Goal: Obtain resource: Download file/media

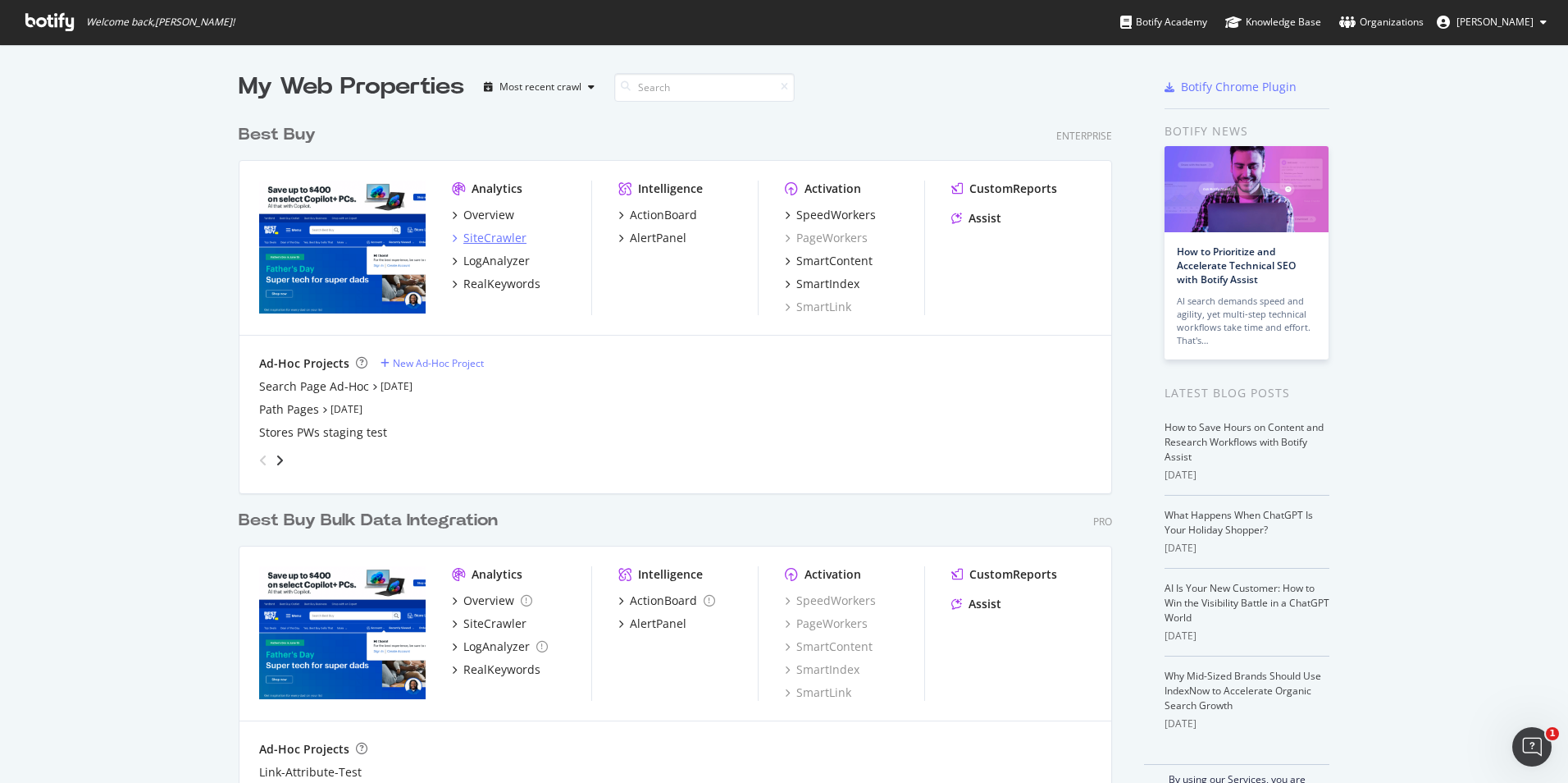
click at [493, 241] on div "SiteCrawler" at bounding box center [495, 238] width 63 height 16
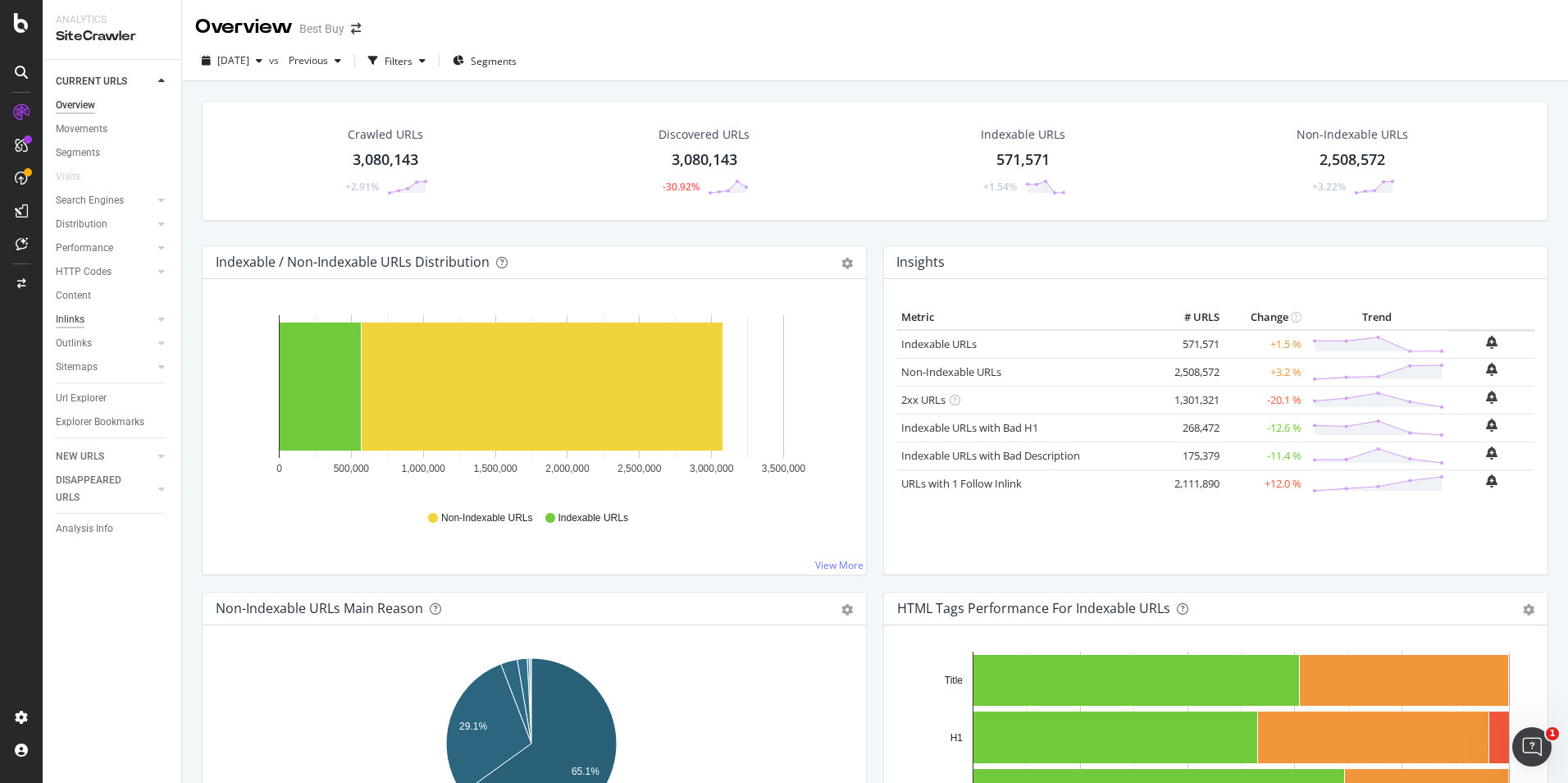
click at [59, 312] on div "Inlinks" at bounding box center [70, 320] width 29 height 17
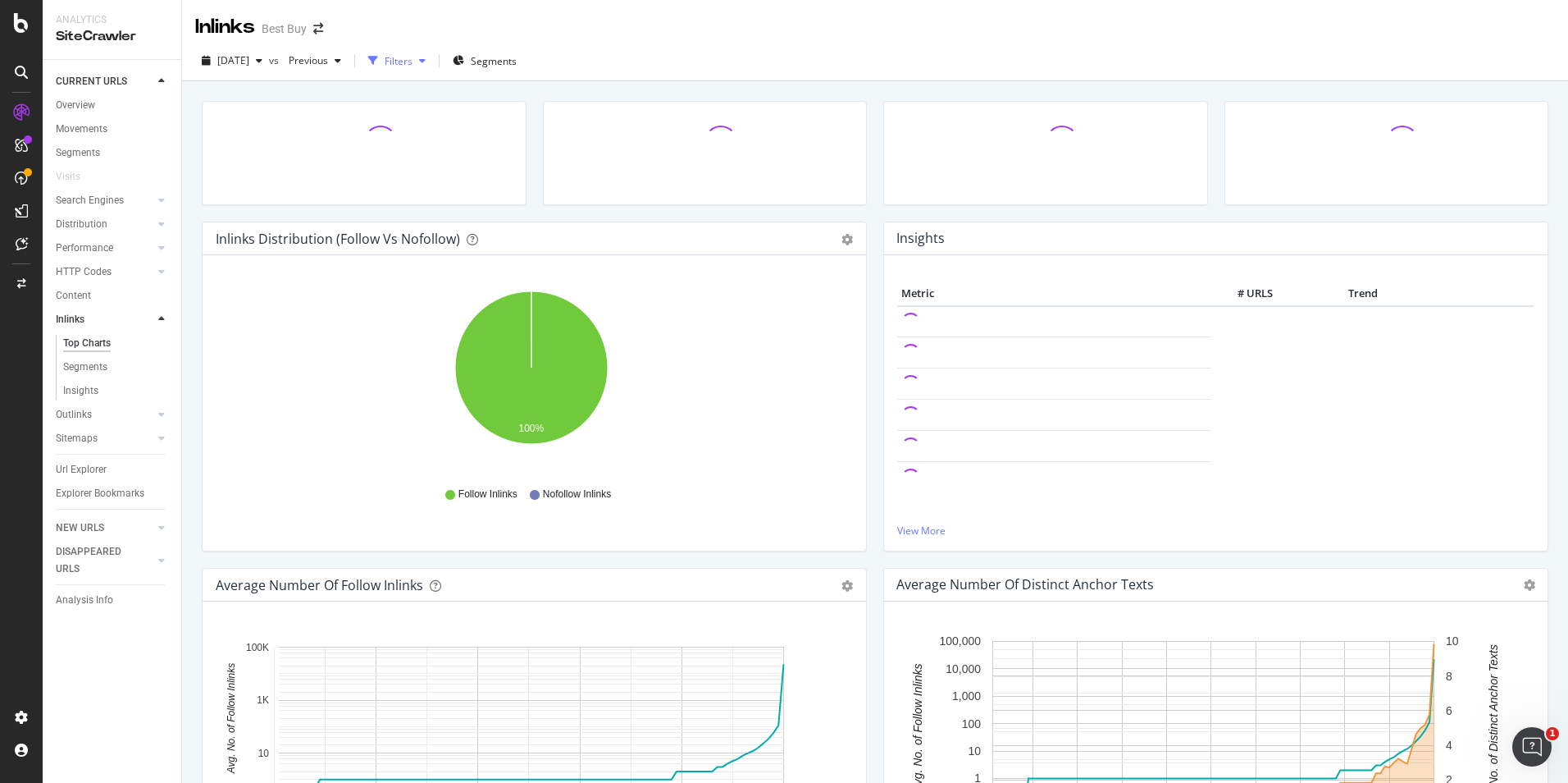
click at [385, 62] on div "button" at bounding box center [373, 61] width 23 height 23
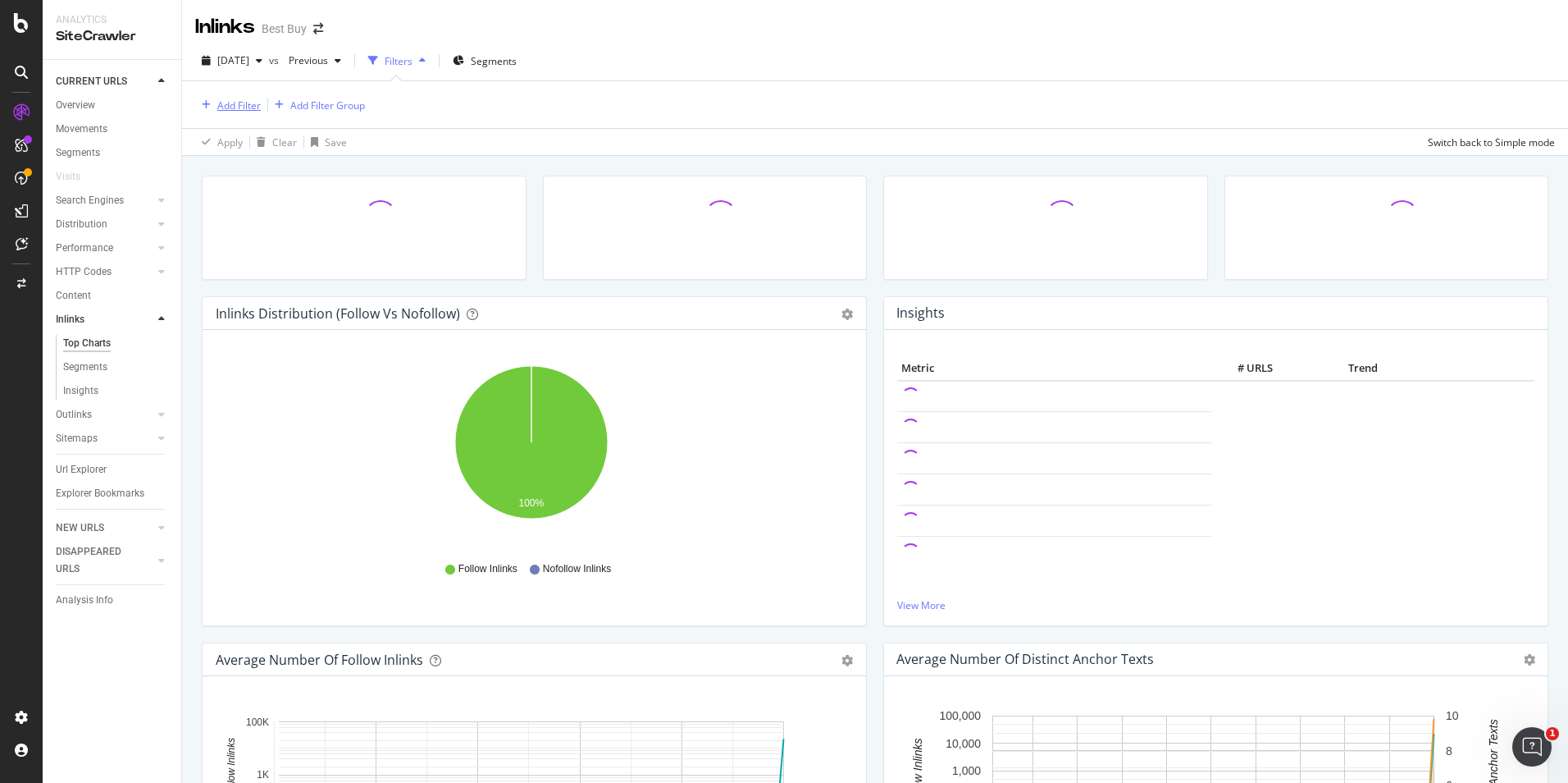
click at [214, 102] on div "button" at bounding box center [206, 105] width 22 height 10
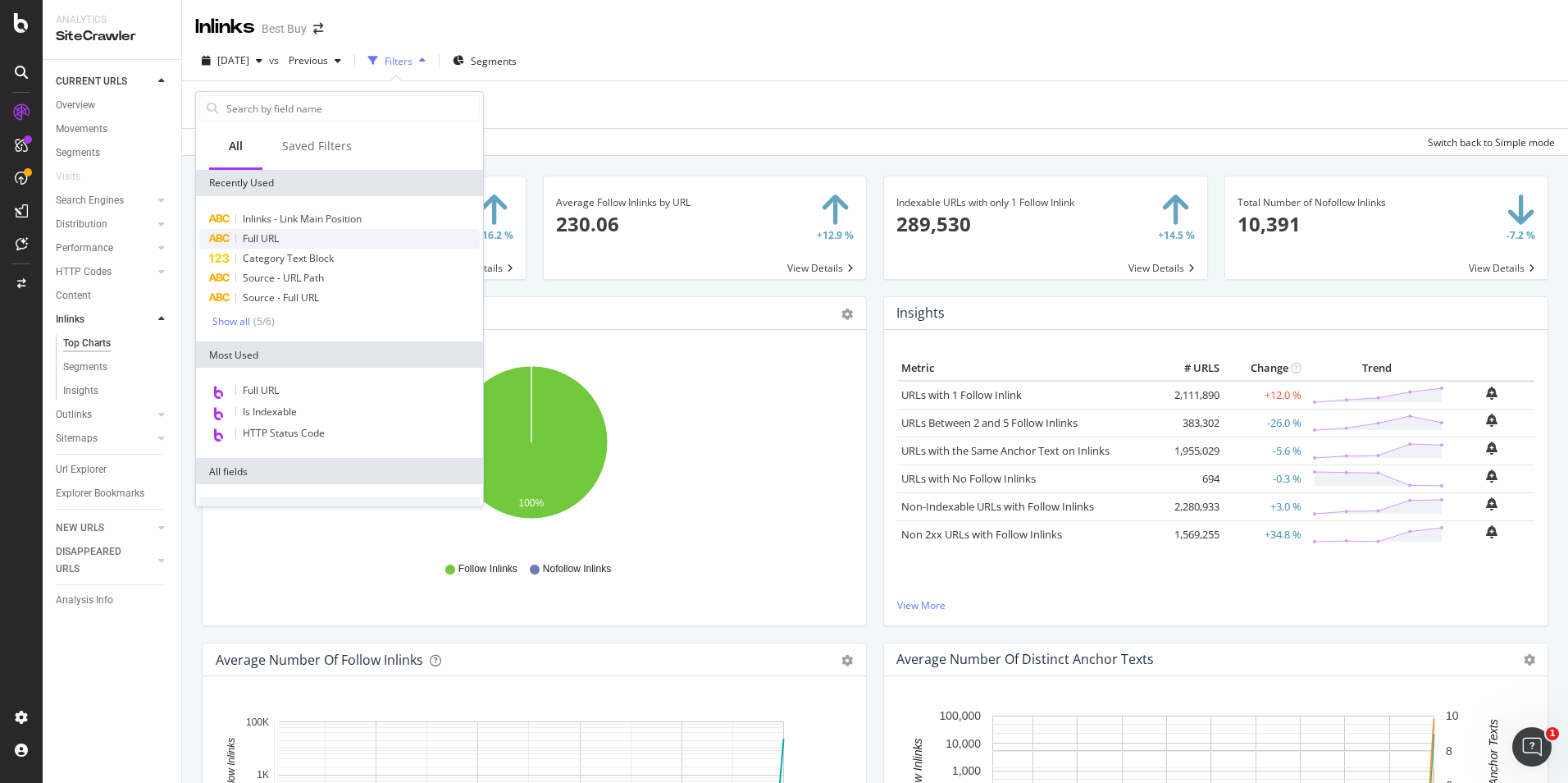
click at [296, 235] on div "Full URL" at bounding box center [340, 239] width 281 height 20
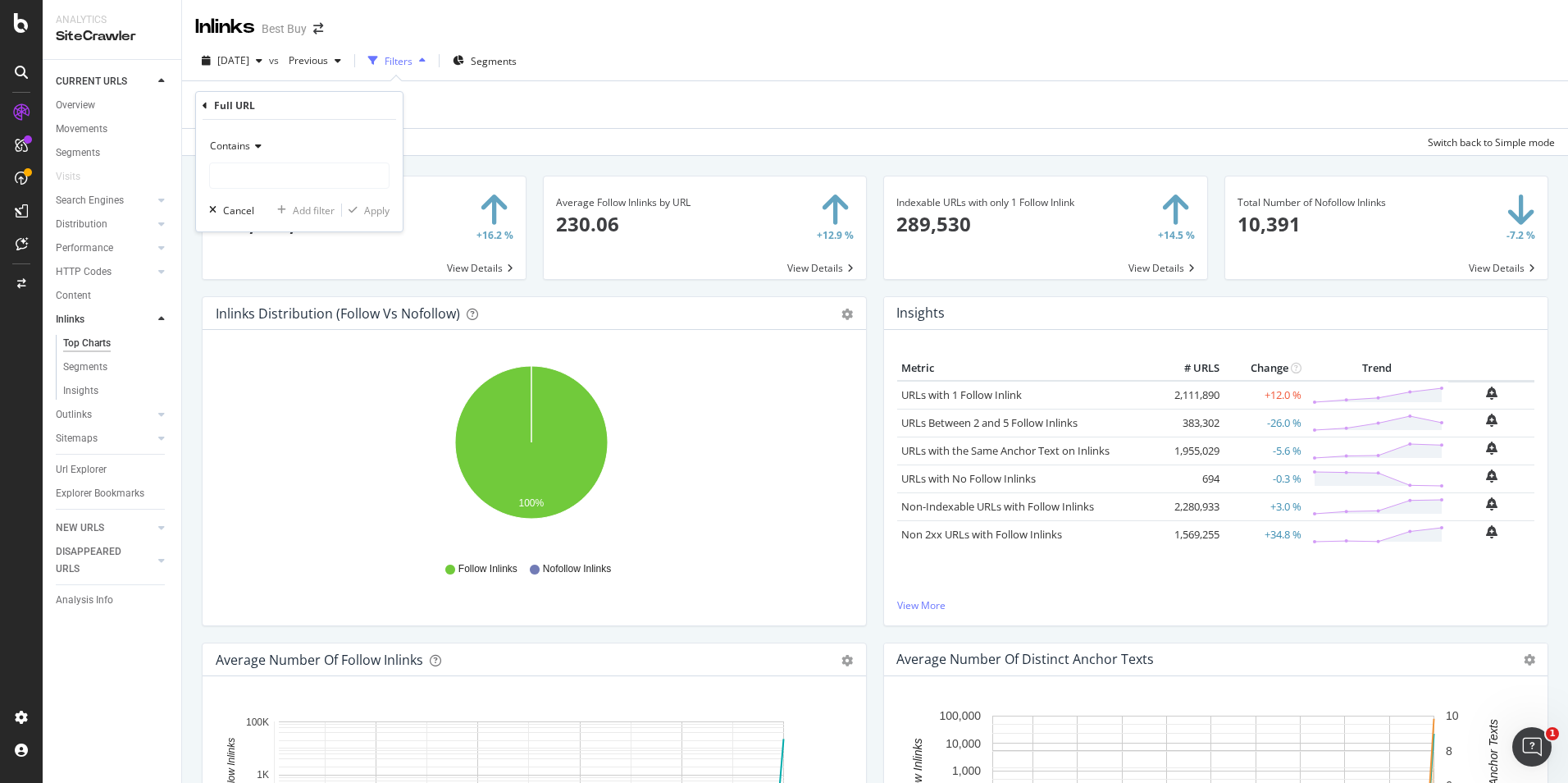
click at [251, 148] on icon at bounding box center [256, 146] width 11 height 10
click at [339, 138] on div "Contains" at bounding box center [299, 146] width 180 height 27
click at [328, 178] on input "text" at bounding box center [299, 176] width 178 height 27
type input "/brands/"
click at [372, 213] on div "Apply" at bounding box center [377, 210] width 26 height 14
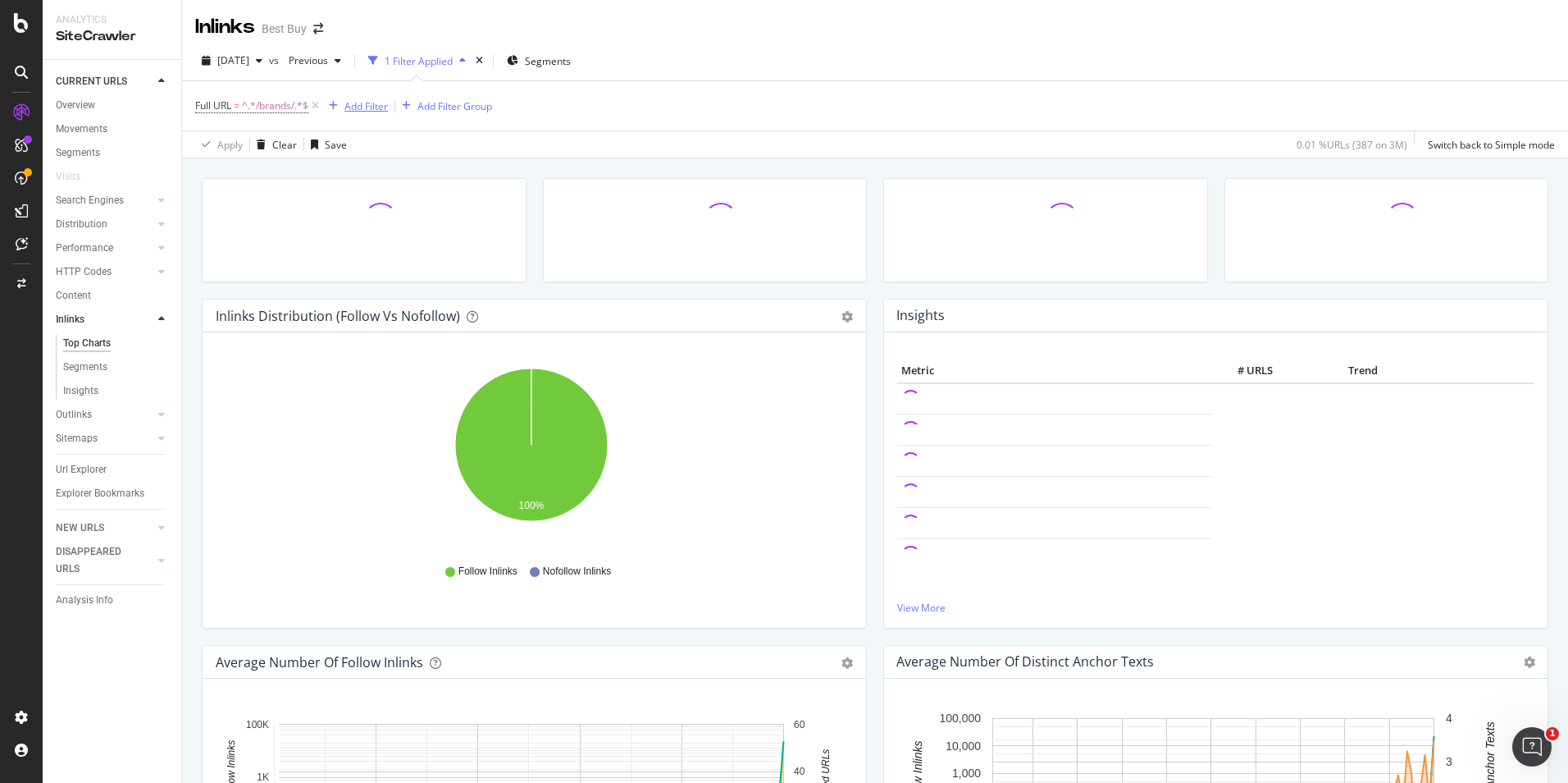
click at [373, 109] on div "Add Filter" at bounding box center [366, 106] width 44 height 14
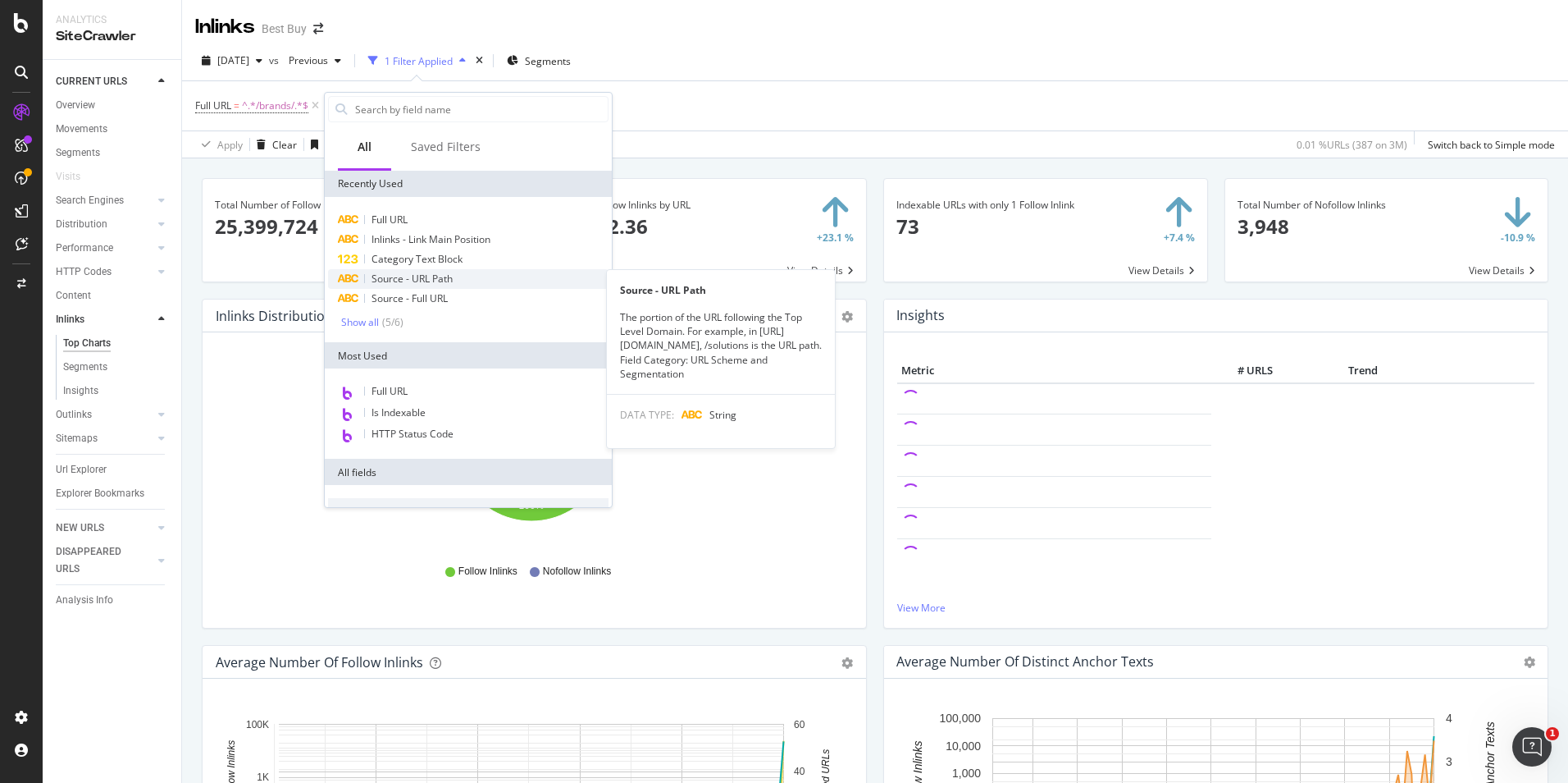
click at [410, 277] on span "Source - URL Path" at bounding box center [411, 278] width 81 height 14
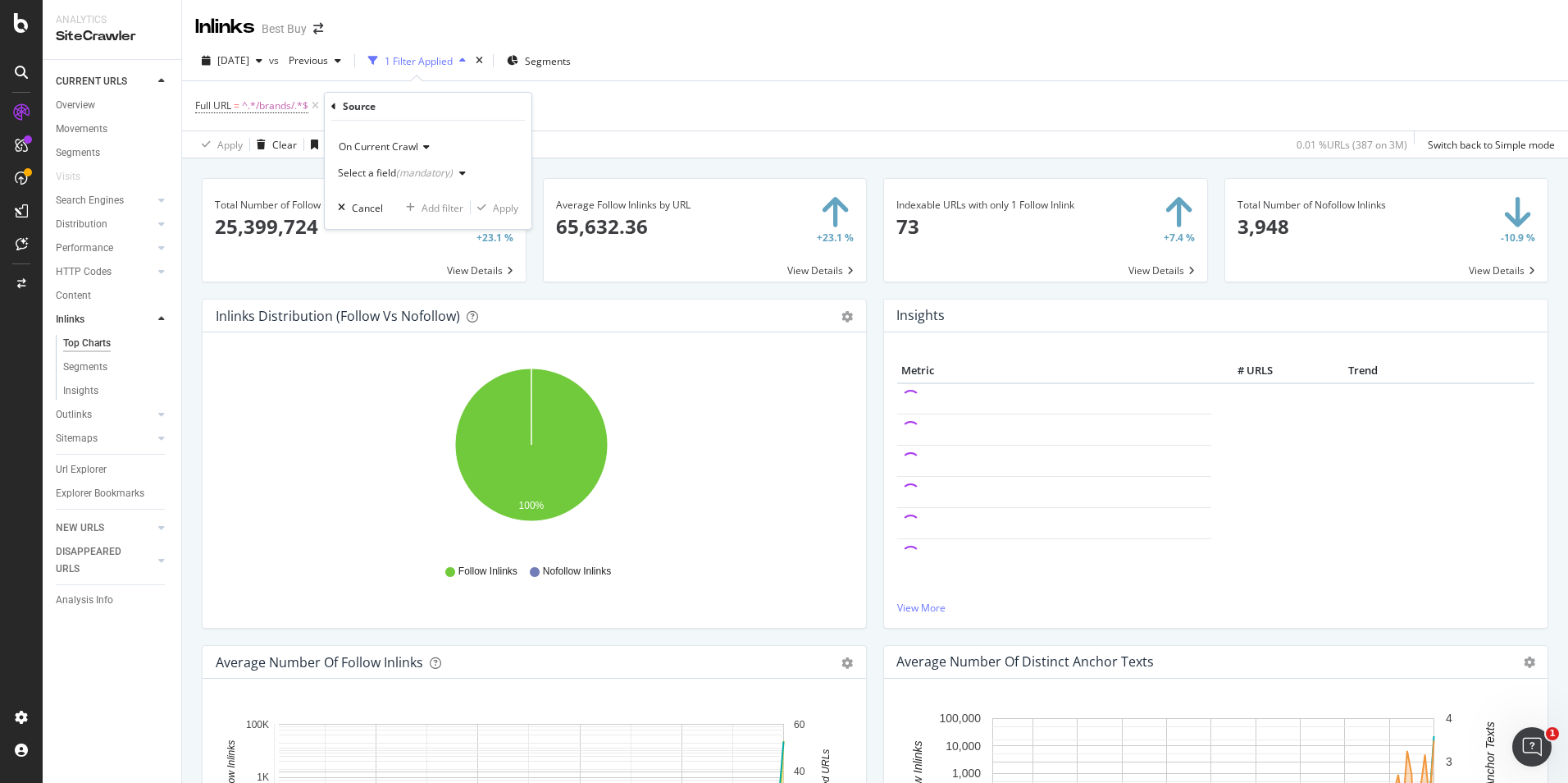
click at [437, 173] on div "(mandatory)" at bounding box center [424, 173] width 56 height 14
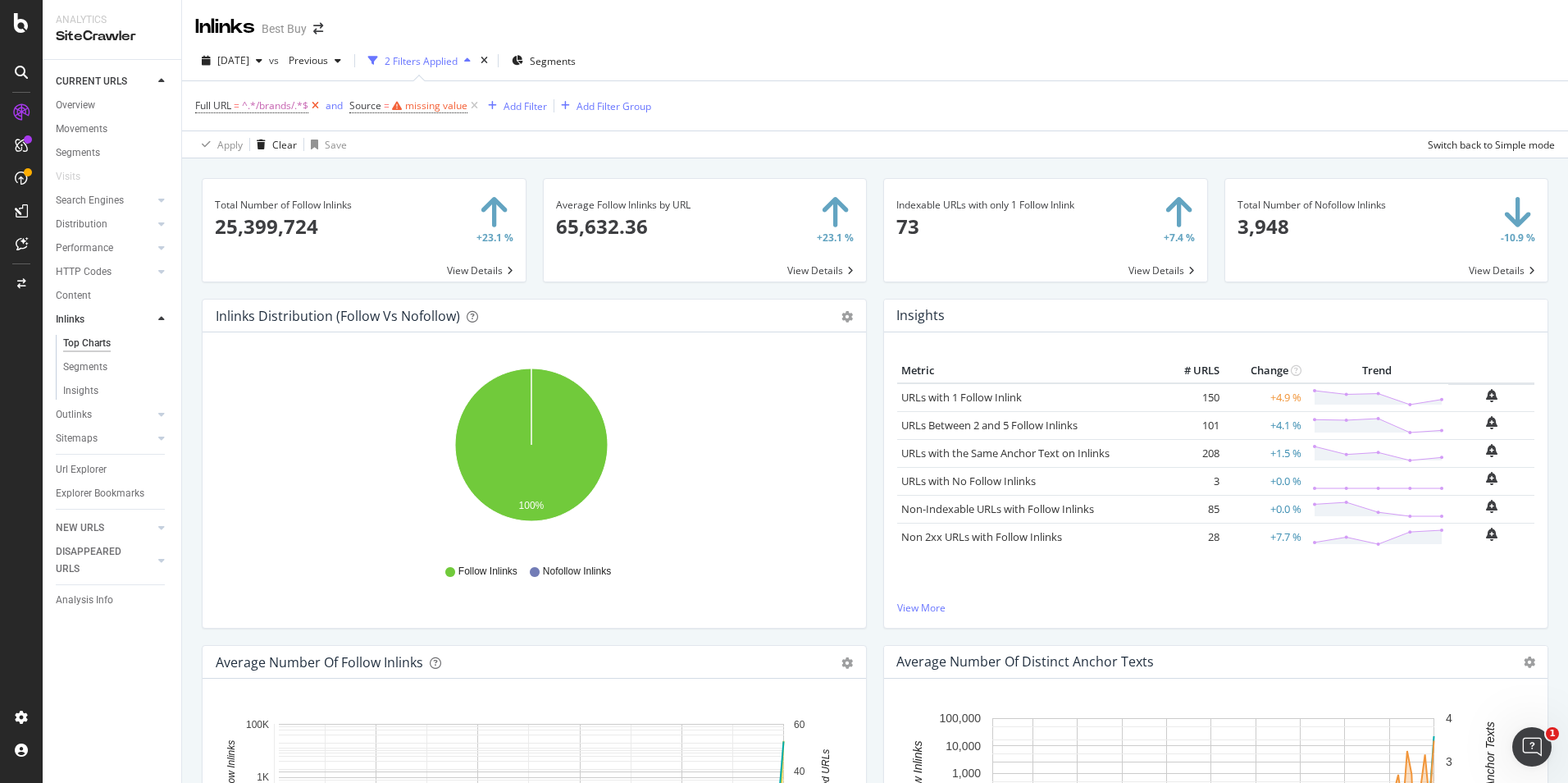
click at [316, 108] on icon at bounding box center [315, 105] width 14 height 16
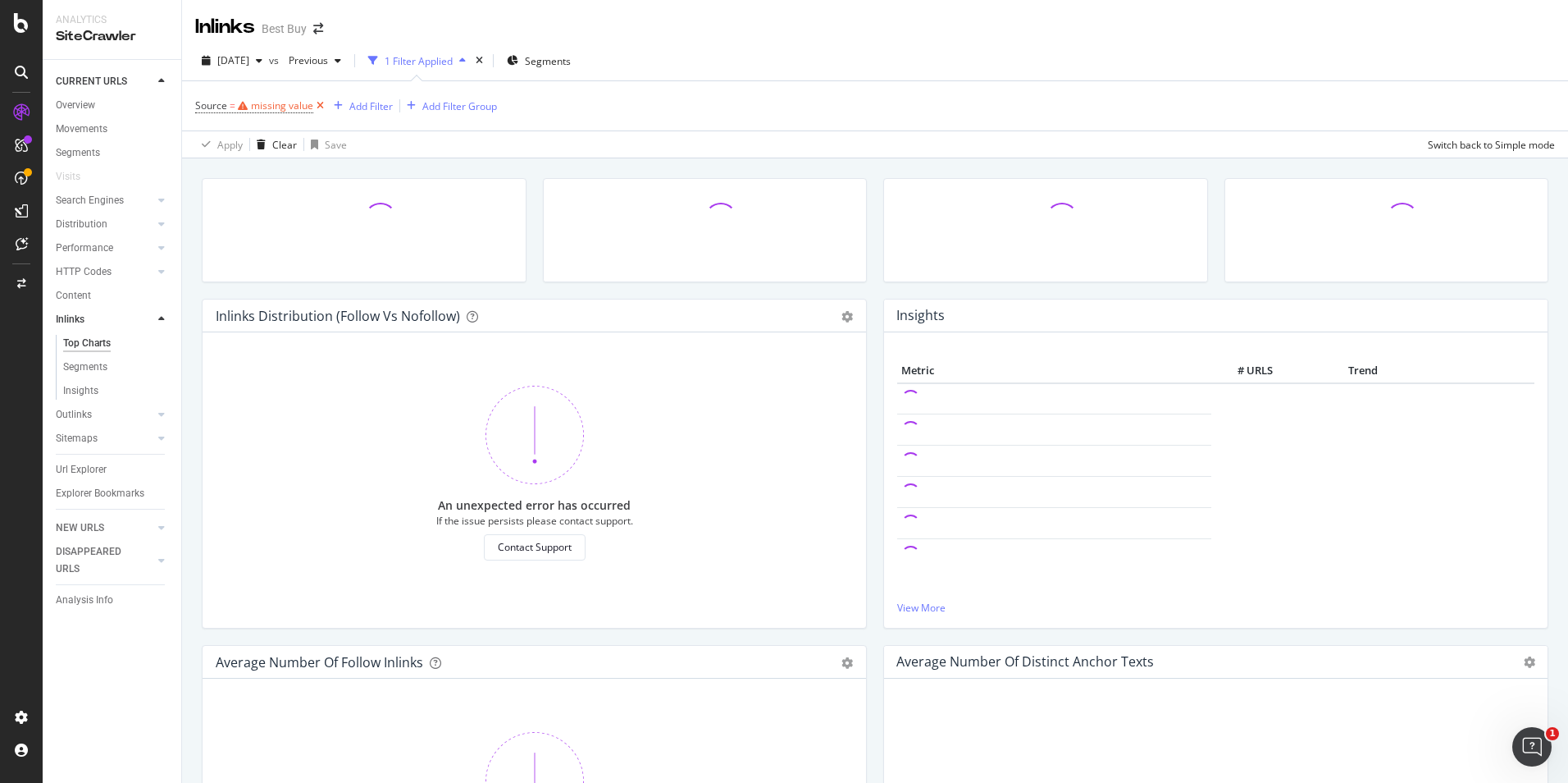
click at [318, 108] on icon at bounding box center [320, 105] width 14 height 16
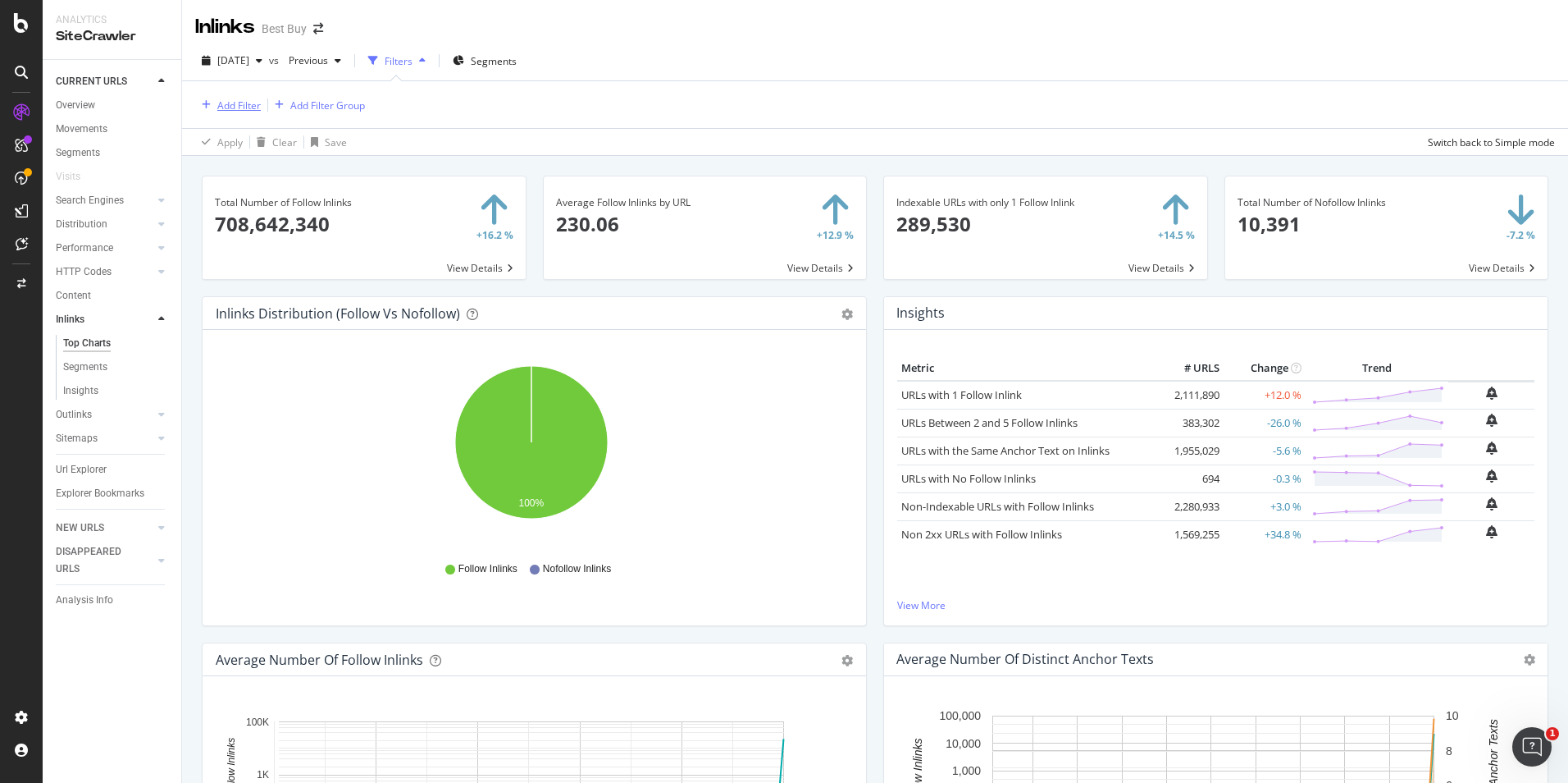
click at [259, 105] on div "Add Filter" at bounding box center [240, 105] width 44 height 14
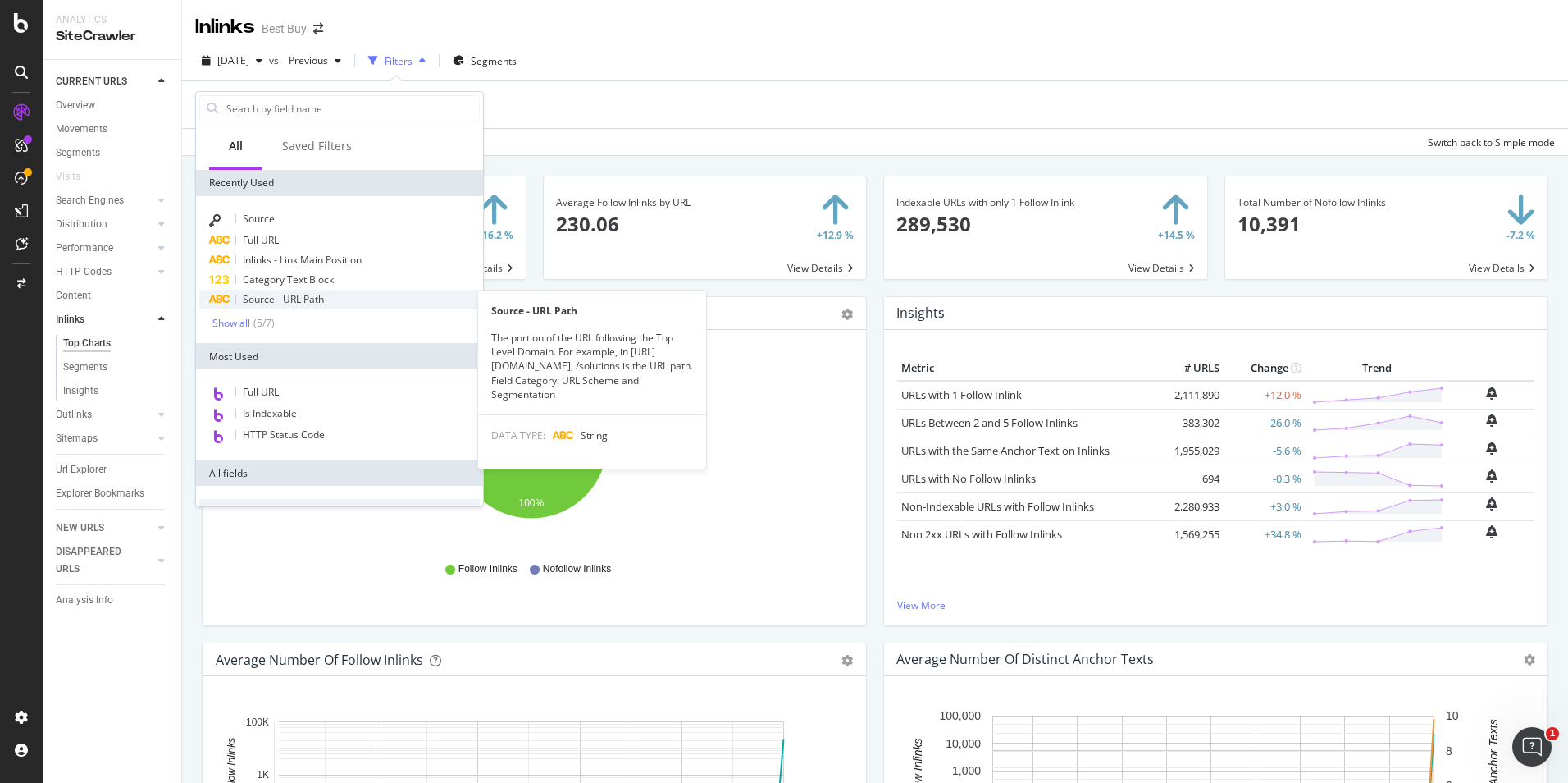
click at [277, 295] on span "Source - URL Path" at bounding box center [282, 299] width 81 height 14
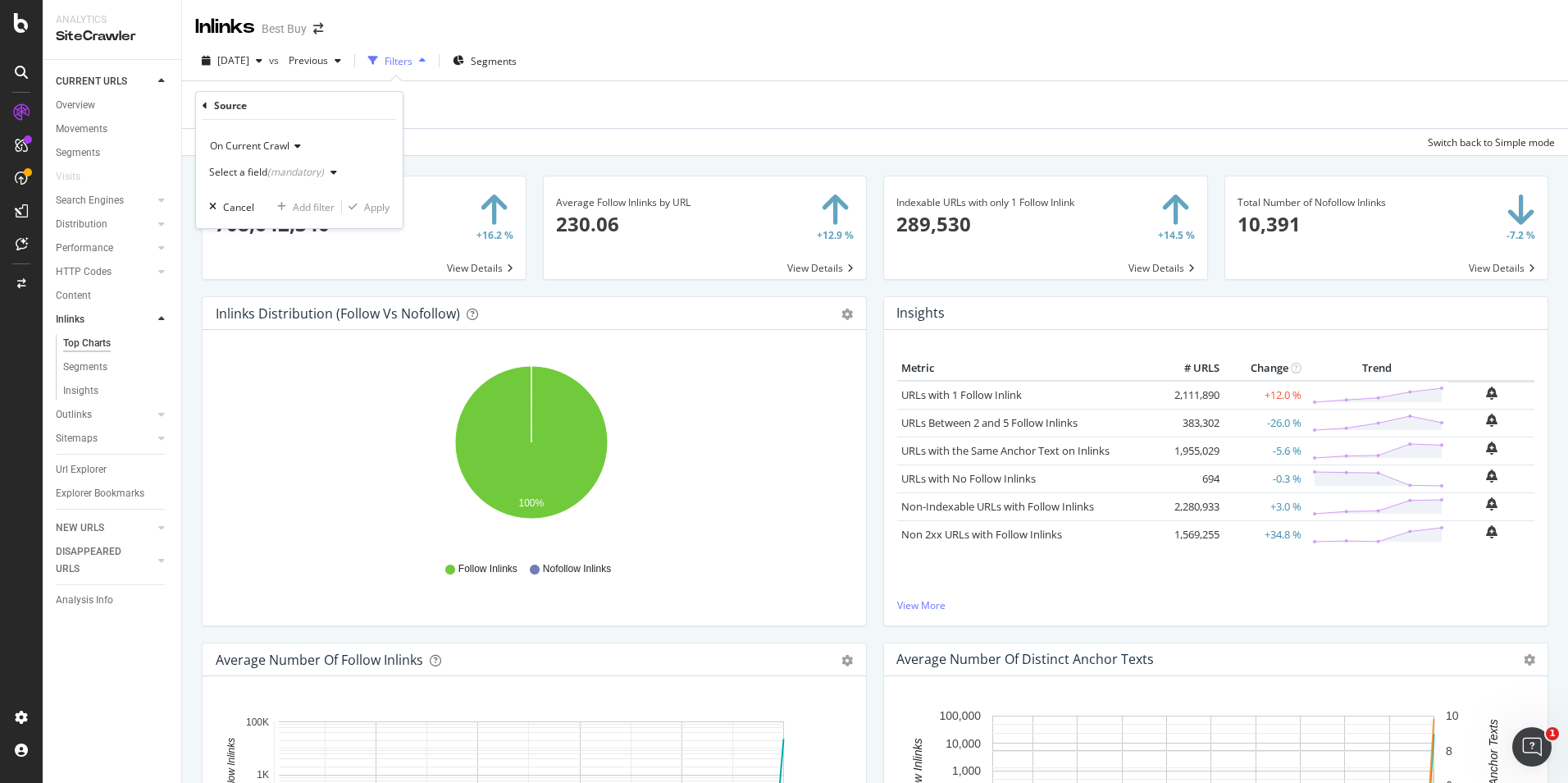
click at [284, 144] on span "On Current Crawl" at bounding box center [249, 145] width 79 height 14
click at [330, 140] on div "On Current Crawl" at bounding box center [299, 146] width 180 height 27
click at [313, 174] on div "(mandatory)" at bounding box center [295, 172] width 56 height 14
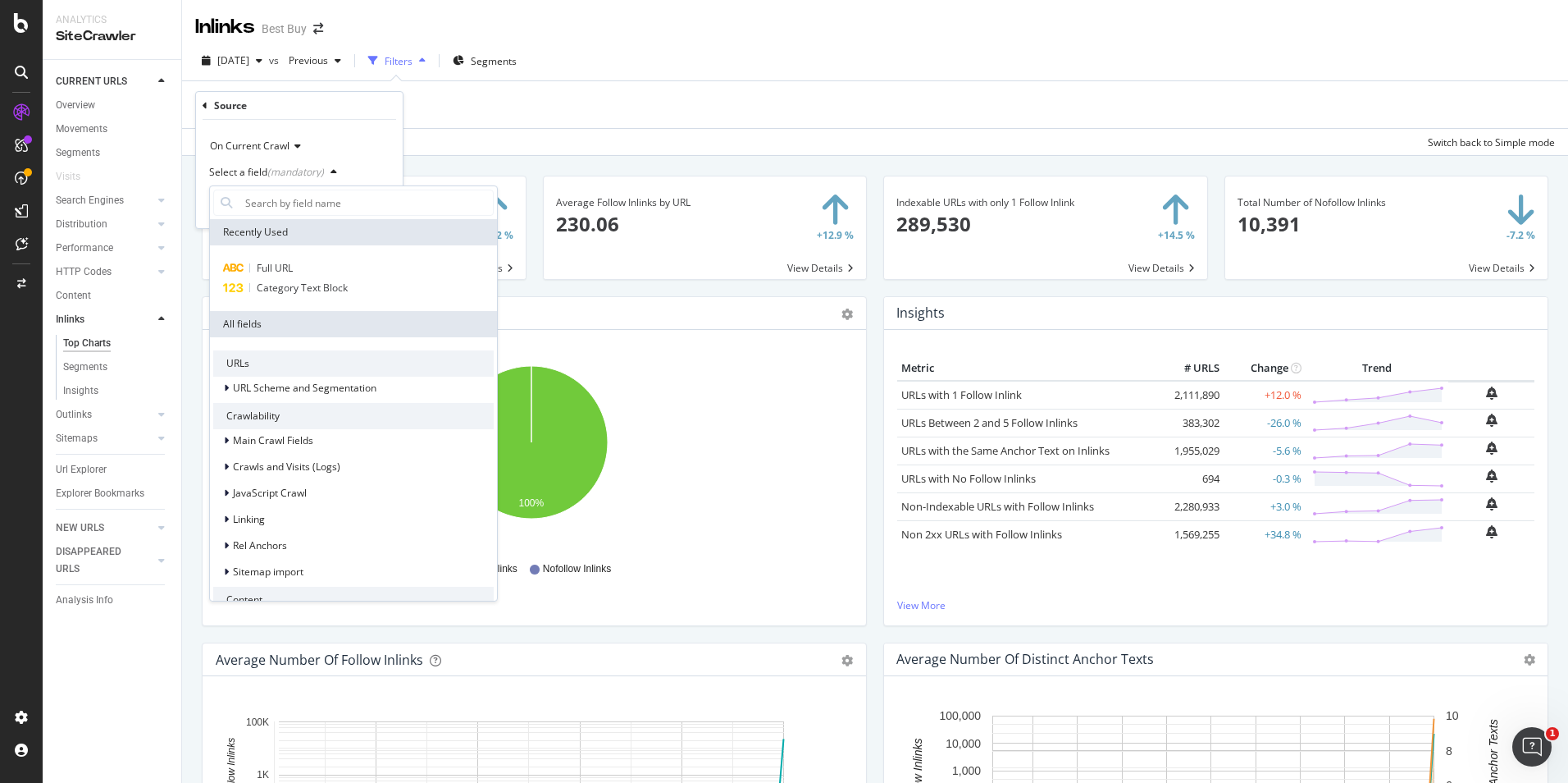
click at [215, 102] on div "Source" at bounding box center [230, 105] width 32 height 14
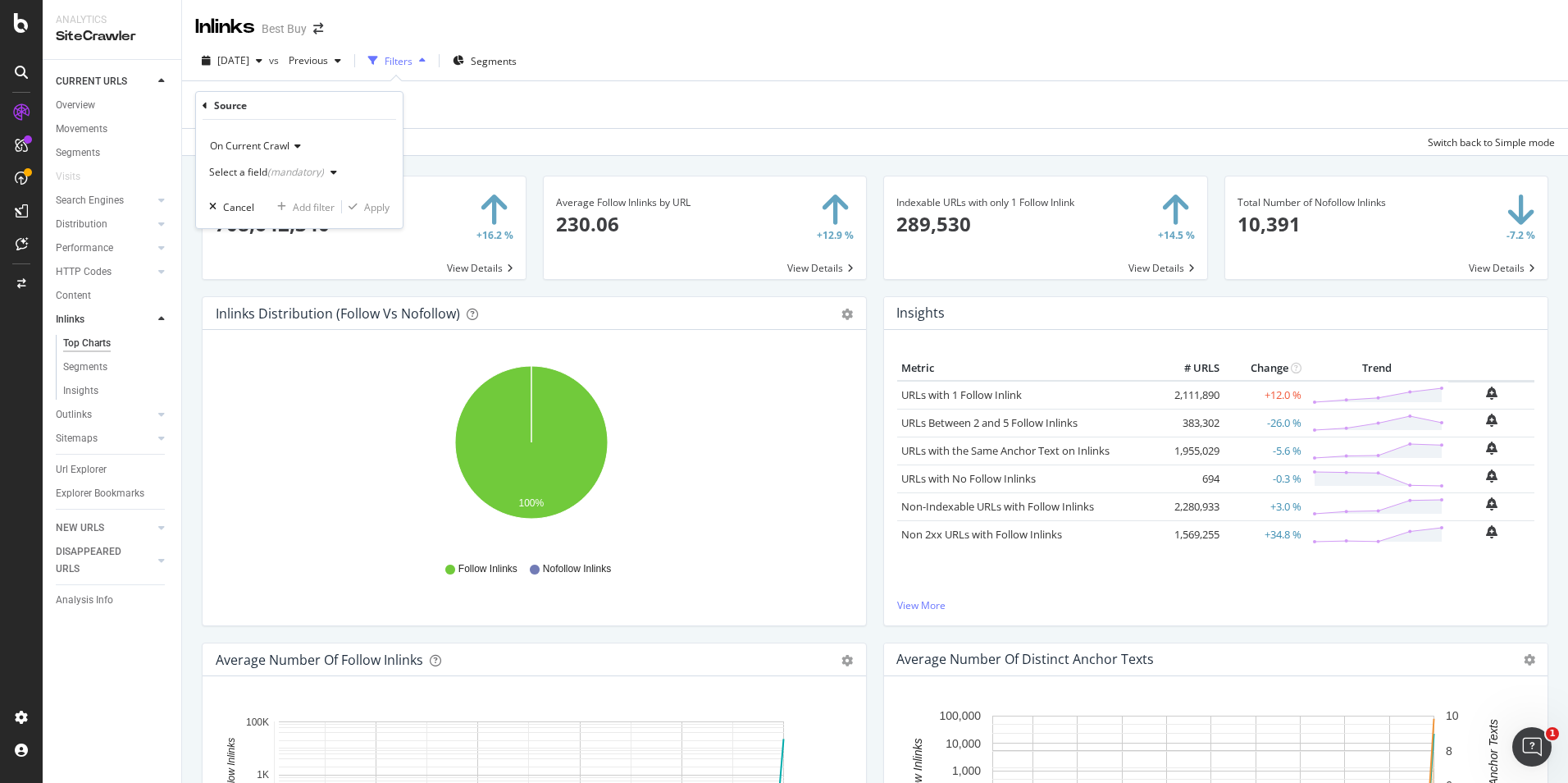
click at [459, 105] on div "Add Filter Add Filter Group" at bounding box center [875, 104] width 1360 height 47
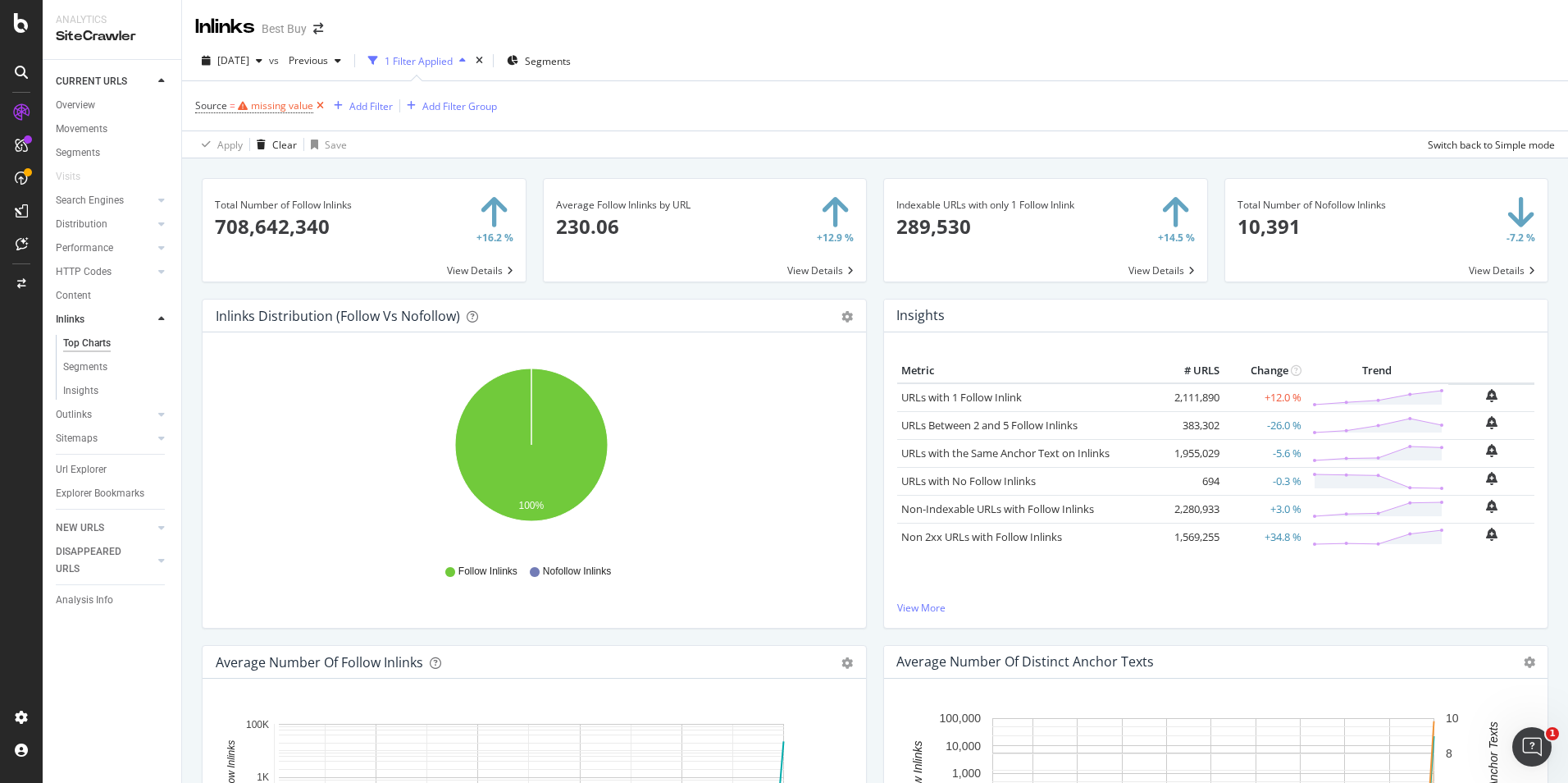
click at [316, 104] on icon at bounding box center [320, 105] width 14 height 16
click at [252, 107] on div "Add Filter" at bounding box center [240, 105] width 44 height 14
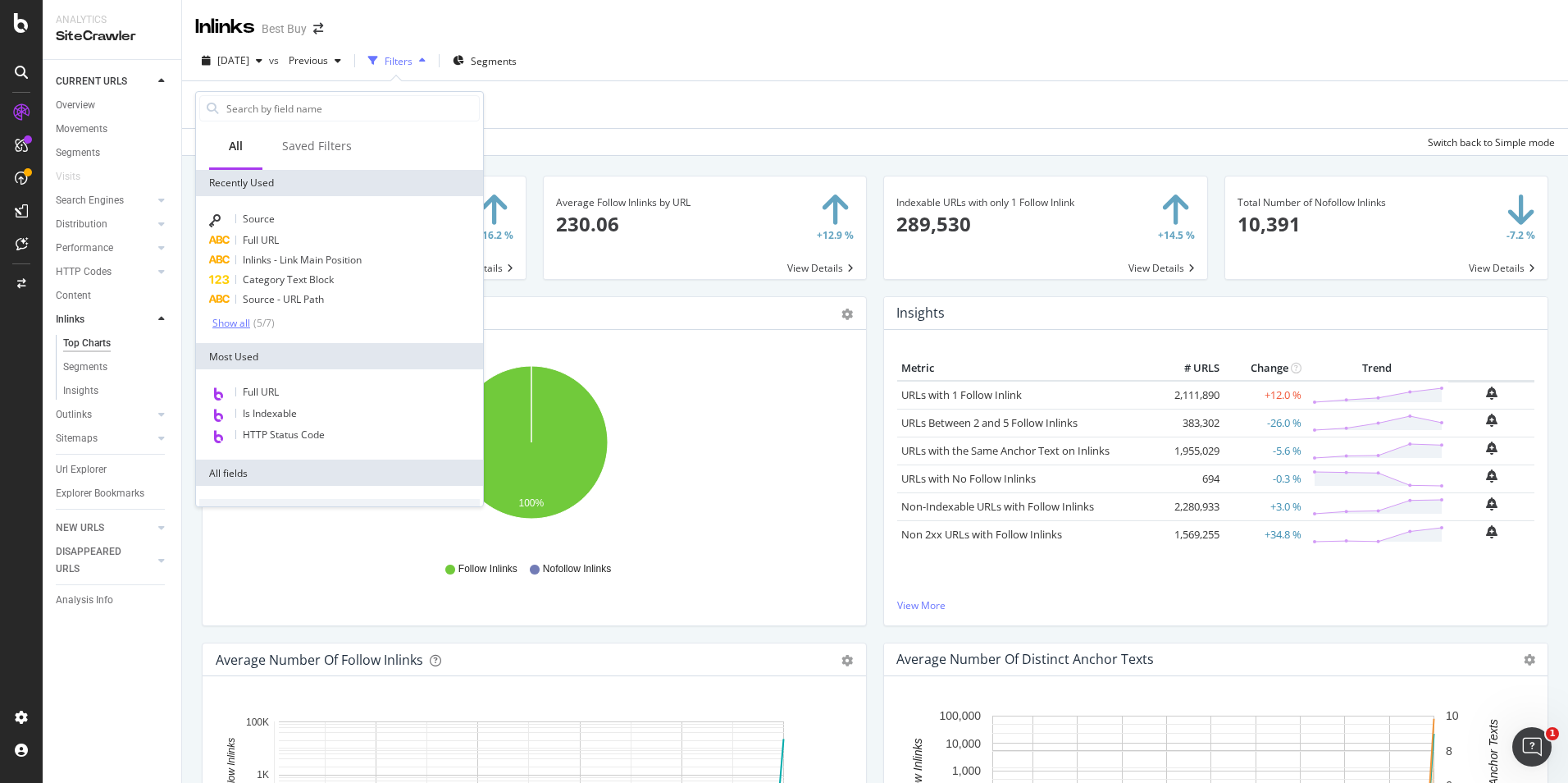
click at [260, 320] on div "( 5 / 7 )" at bounding box center [262, 323] width 25 height 14
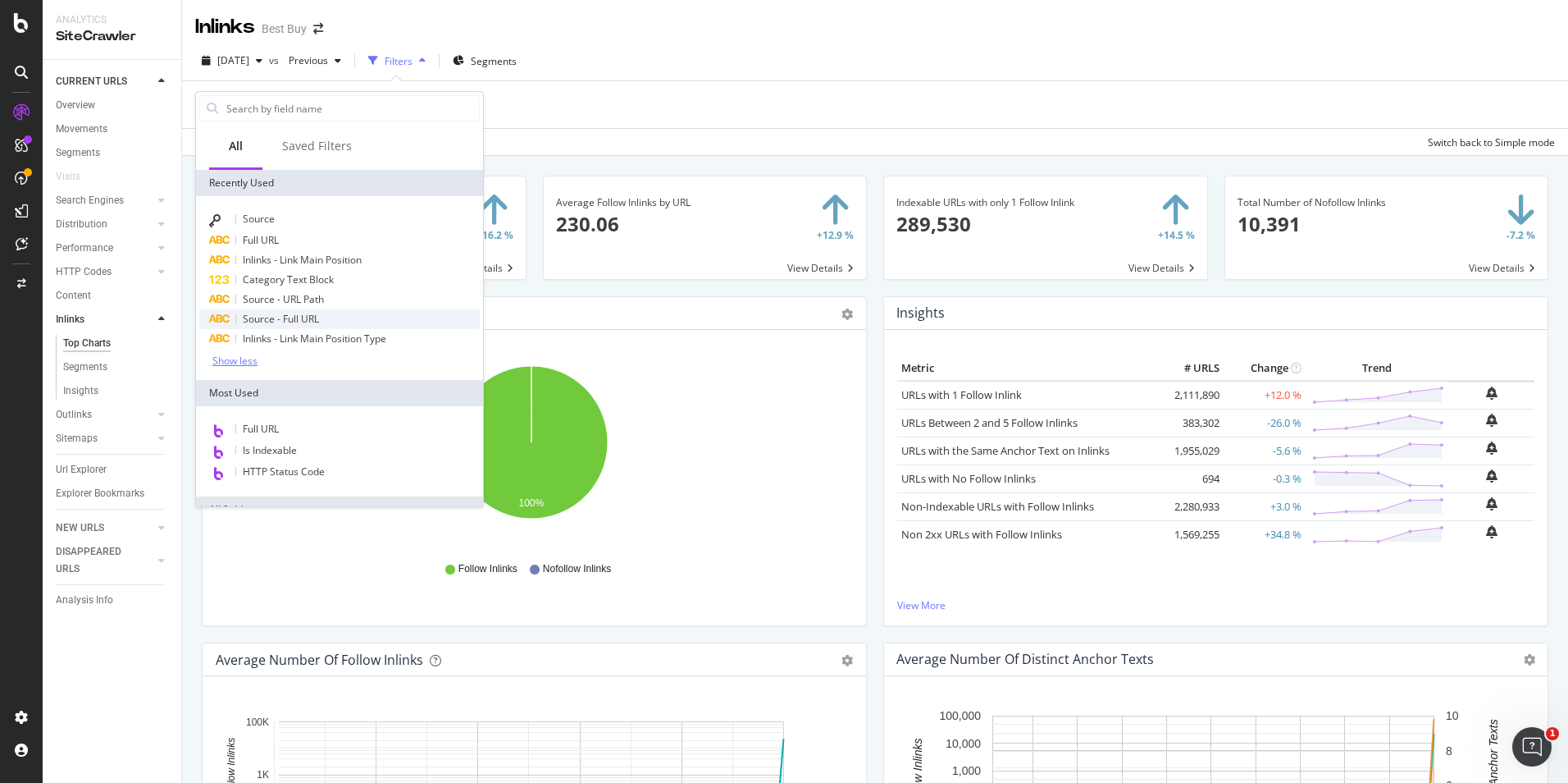
click at [292, 323] on span "Source - Full URL" at bounding box center [281, 319] width 76 height 14
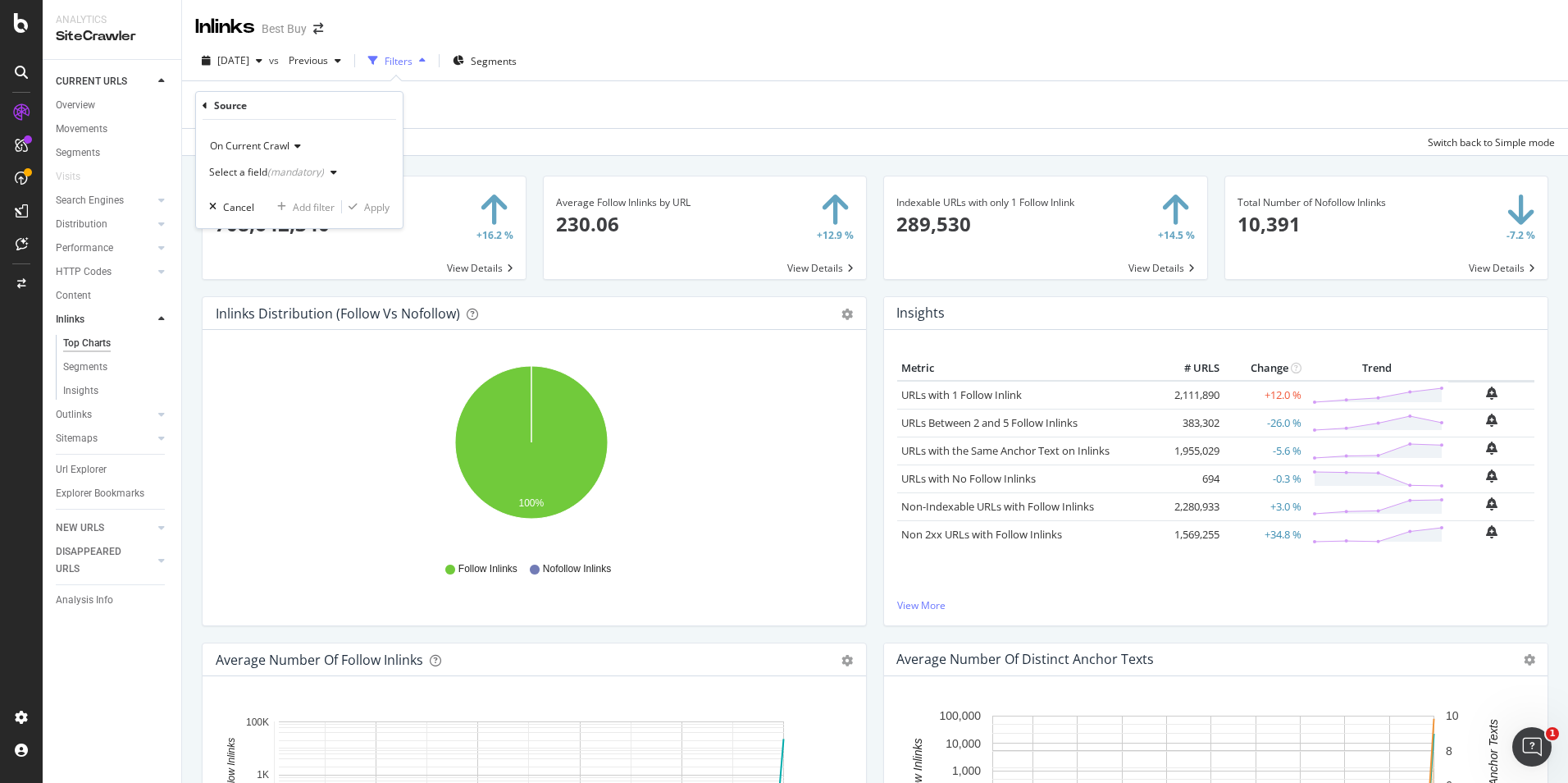
click at [298, 174] on div "(mandatory)" at bounding box center [295, 172] width 56 height 14
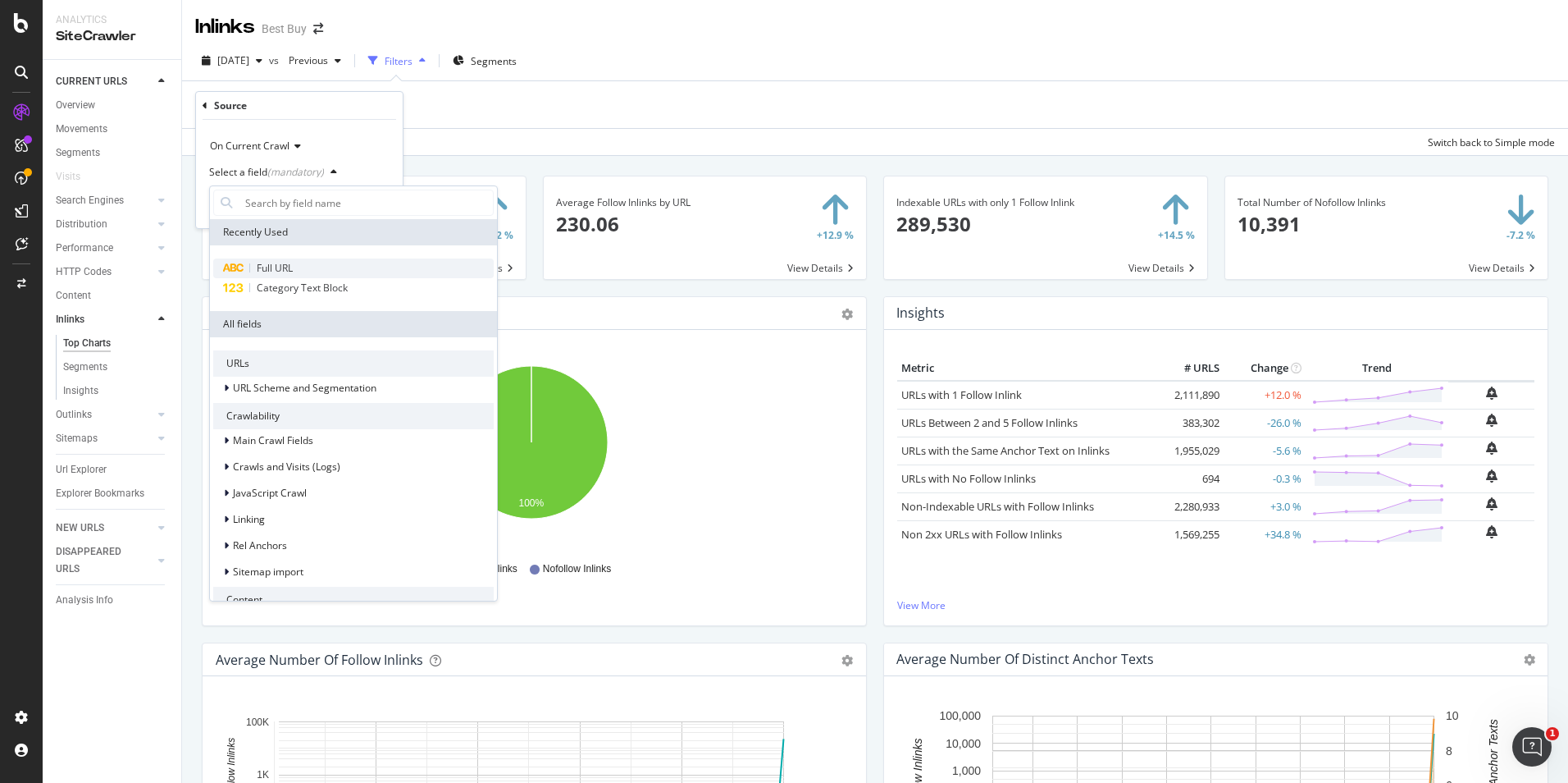
click at [270, 263] on span "Full URL" at bounding box center [275, 267] width 36 height 14
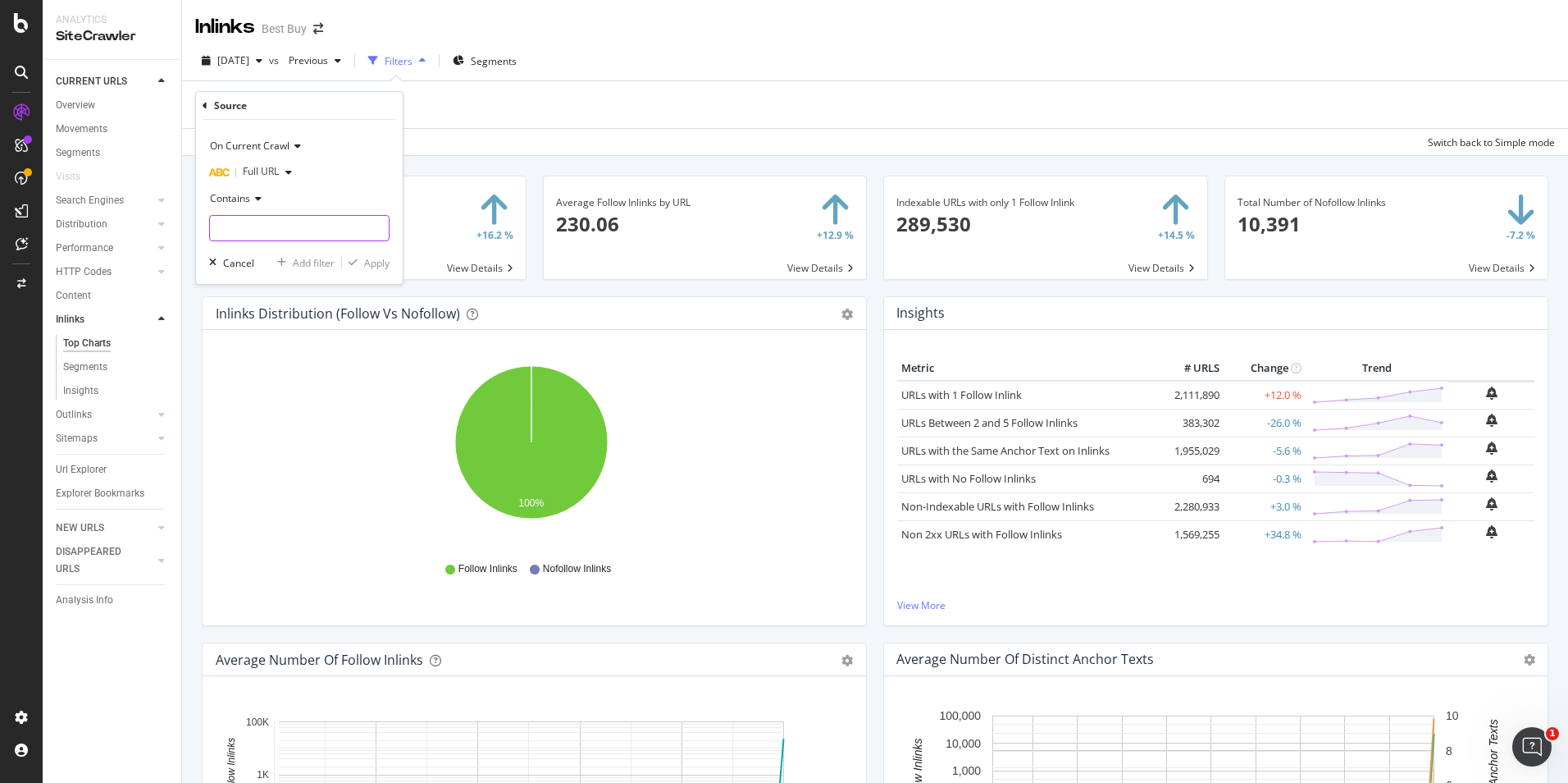
click at [266, 235] on input "text" at bounding box center [299, 228] width 178 height 27
type input "/brands/"
click at [286, 230] on input "/brands/" at bounding box center [287, 228] width 155 height 27
click at [370, 270] on div "Apply" at bounding box center [377, 263] width 26 height 14
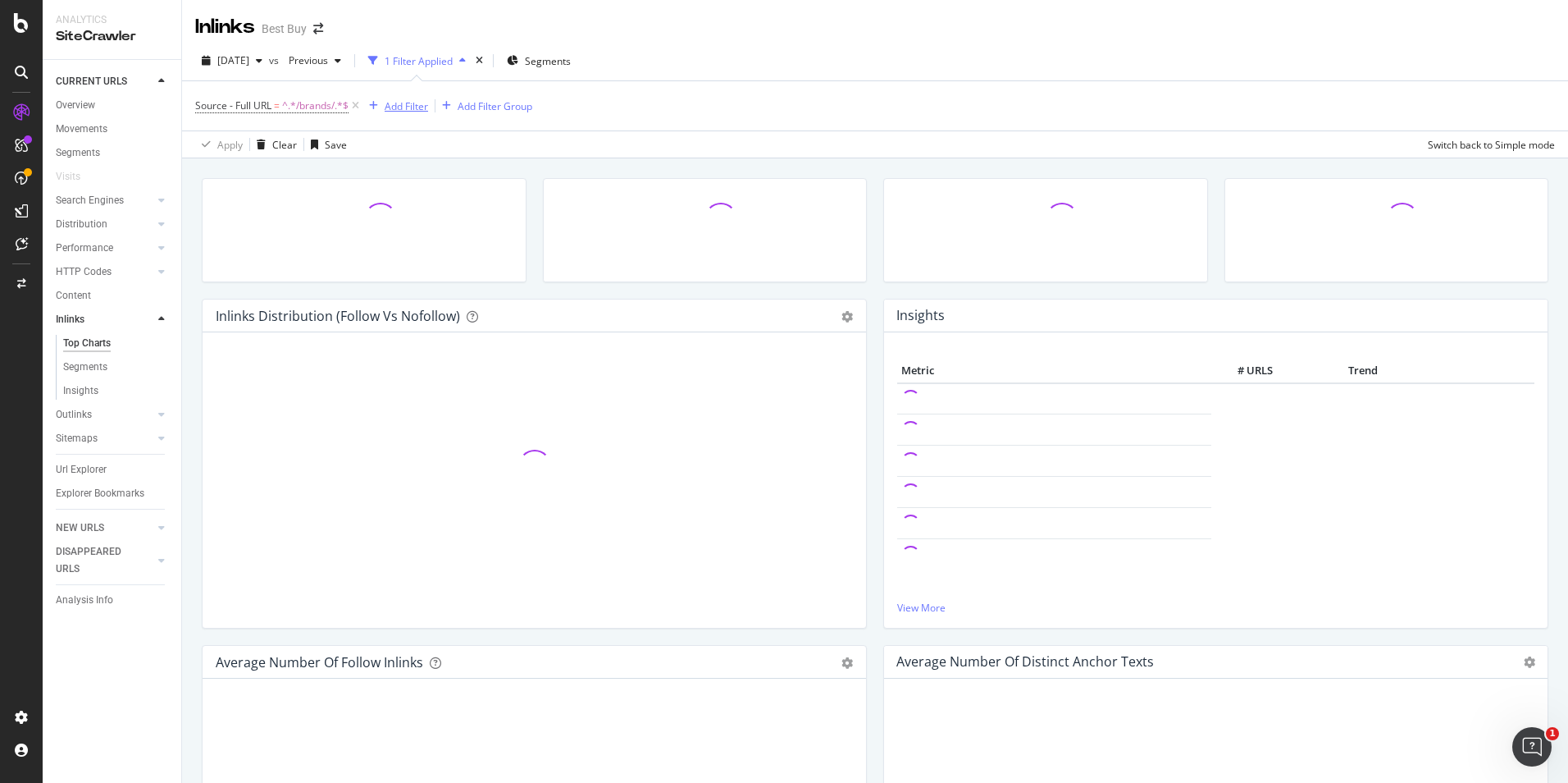
click at [400, 114] on div "Add Filter" at bounding box center [395, 105] width 66 height 18
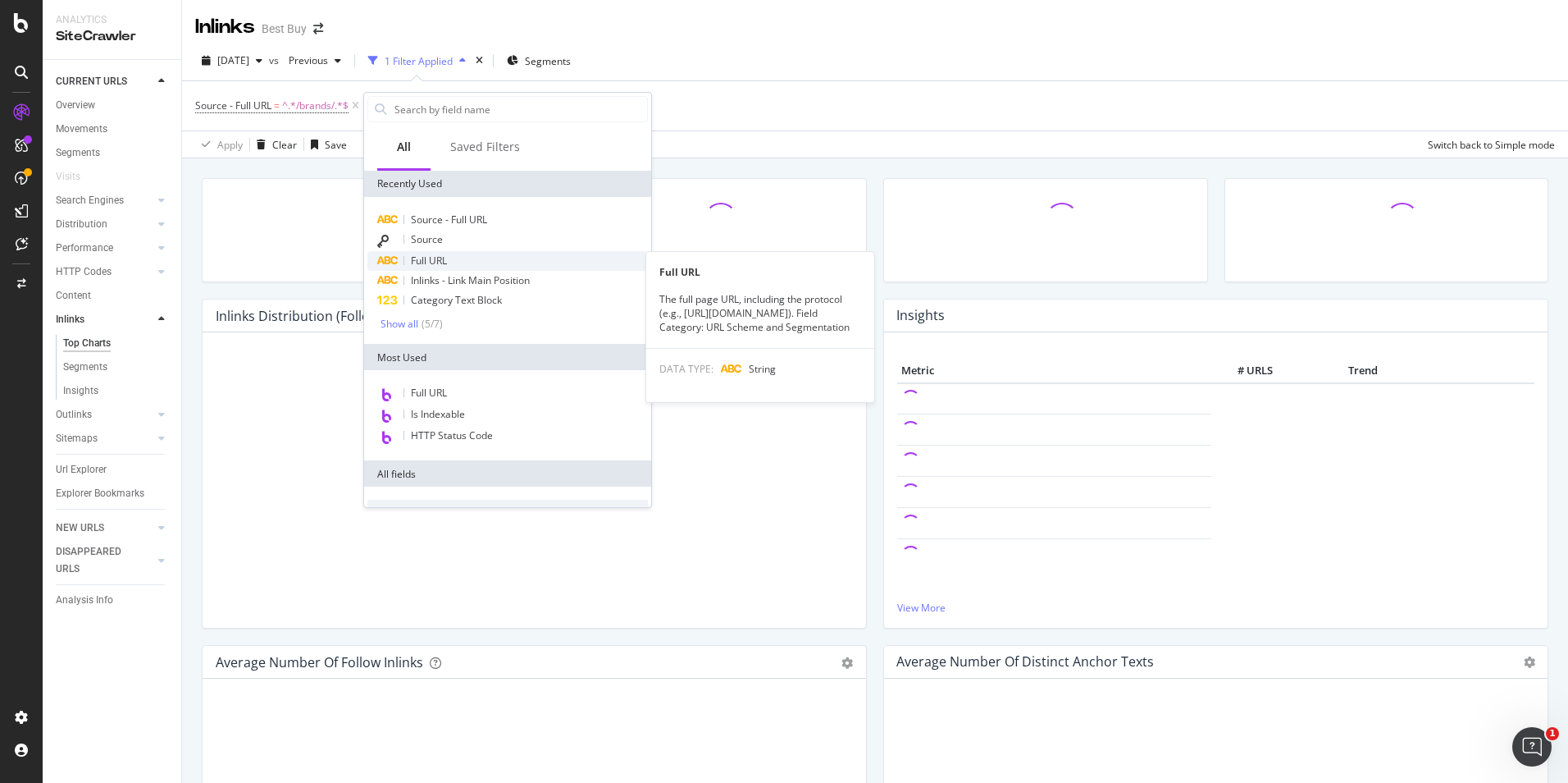
click at [441, 258] on span "Full URL" at bounding box center [429, 261] width 36 height 14
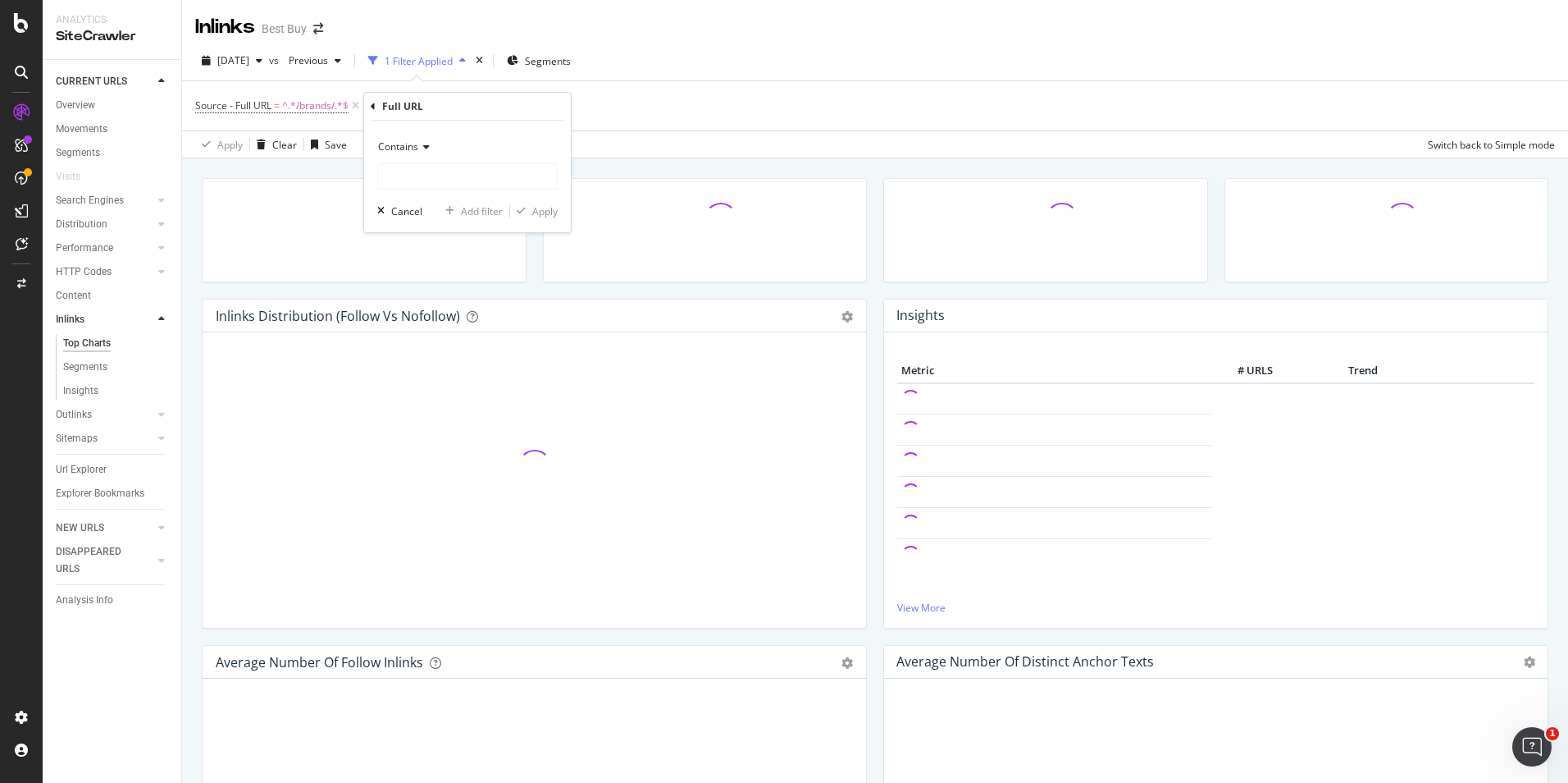
click at [453, 160] on div "Contains" at bounding box center [467, 161] width 180 height 55
click at [461, 180] on input "text" at bounding box center [467, 177] width 178 height 27
type input "/promo/"
click at [548, 213] on div "Apply" at bounding box center [545, 211] width 26 height 14
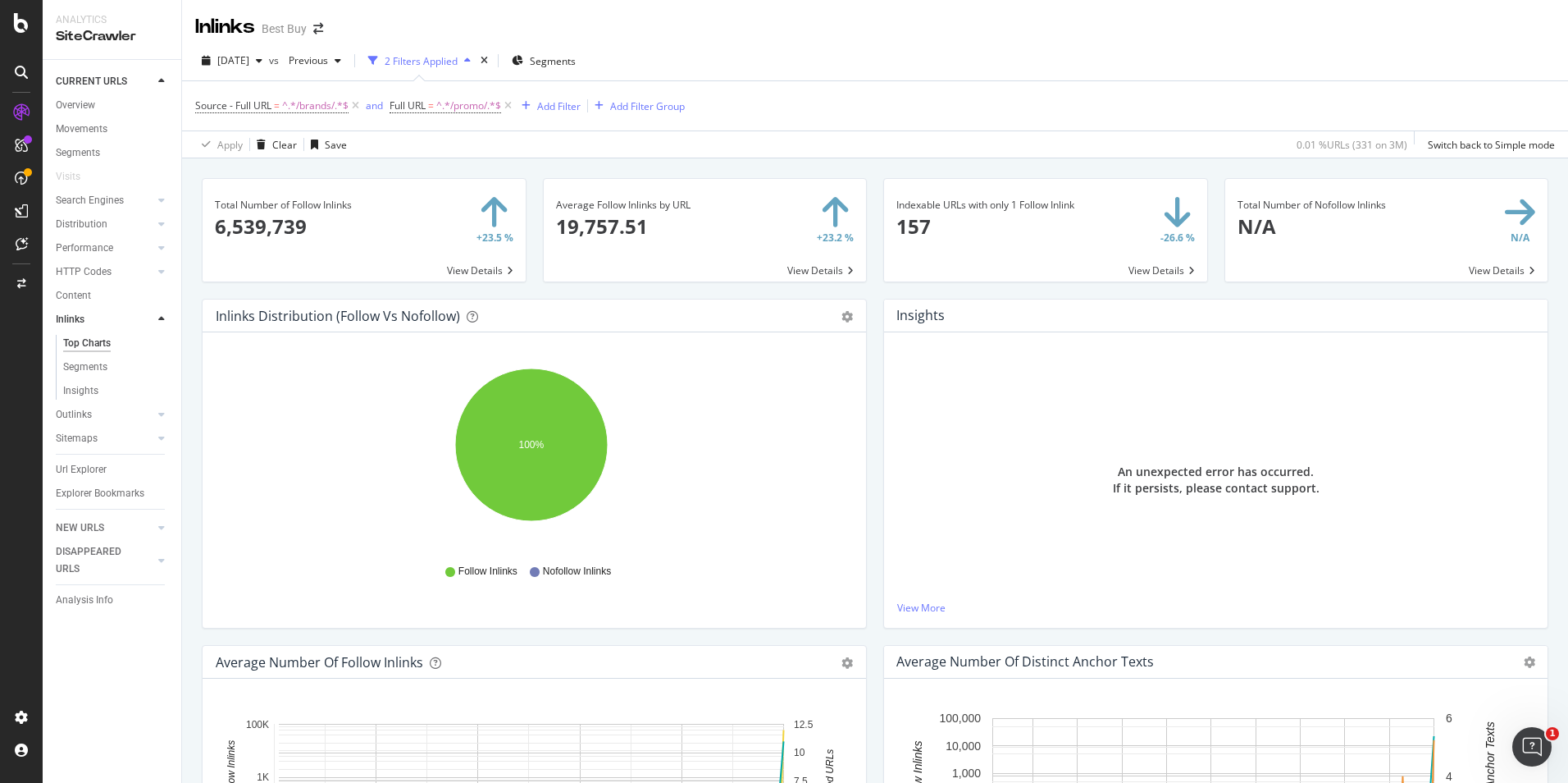
click at [470, 275] on span at bounding box center [364, 229] width 324 height 102
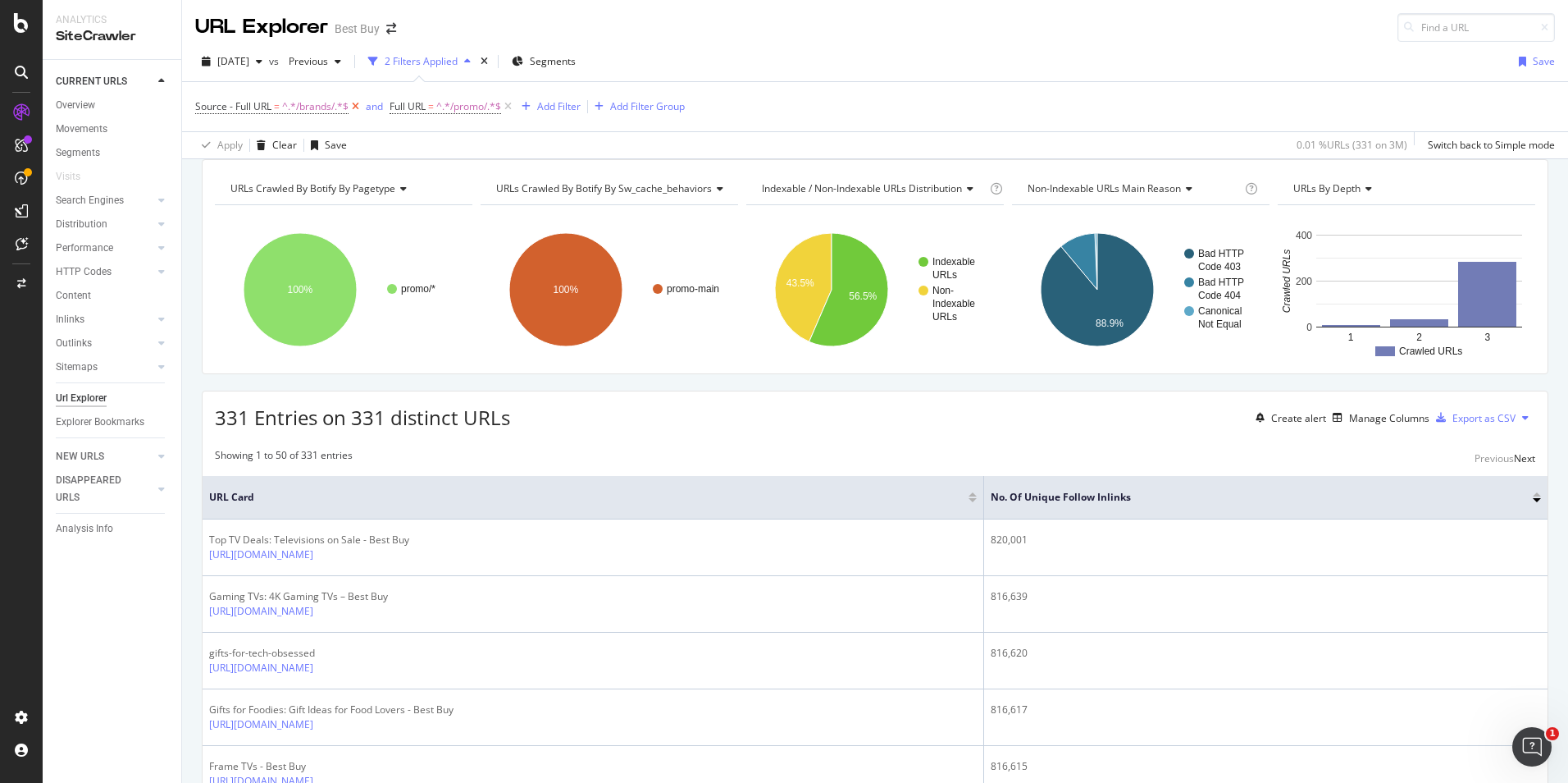
click at [353, 106] on icon at bounding box center [355, 106] width 14 height 16
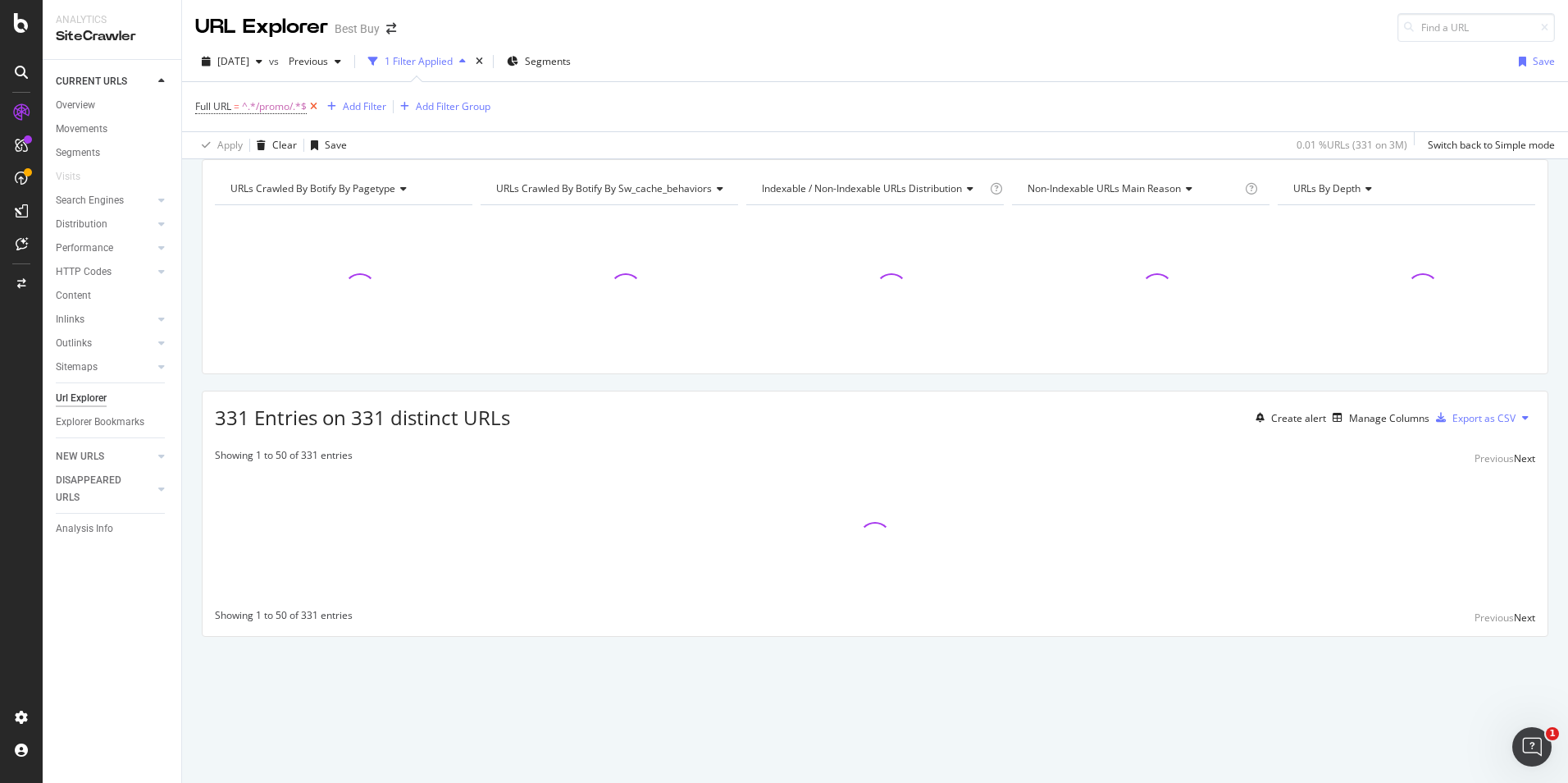
click at [314, 112] on icon at bounding box center [313, 106] width 14 height 16
click at [244, 105] on div "Add Filter" at bounding box center [240, 105] width 44 height 14
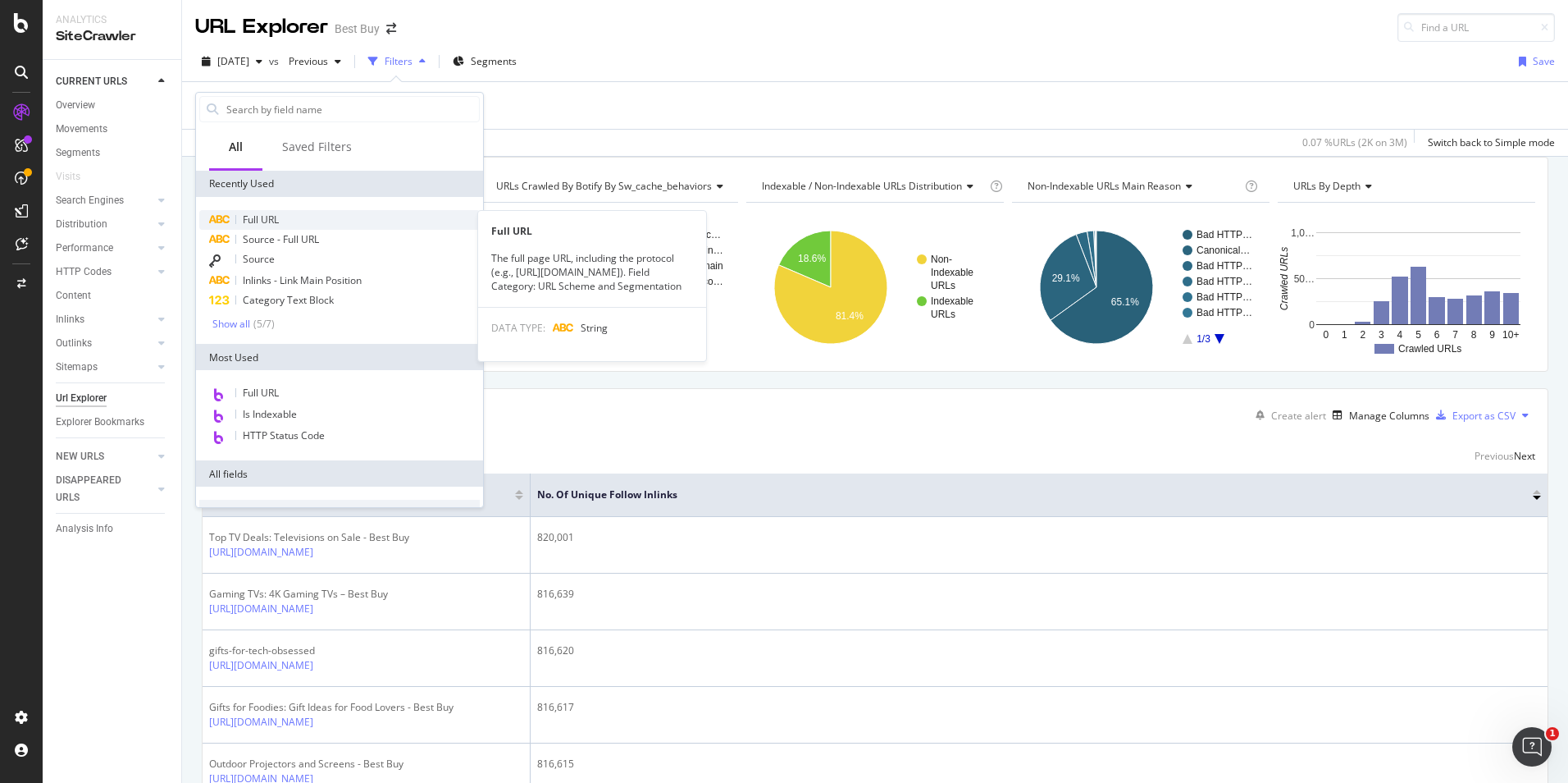
click at [272, 221] on span "Full URL" at bounding box center [261, 220] width 36 height 14
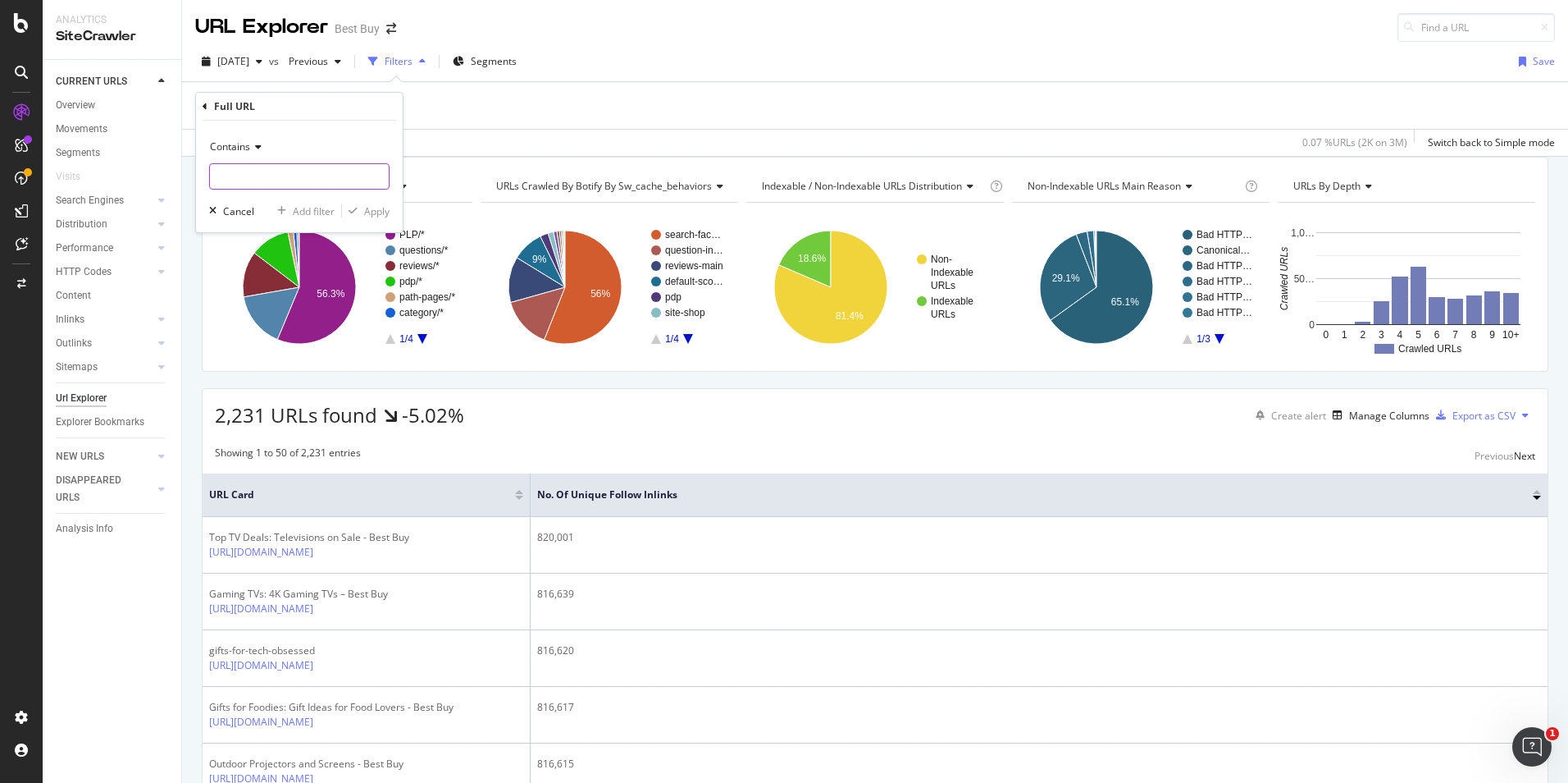
click at [271, 180] on input "text" at bounding box center [299, 177] width 178 height 27
type input "/promo/"
click at [360, 213] on div "button" at bounding box center [352, 211] width 22 height 10
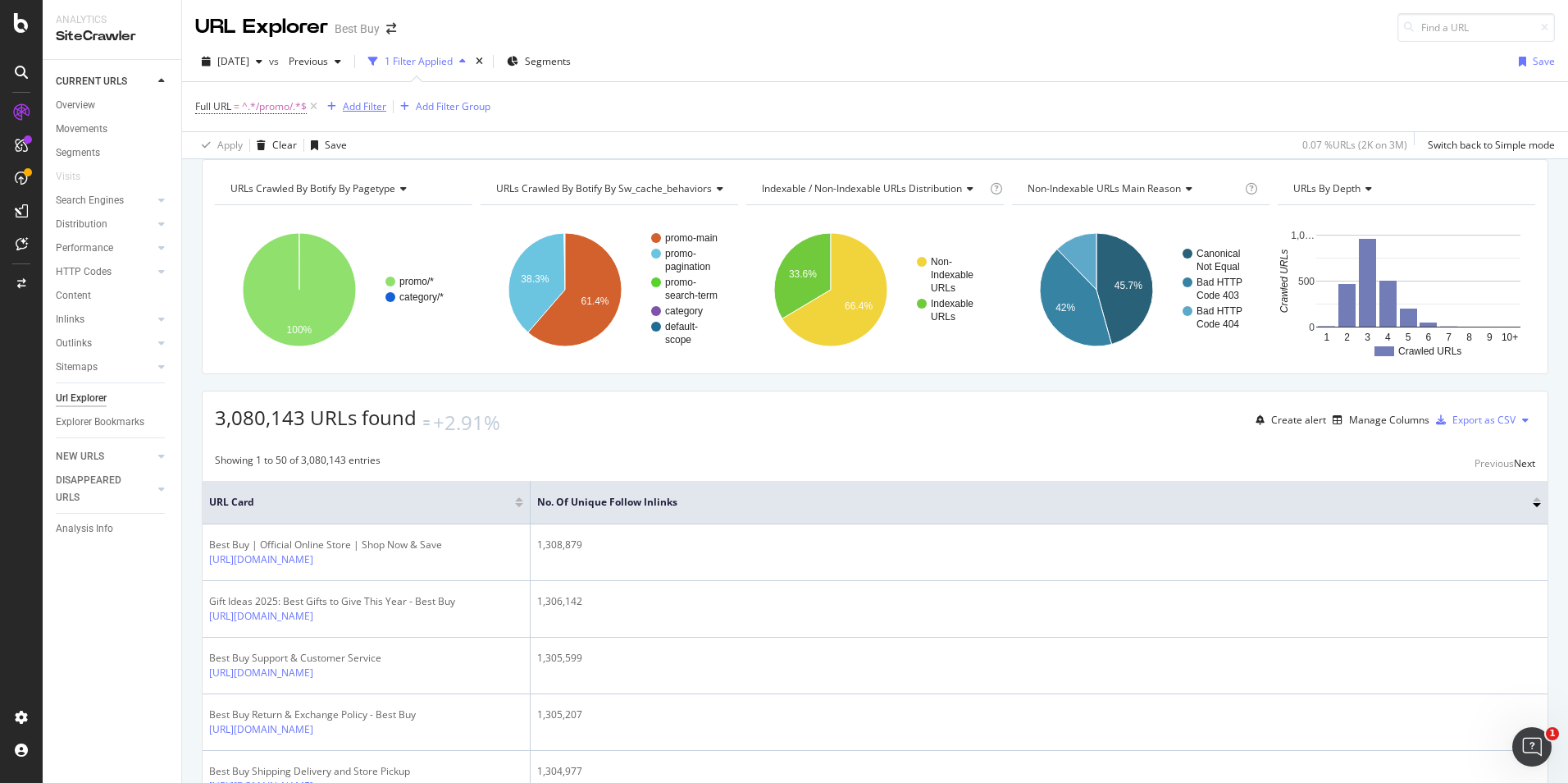
click at [342, 102] on div "button" at bounding box center [331, 107] width 22 height 10
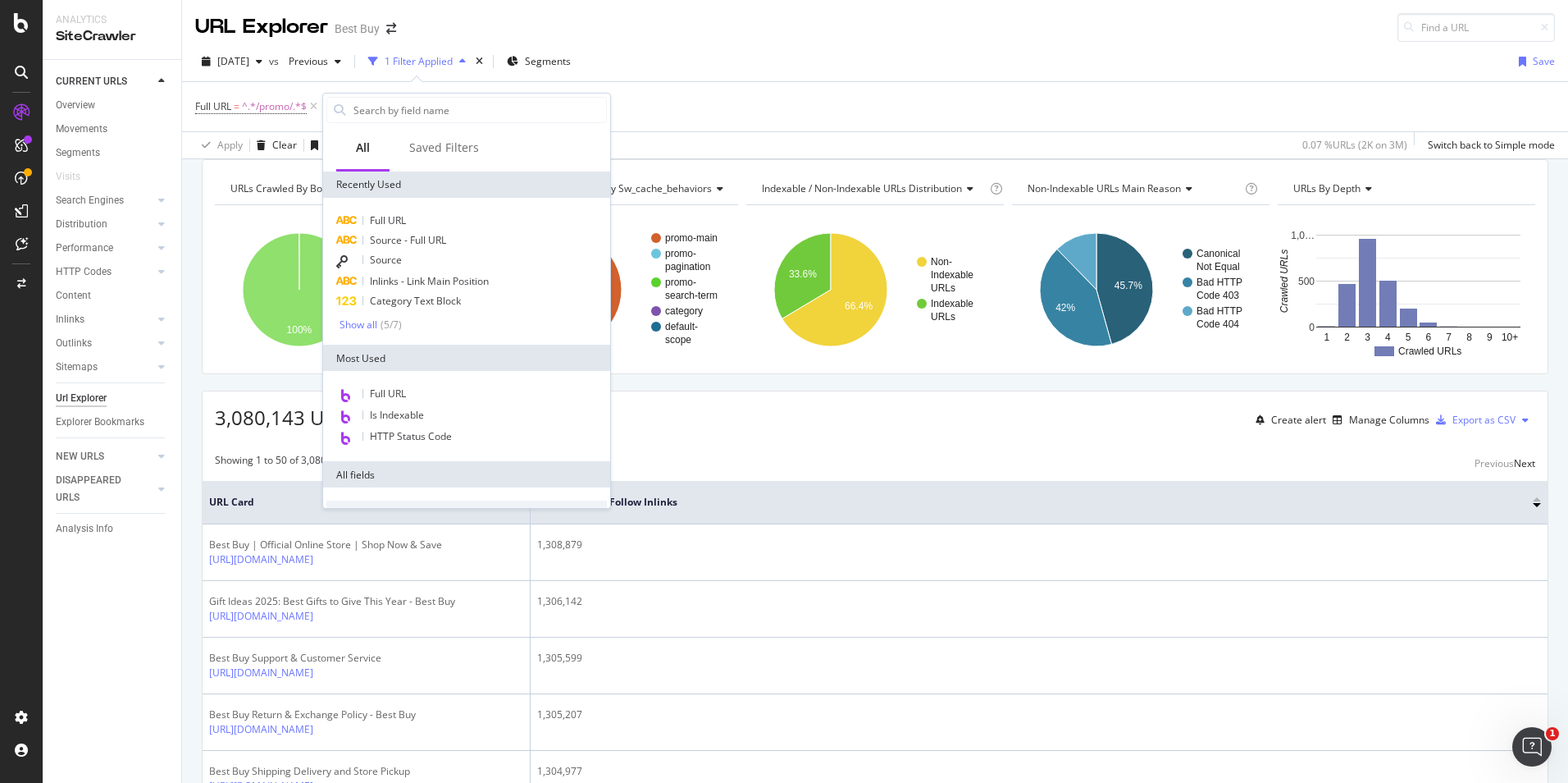
click at [752, 98] on div "Full URL = ^.*/promo/.*$ Add Filter Add Filter Group" at bounding box center [875, 107] width 1360 height 50
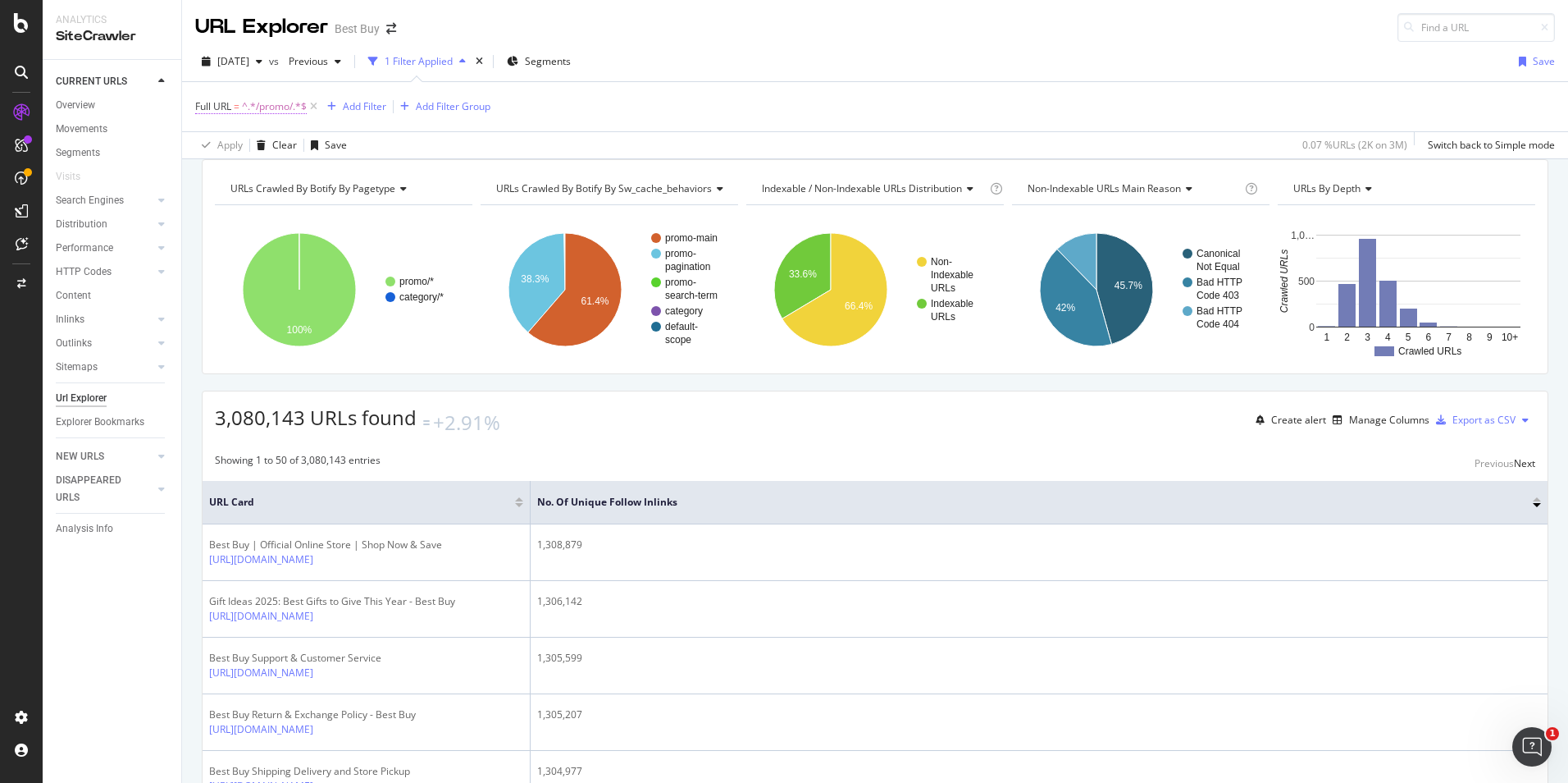
click at [284, 109] on span "^.*/promo/.*$" at bounding box center [275, 107] width 65 height 23
click at [295, 204] on div "Add filter" at bounding box center [314, 209] width 42 height 14
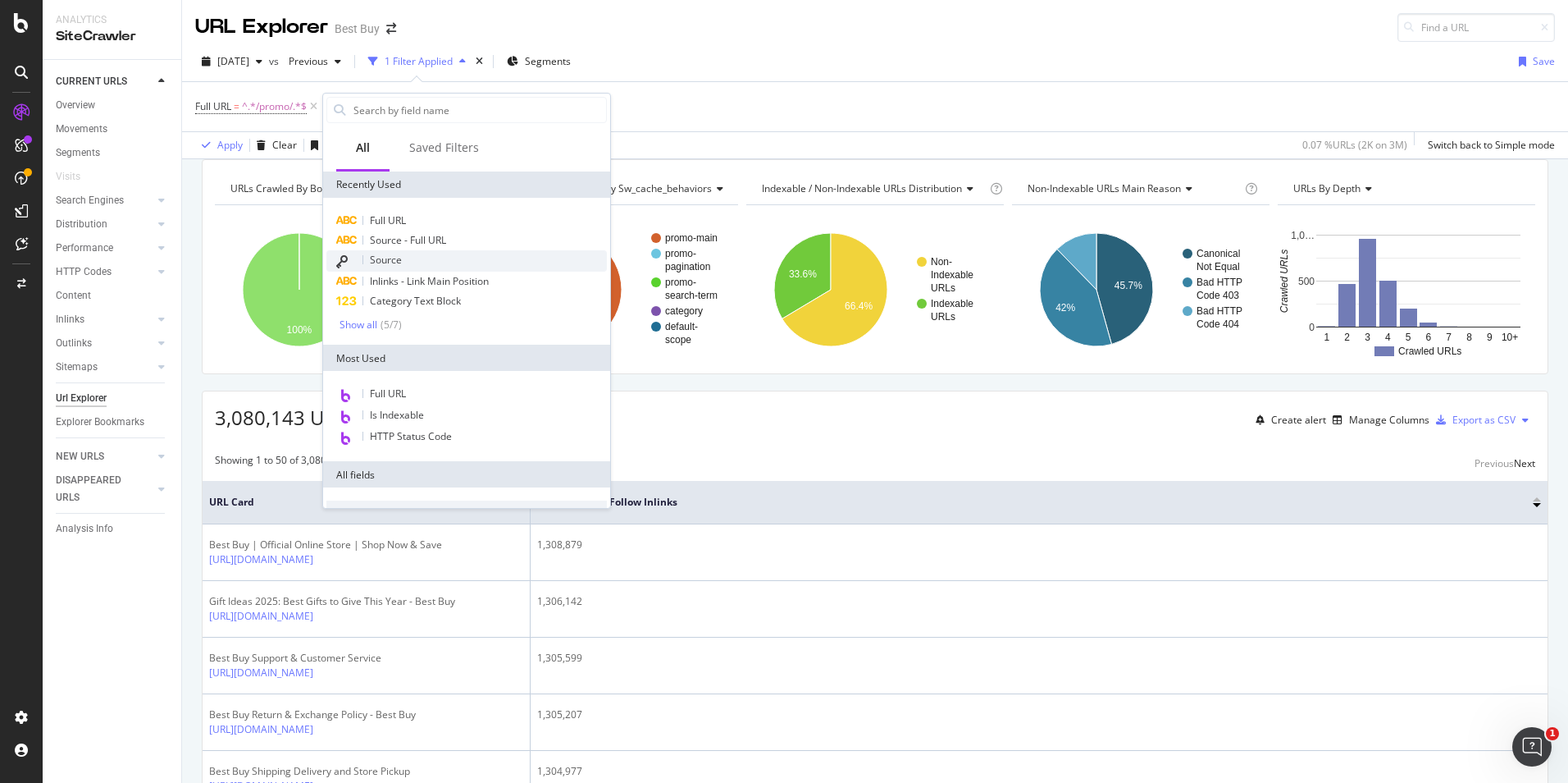
click at [411, 263] on div "Source" at bounding box center [467, 261] width 281 height 21
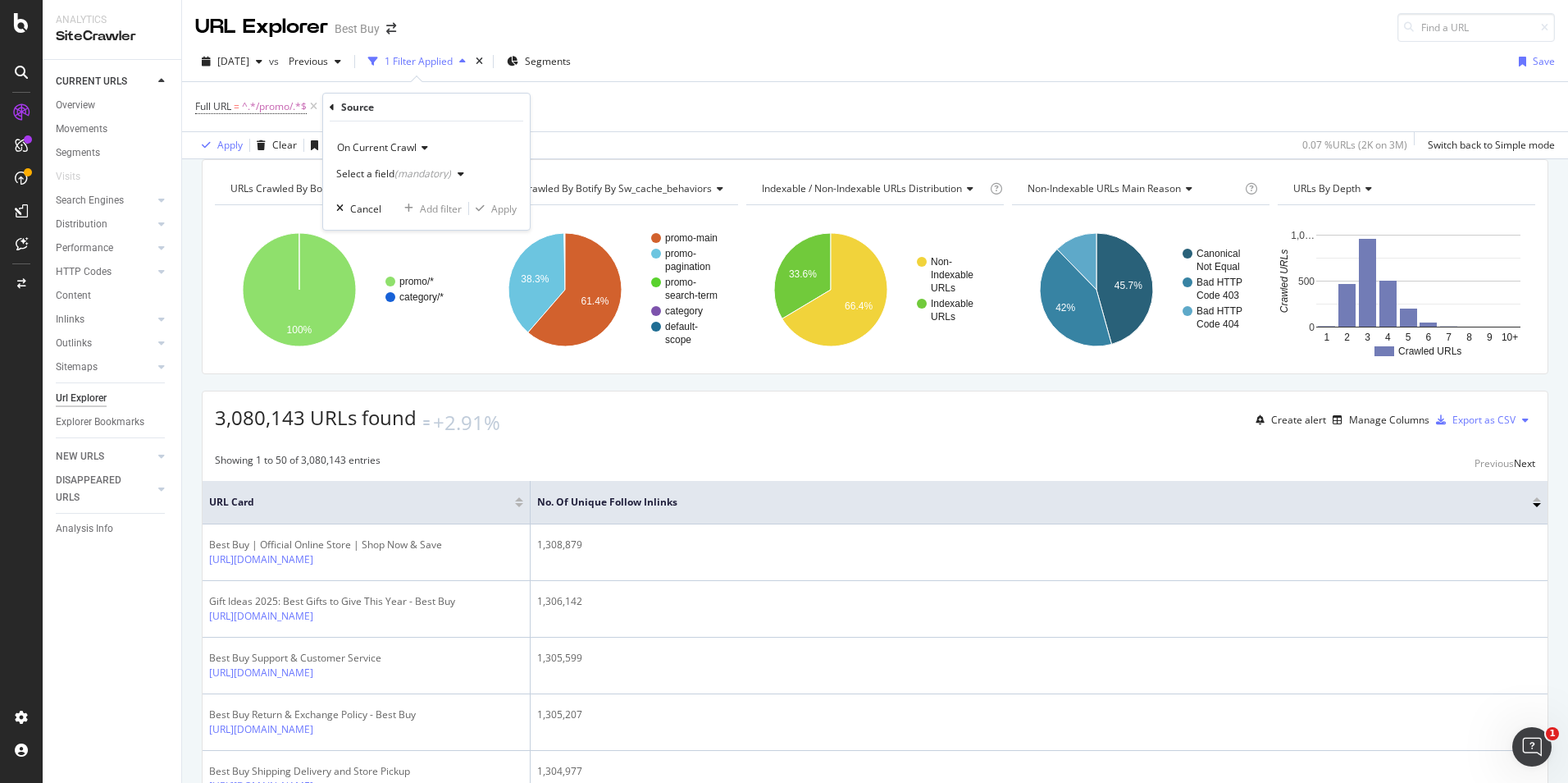
click at [447, 176] on div "(mandatory)" at bounding box center [422, 173] width 56 height 14
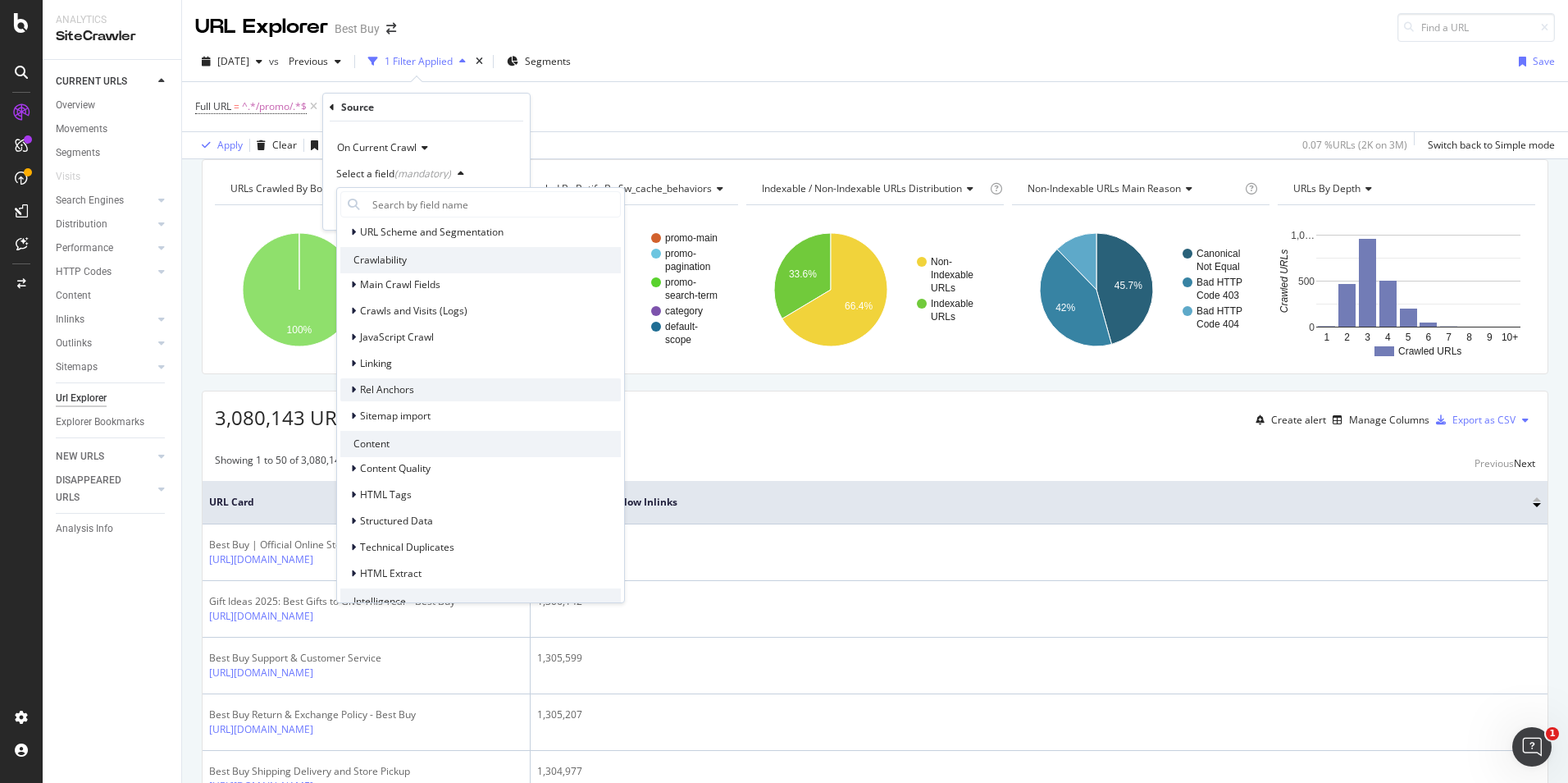
scroll to position [164, 0]
click at [388, 361] on span "Linking" at bounding box center [376, 356] width 32 height 14
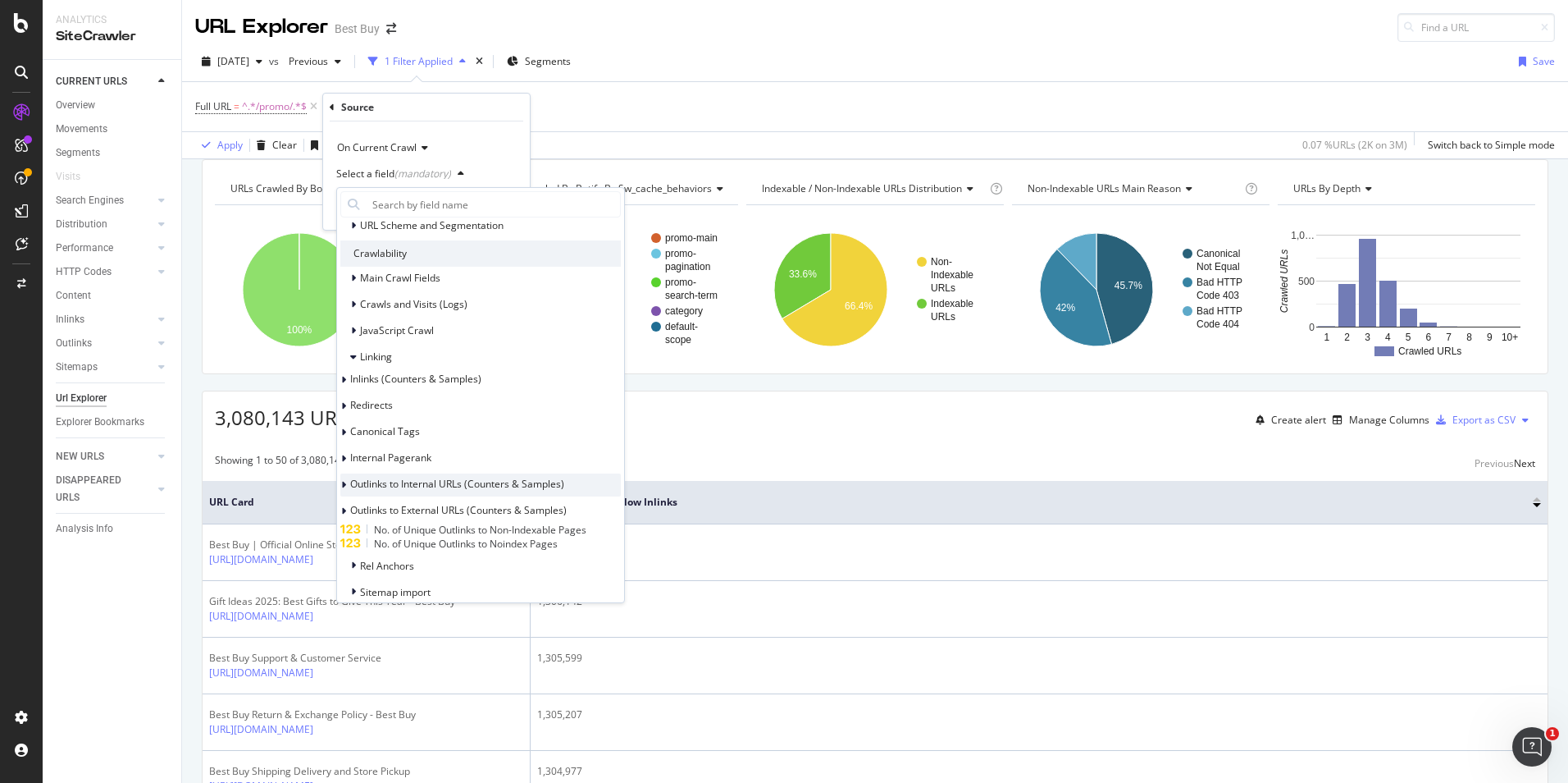
click at [350, 478] on div at bounding box center [345, 484] width 10 height 16
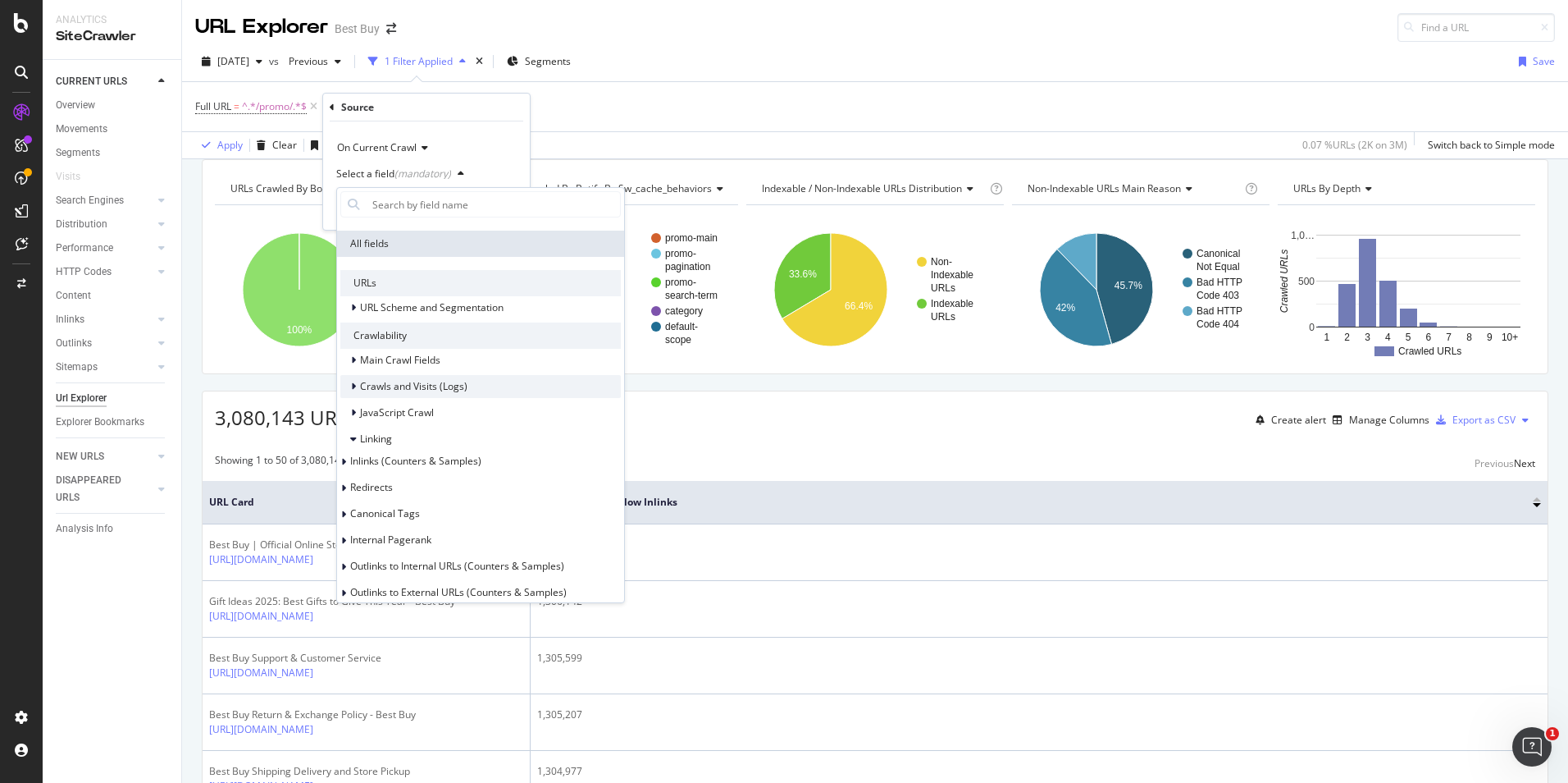
scroll to position [0, 0]
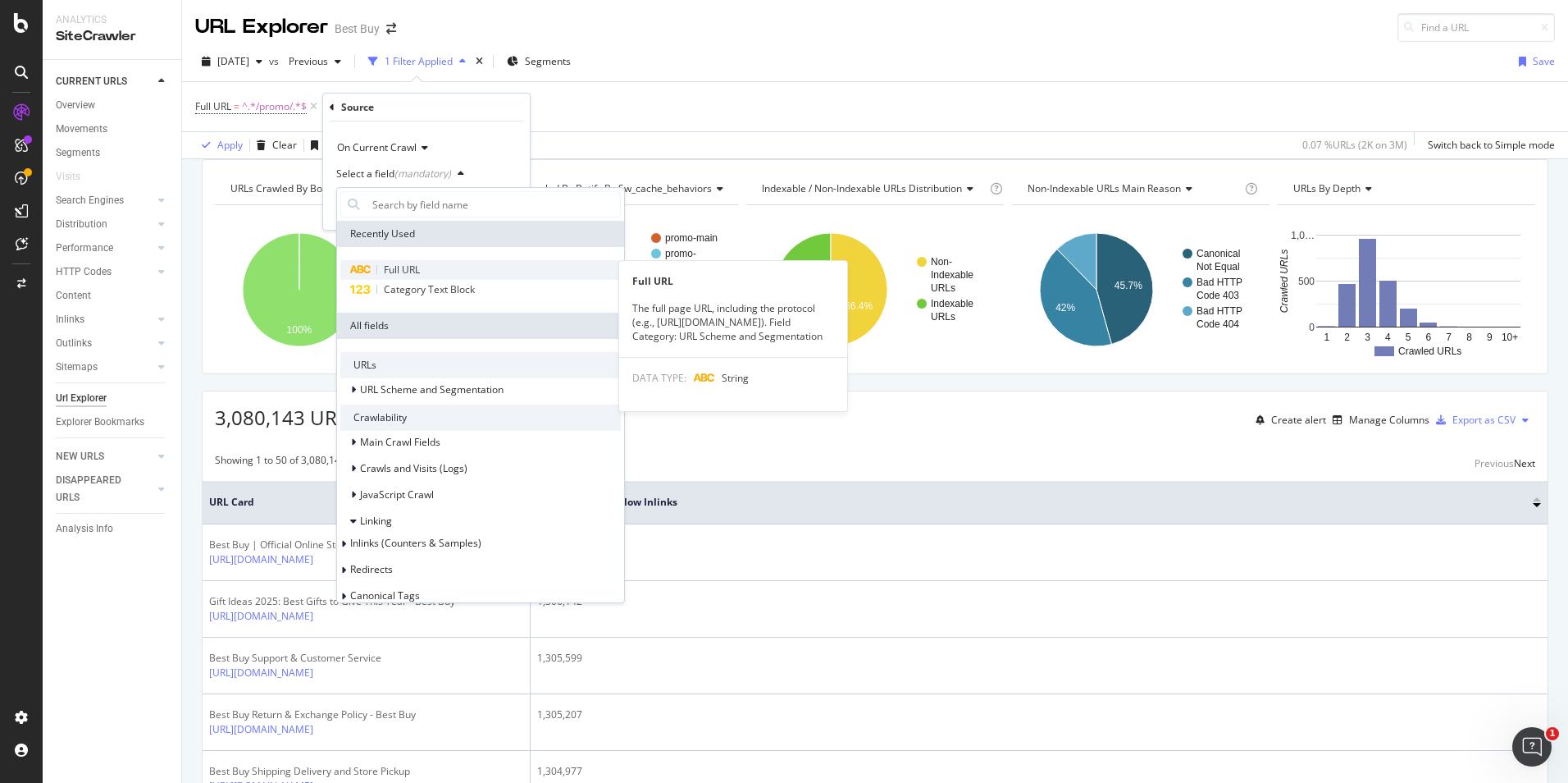
click at [426, 271] on div "Full URL" at bounding box center [481, 269] width 281 height 20
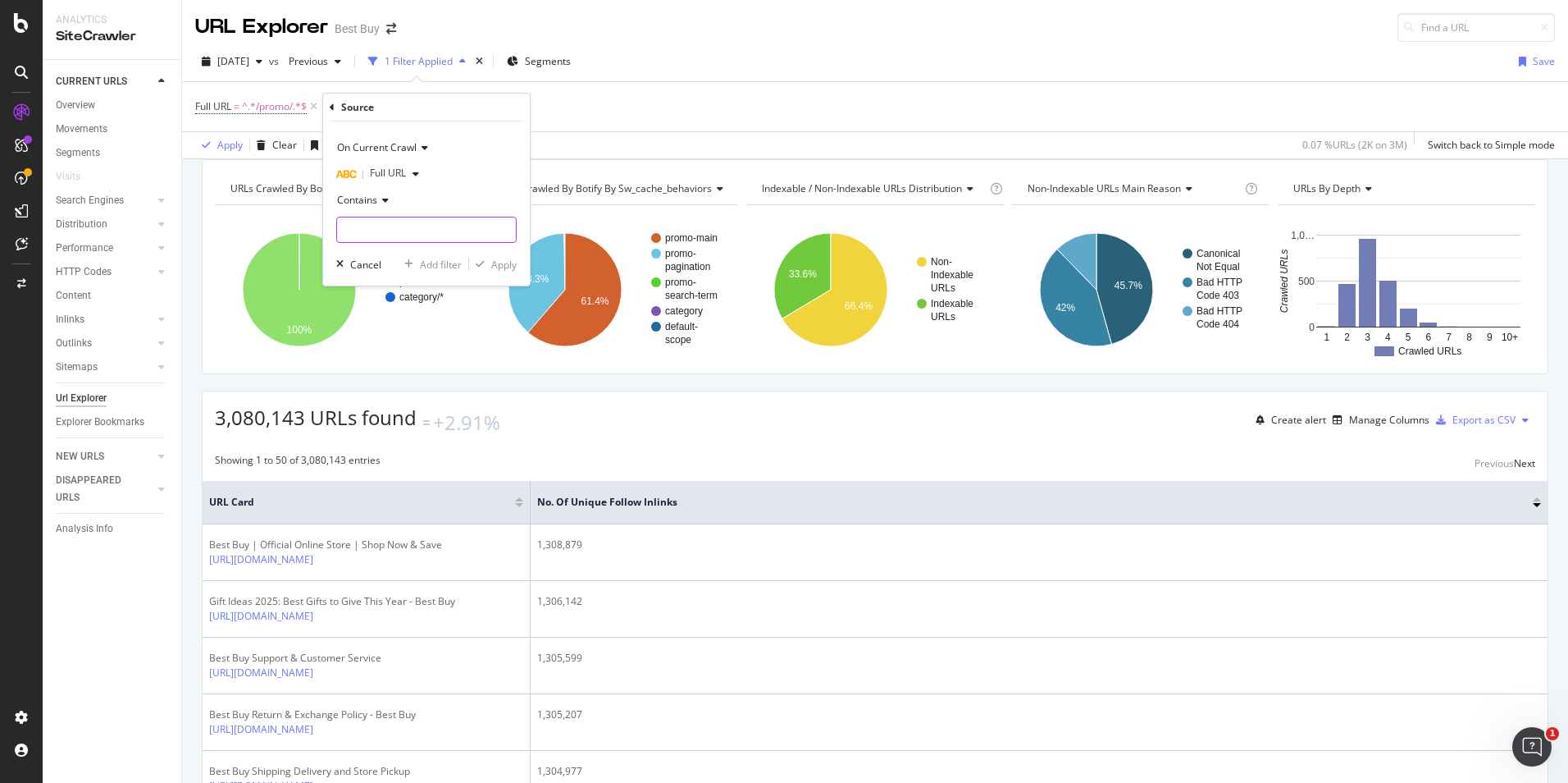
click at [374, 237] on input "text" at bounding box center [426, 230] width 178 height 27
click at [346, 241] on input "/brands/" at bounding box center [414, 230] width 155 height 27
type input "brands/"
click at [508, 271] on div "Apply" at bounding box center [504, 265] width 26 height 14
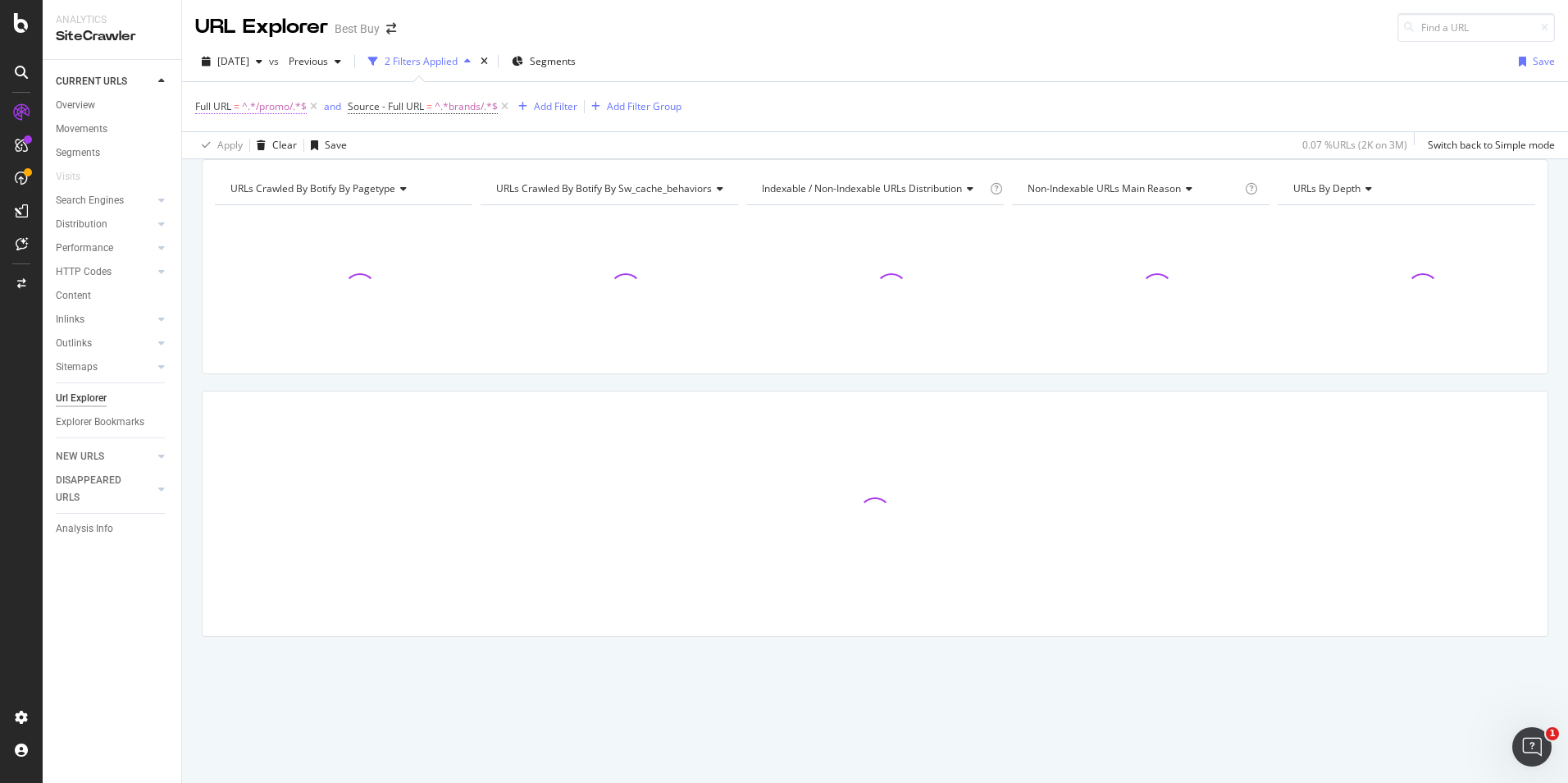
click at [273, 109] on span "^.*/promo/.*$" at bounding box center [275, 107] width 65 height 23
click at [216, 174] on input "/promo/" at bounding box center [287, 175] width 155 height 27
type input "site/promo/"
click at [374, 205] on div "Apply" at bounding box center [377, 209] width 26 height 14
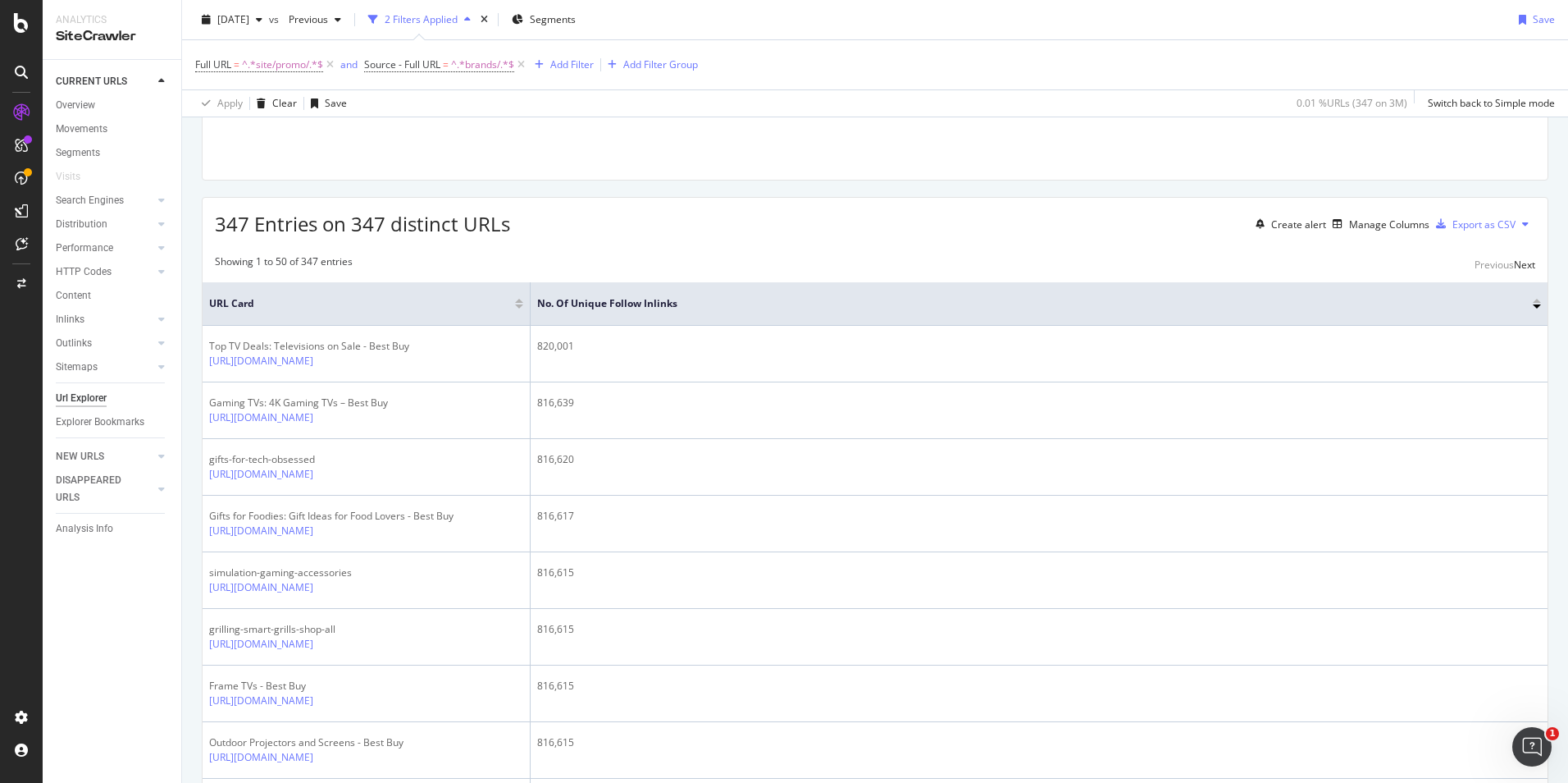
scroll to position [164, 0]
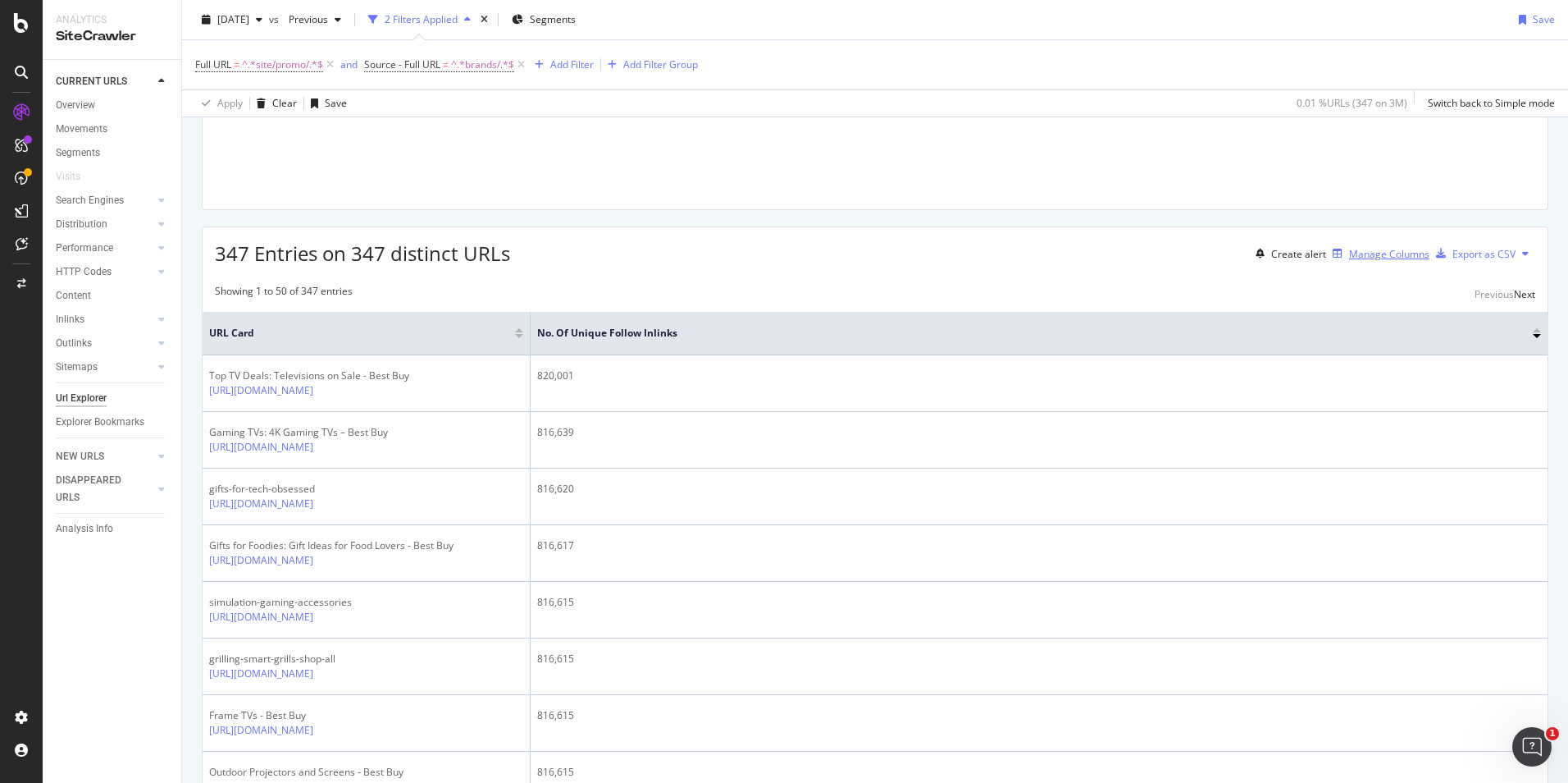
click at [1349, 261] on div "Manage Columns" at bounding box center [1390, 254] width 80 height 14
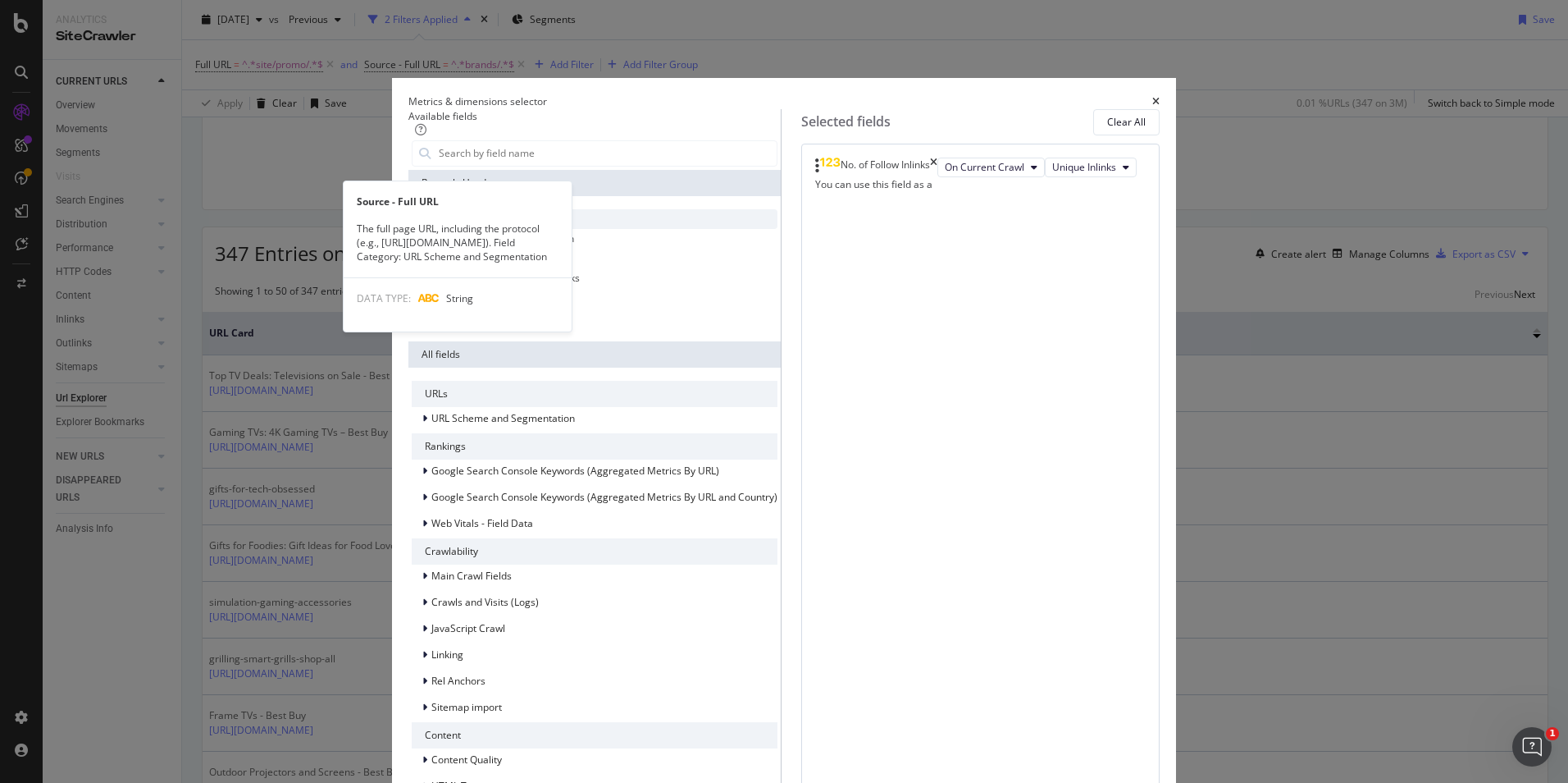
drag, startPoint x: 597, startPoint y: 254, endPoint x: 559, endPoint y: 248, distance: 38.5
click at [559, 229] on div "Source - Full URL" at bounding box center [594, 219] width 366 height 20
click at [532, 225] on span "Source - Full URL" at bounding box center [493, 219] width 76 height 14
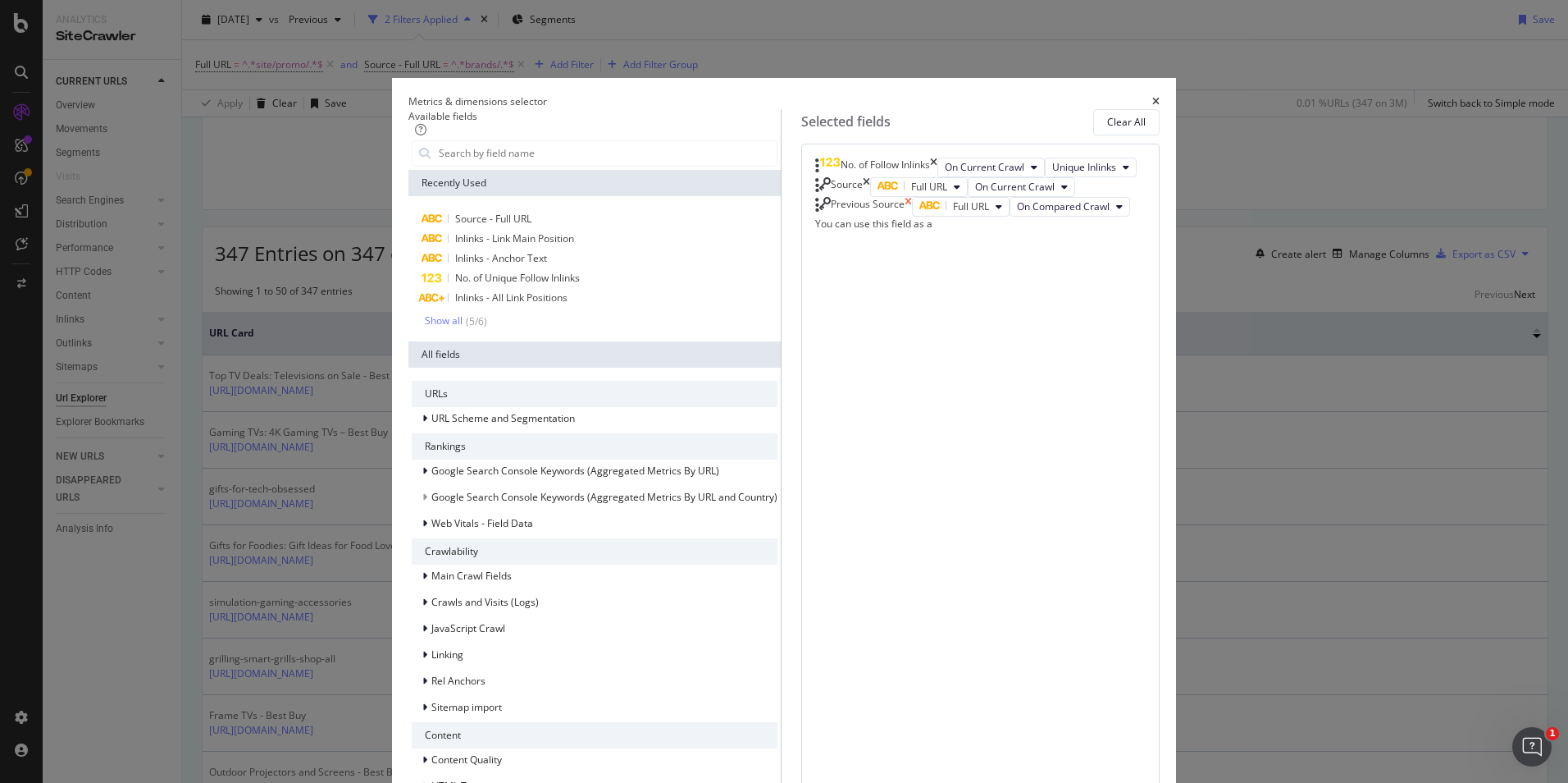
click at [912, 217] on icon "times" at bounding box center [909, 206] width 8 height 20
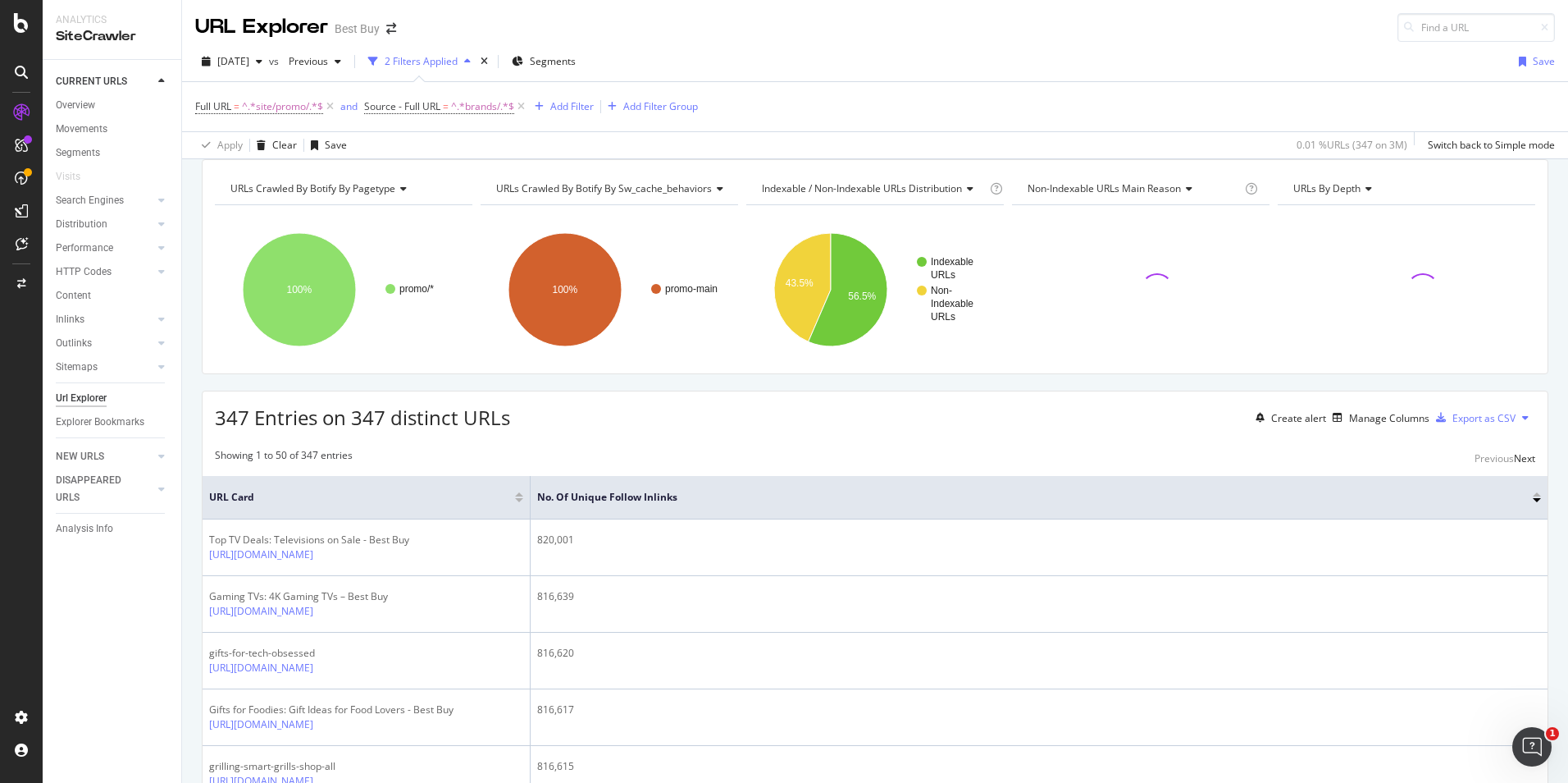
scroll to position [246, 0]
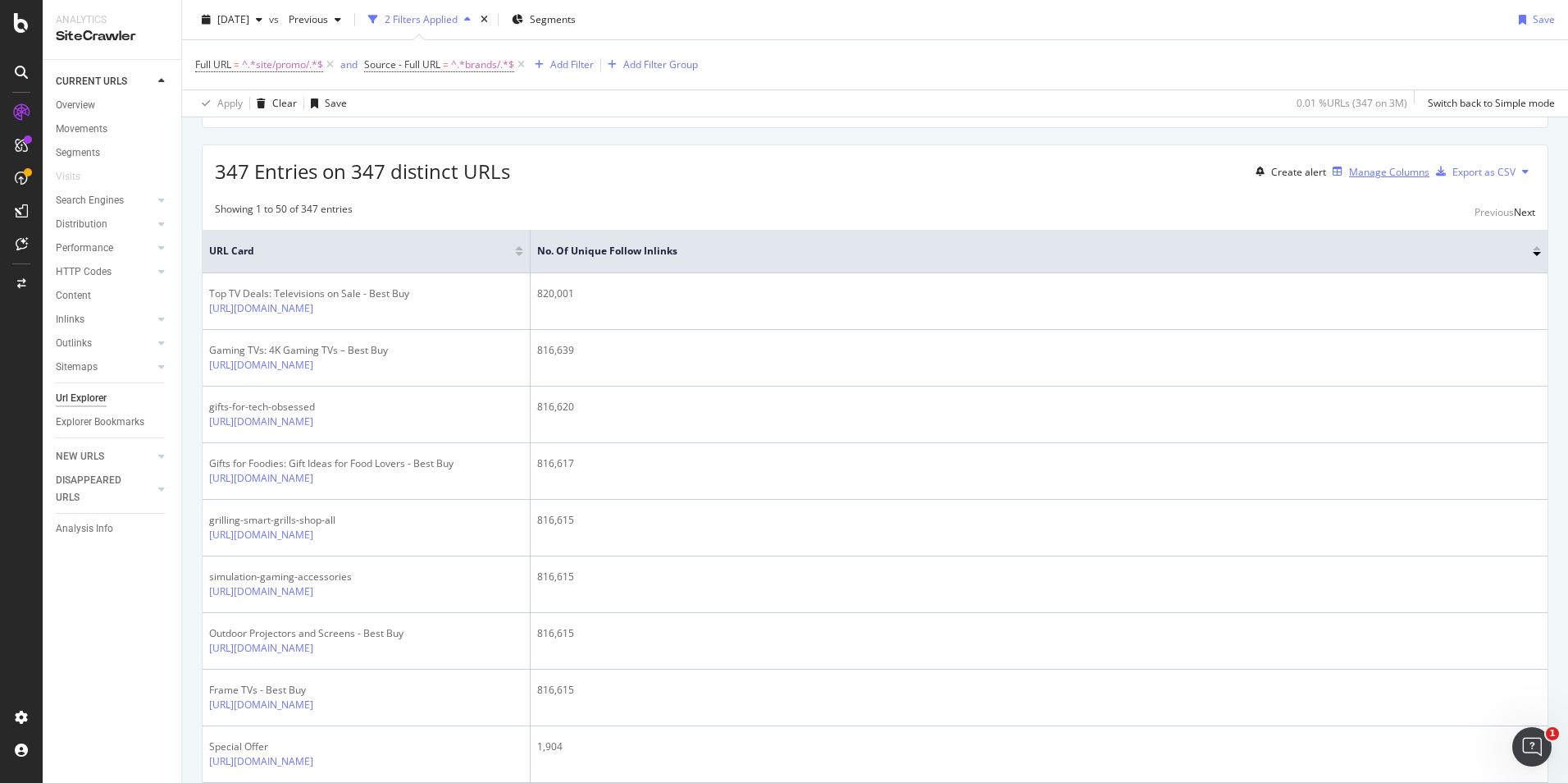
click at [1350, 179] on div "Manage Columns" at bounding box center [1390, 172] width 80 height 14
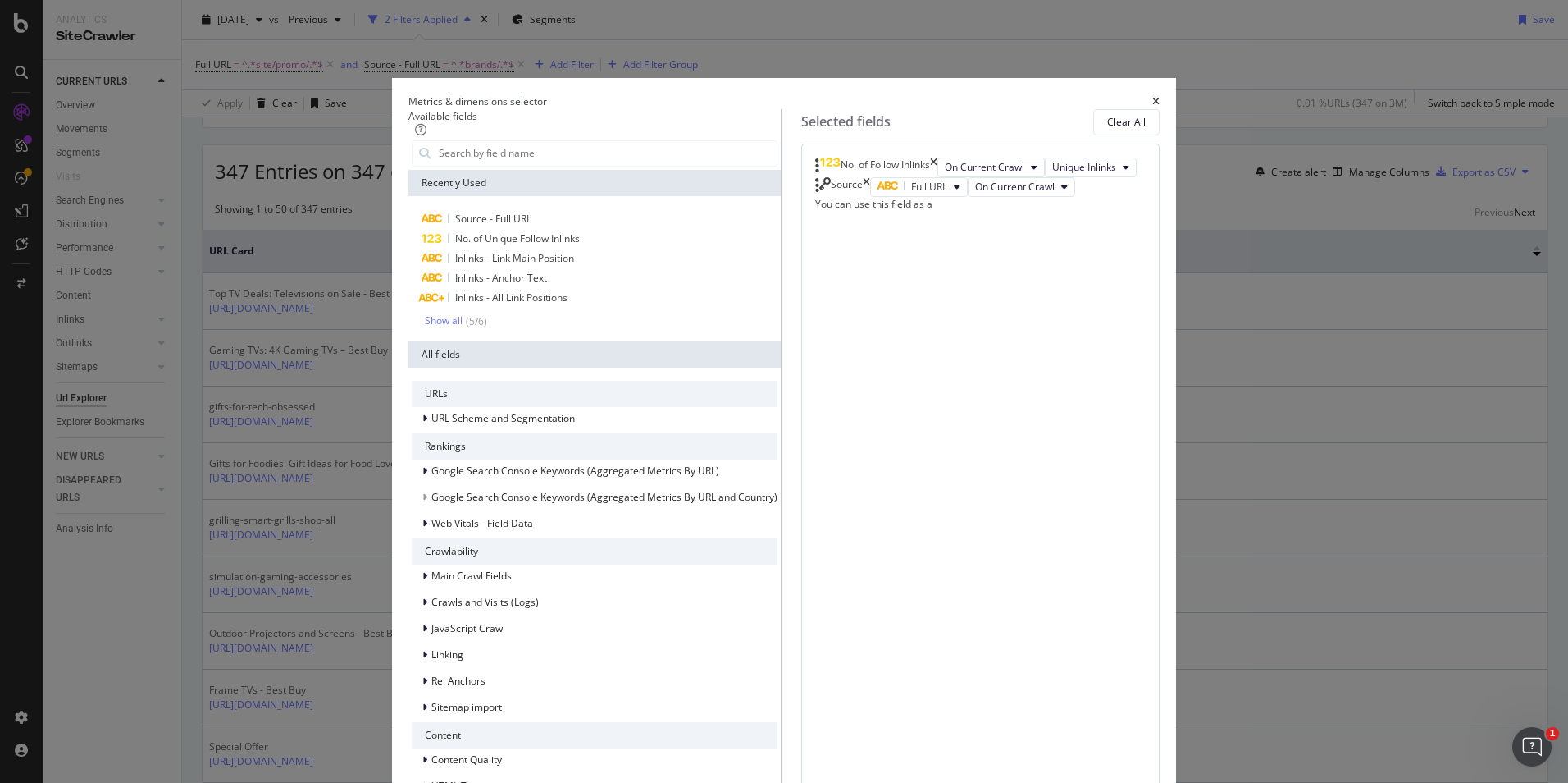
click at [1152, 96] on icon "times" at bounding box center [1156, 101] width 8 height 10
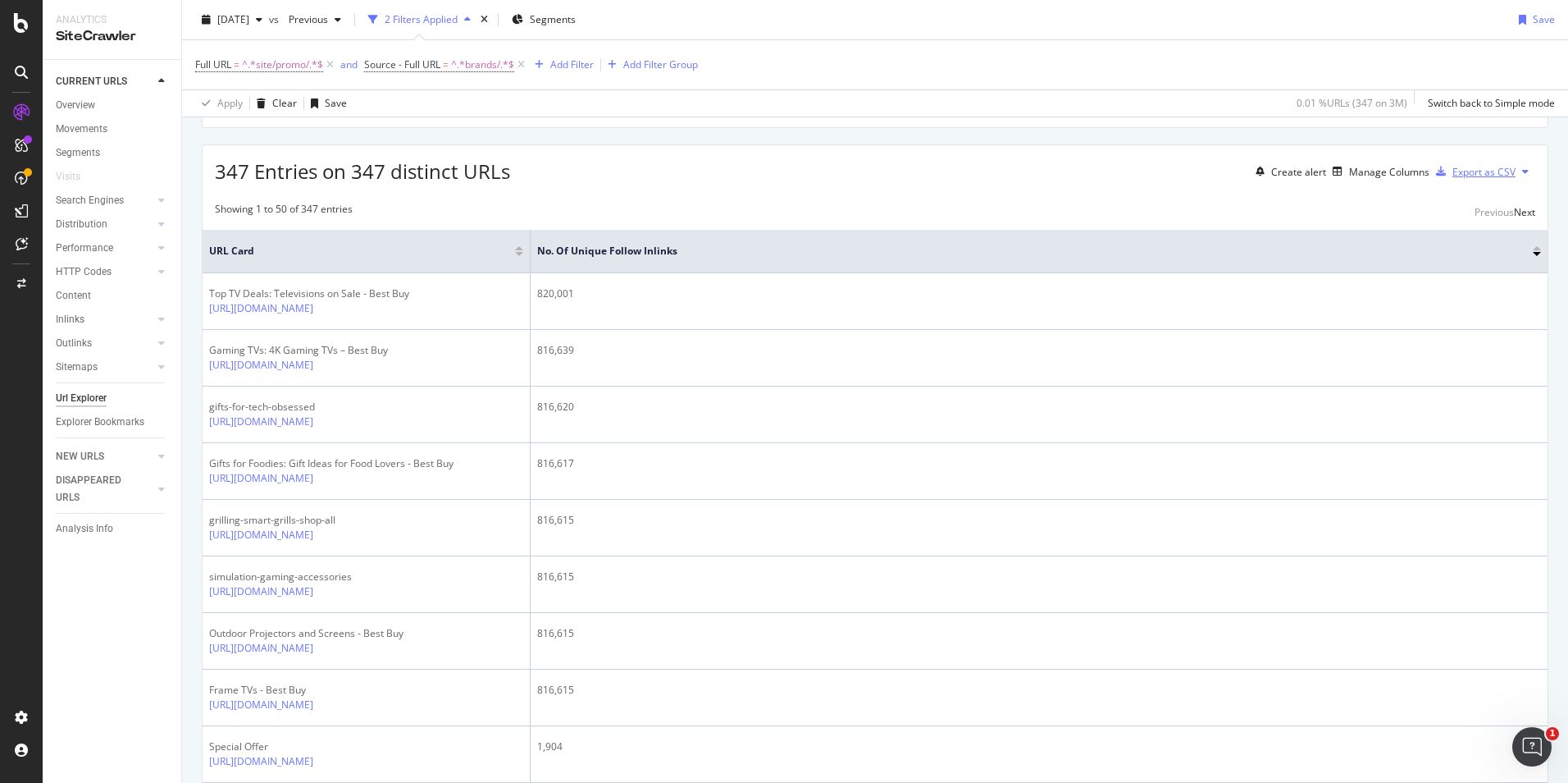
click at [1495, 184] on div "Export as CSV" at bounding box center [1473, 172] width 86 height 25
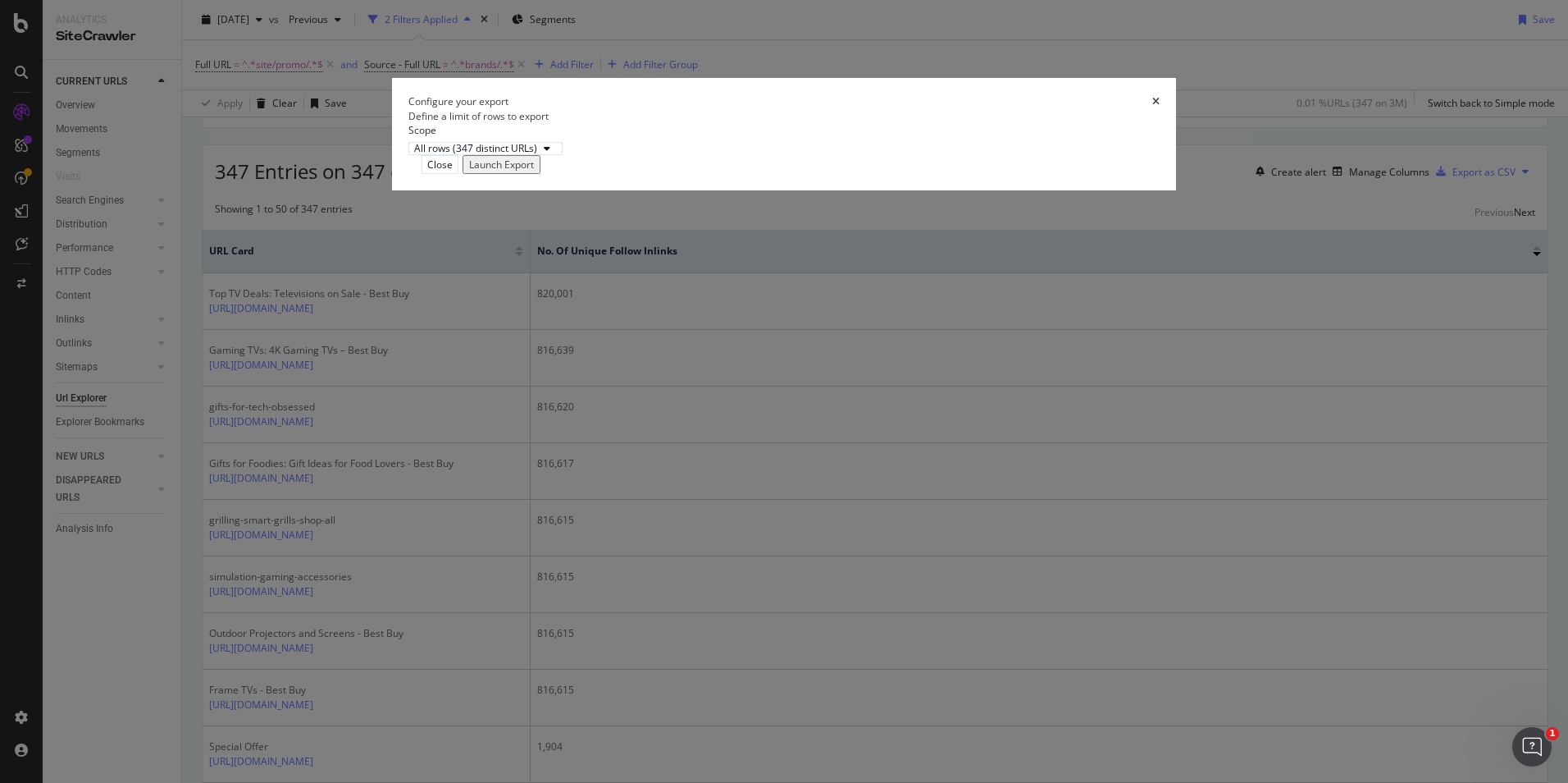
click at [533, 172] on div "Launch Export" at bounding box center [502, 164] width 65 height 14
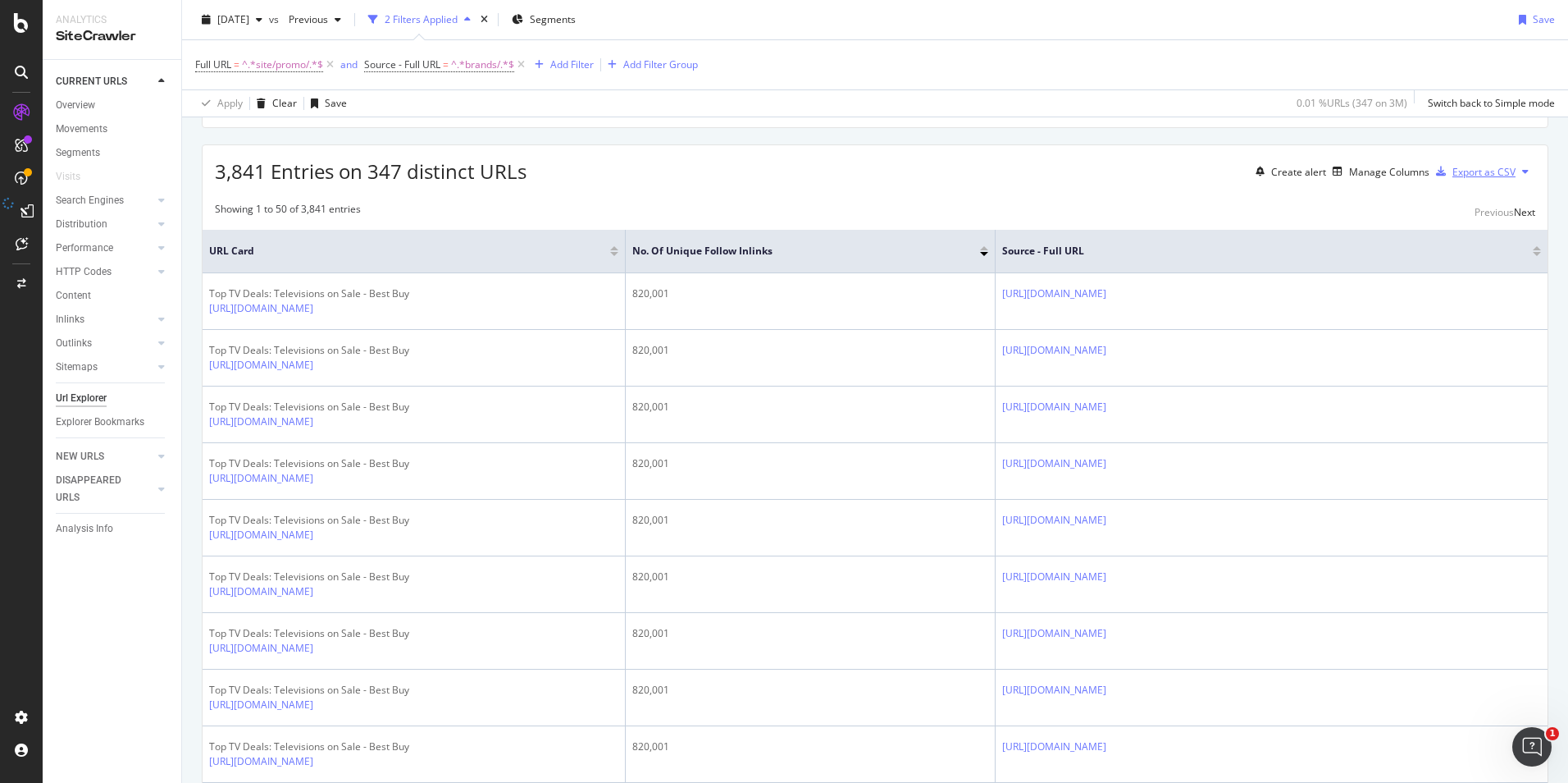
click at [1474, 179] on div "Export as CSV" at bounding box center [1484, 172] width 63 height 14
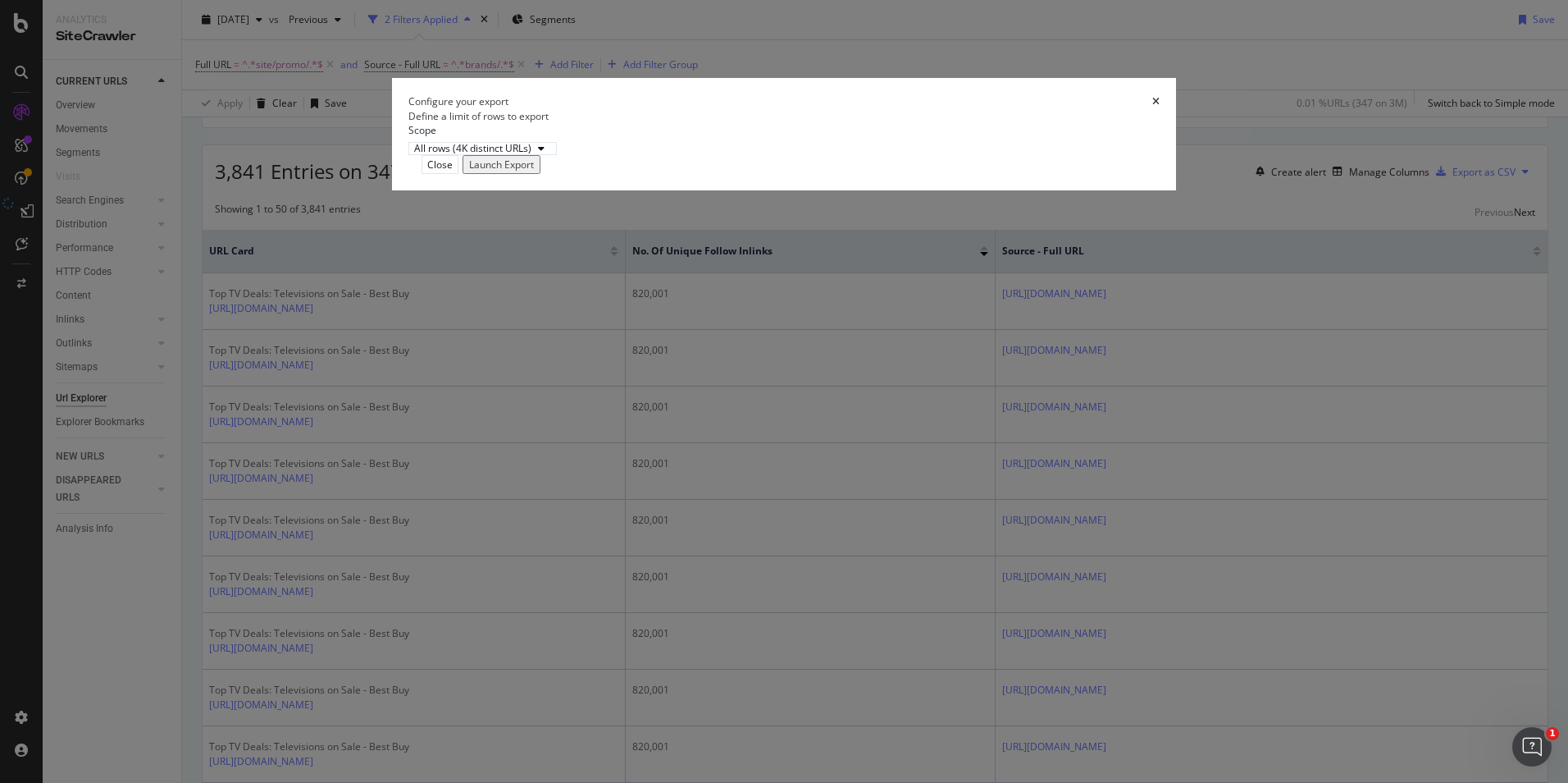
click at [533, 172] on div "Launch Export" at bounding box center [502, 164] width 65 height 14
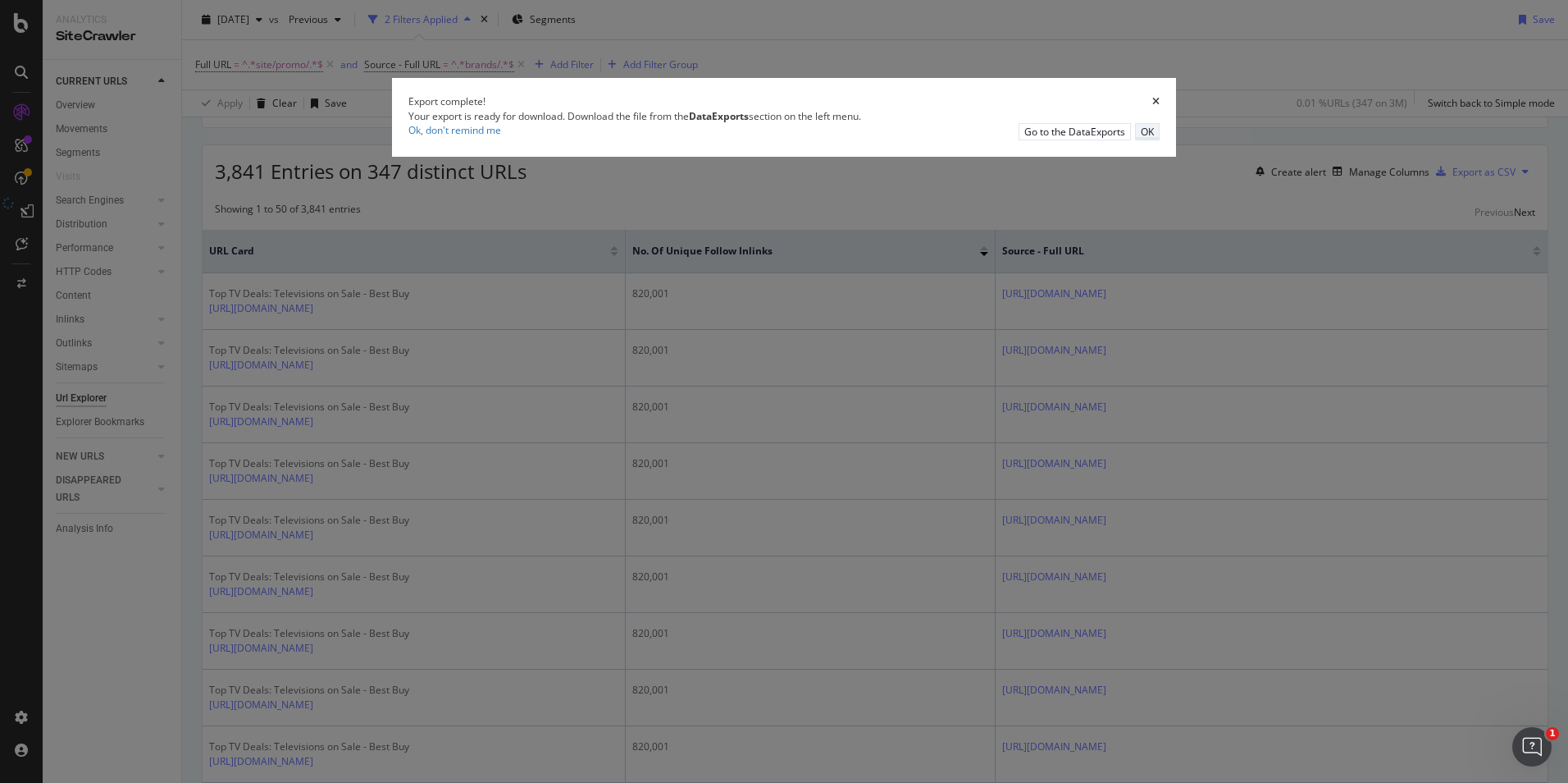
click at [1140, 138] on div "OK" at bounding box center [1147, 132] width 13 height 14
click at [1152, 107] on icon "times" at bounding box center [1156, 101] width 8 height 10
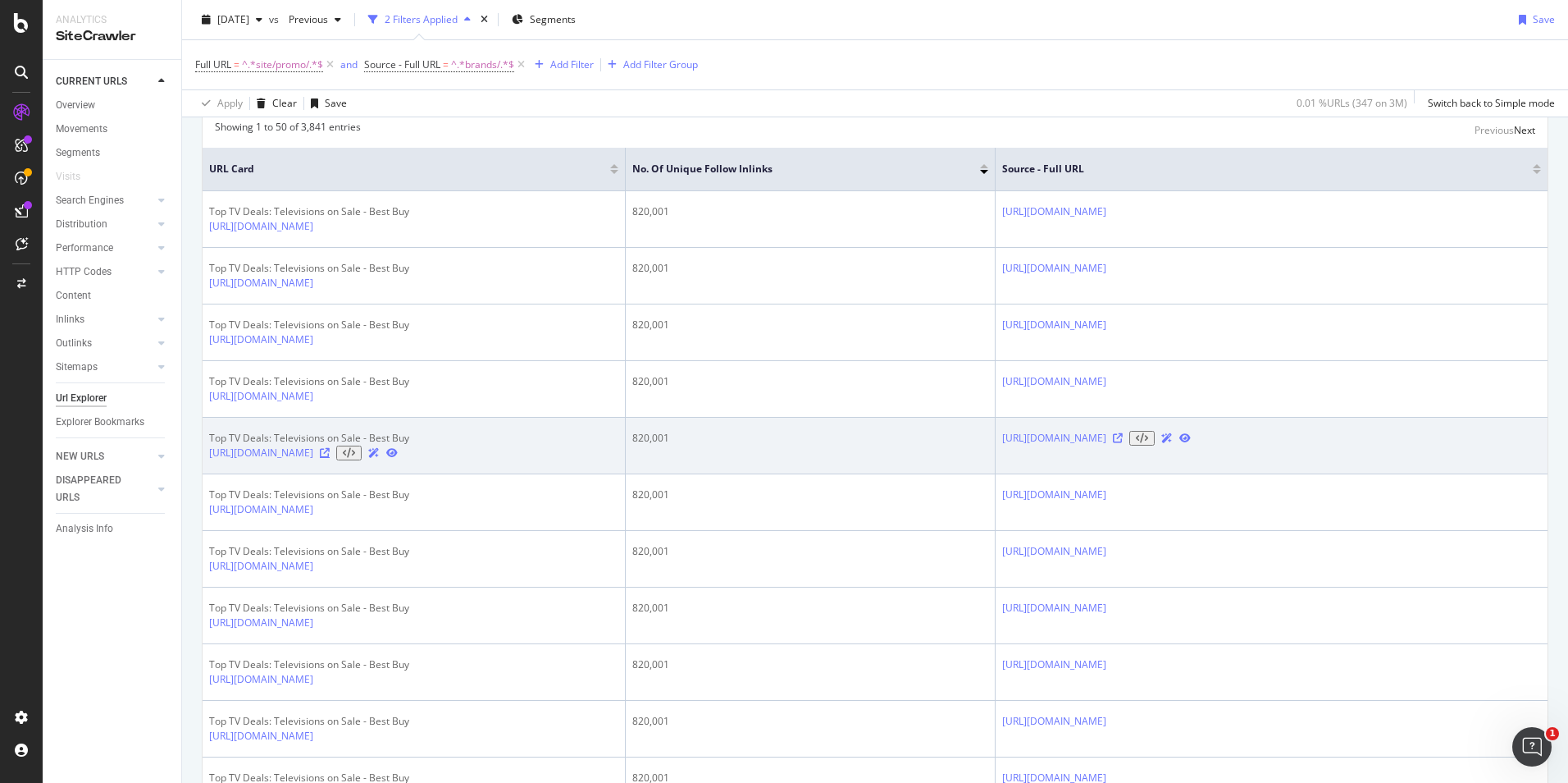
scroll to position [0, 0]
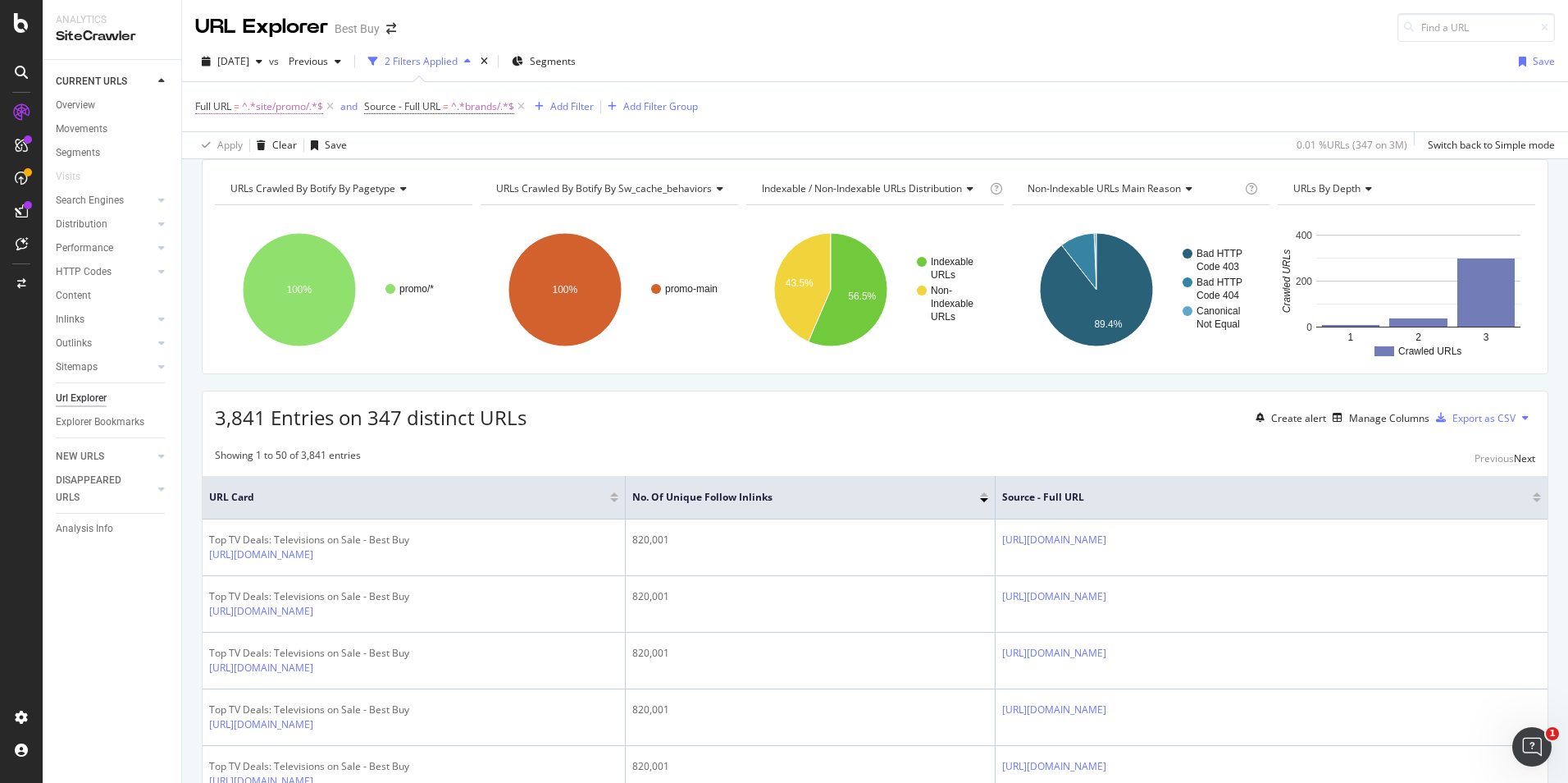
click at [246, 106] on span "^.*site/promo/.*$" at bounding box center [282, 107] width 81 height 23
click at [249, 149] on span "Contains" at bounding box center [230, 144] width 40 height 14
click at [299, 112] on span "^.*site/promo/.*$" at bounding box center [282, 107] width 81 height 23
click at [303, 202] on div "Add filter" at bounding box center [314, 209] width 42 height 14
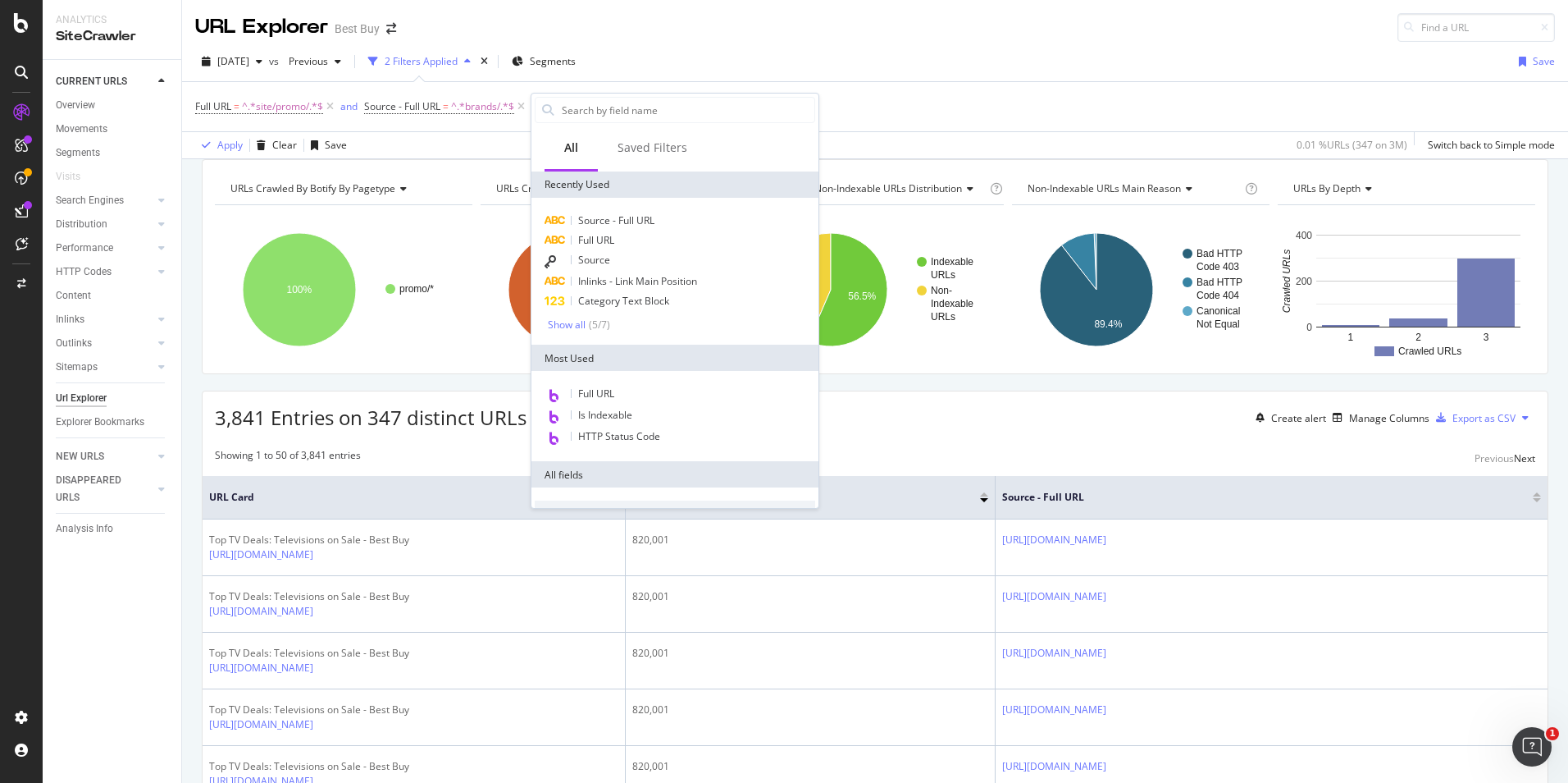
click at [867, 77] on div "[DATE] vs Previous 2 Filters Applied Segments Save" at bounding box center [875, 65] width 1386 height 32
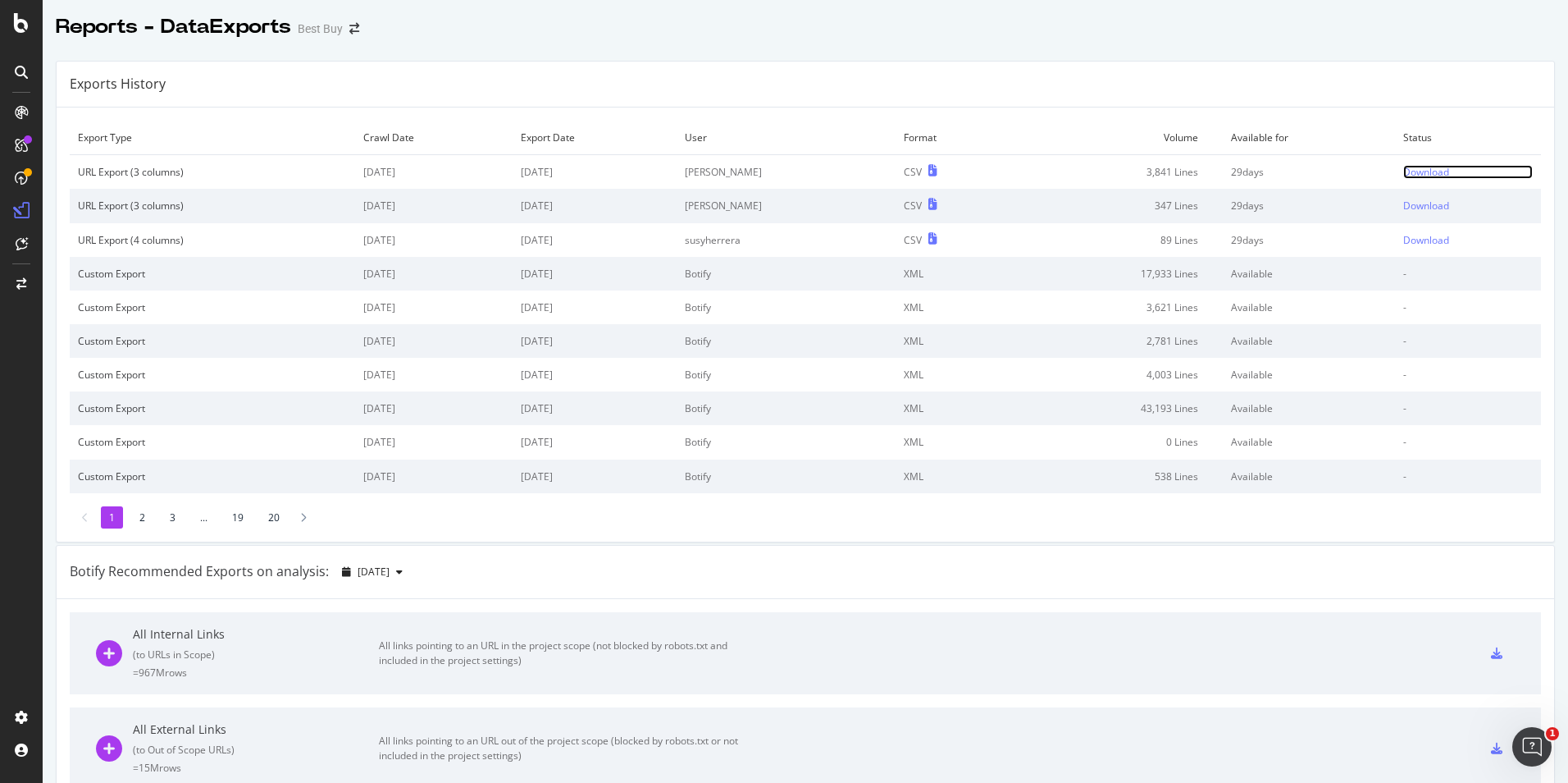
click at [1403, 174] on div "Download" at bounding box center [1426, 172] width 46 height 14
click at [698, 2] on div "Reports - DataExports Best Buy" at bounding box center [805, 20] width 1526 height 41
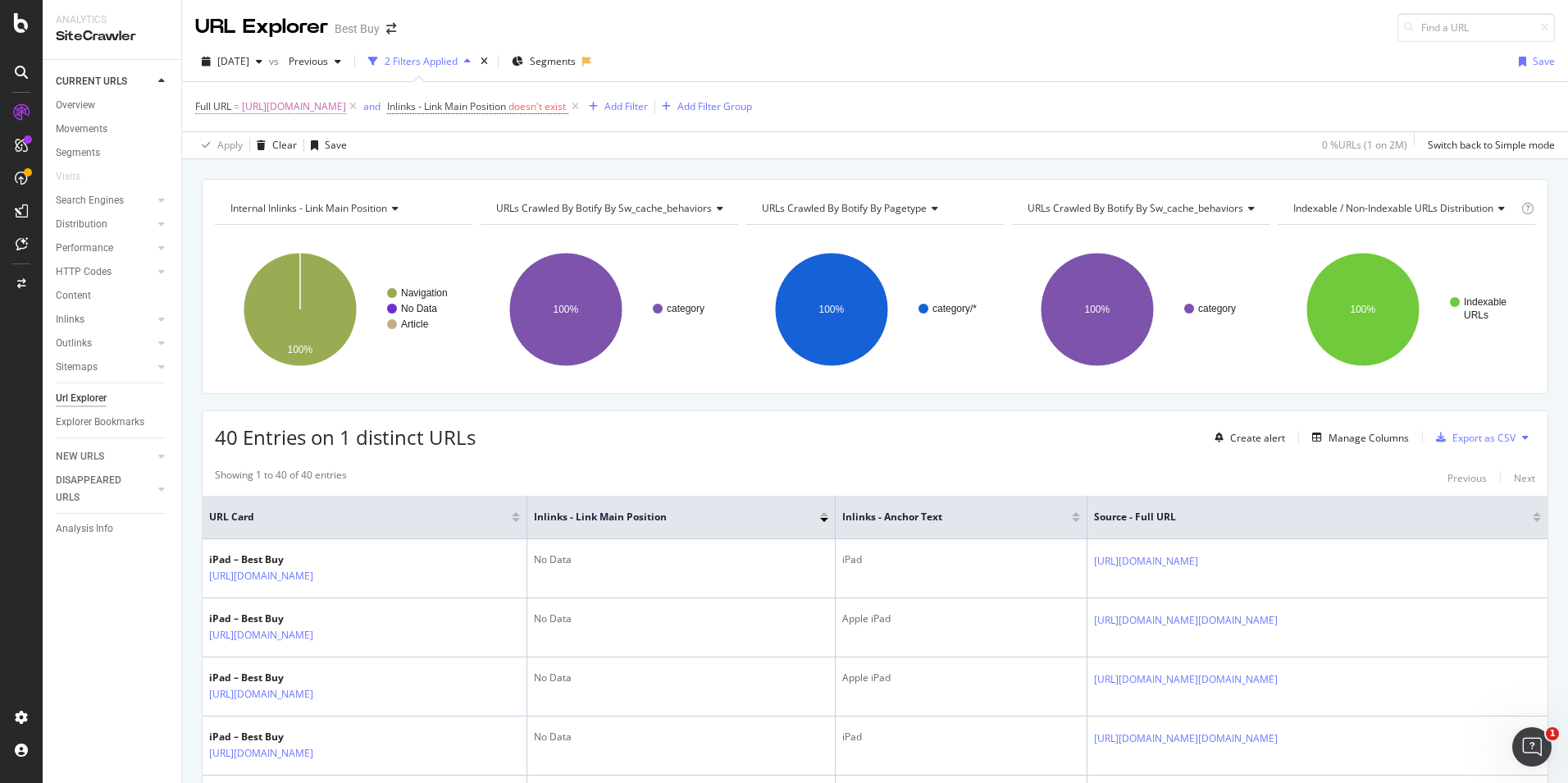
click at [346, 110] on span "https://www.bestbuy.com/site/ipad-tablets-ereaders/ipad/pcmcat209000050007.c?id…" at bounding box center [294, 107] width 104 height 23
click at [300, 169] on input "https://www.bestbuy.com/site/ipad-tablets-ereaders/ipad/pcmcat209000050007.c?id…" at bounding box center [287, 175] width 155 height 27
drag, startPoint x: 333, startPoint y: 174, endPoint x: 185, endPoint y: 153, distance: 149.5
click at [185, 153] on body "Analytics SiteCrawler CURRENT URLS Overview Movements Segments Visits Search En…" at bounding box center [784, 392] width 1568 height 783
click at [228, 168] on input "https://www.bestbuy.com/site/ipad-tablets-ereaders/ipad/pcmcat209000050007.c?id…" at bounding box center [287, 175] width 155 height 27
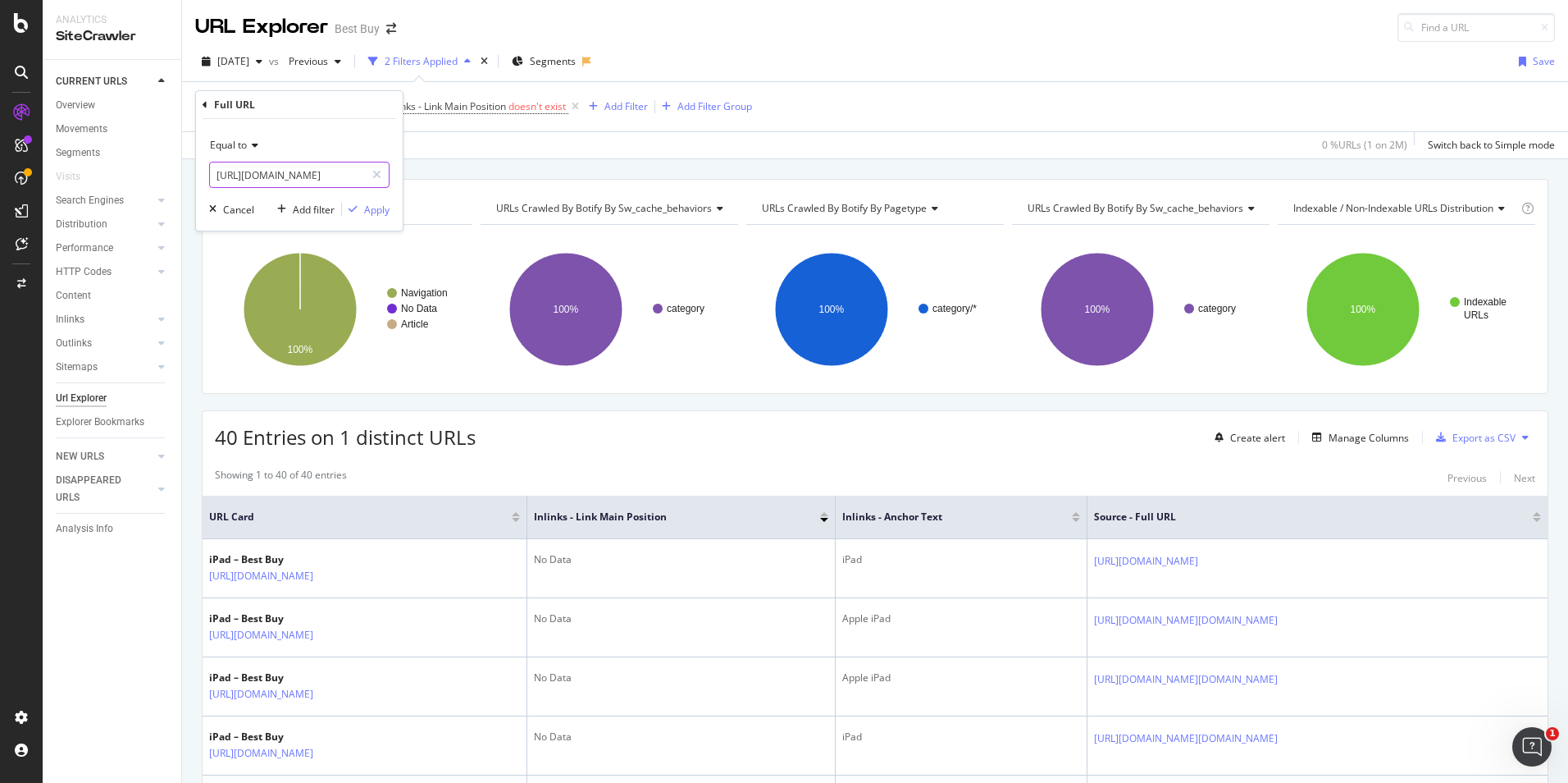
drag, startPoint x: 324, startPoint y: 173, endPoint x: 213, endPoint y: 169, distance: 111.1
click at [213, 169] on input "https://www.bestbuy.com/site/ipad-tablets-ereaders/ipad/pcmcat209000050007.c?id…" at bounding box center [287, 175] width 155 height 27
drag, startPoint x: 239, startPoint y: 174, endPoint x: 443, endPoint y: 172, distance: 204.0
click at [443, 172] on body "Analytics SiteCrawler CURRENT URLS Overview Movements Segments Visits Search En…" at bounding box center [784, 392] width 1568 height 783
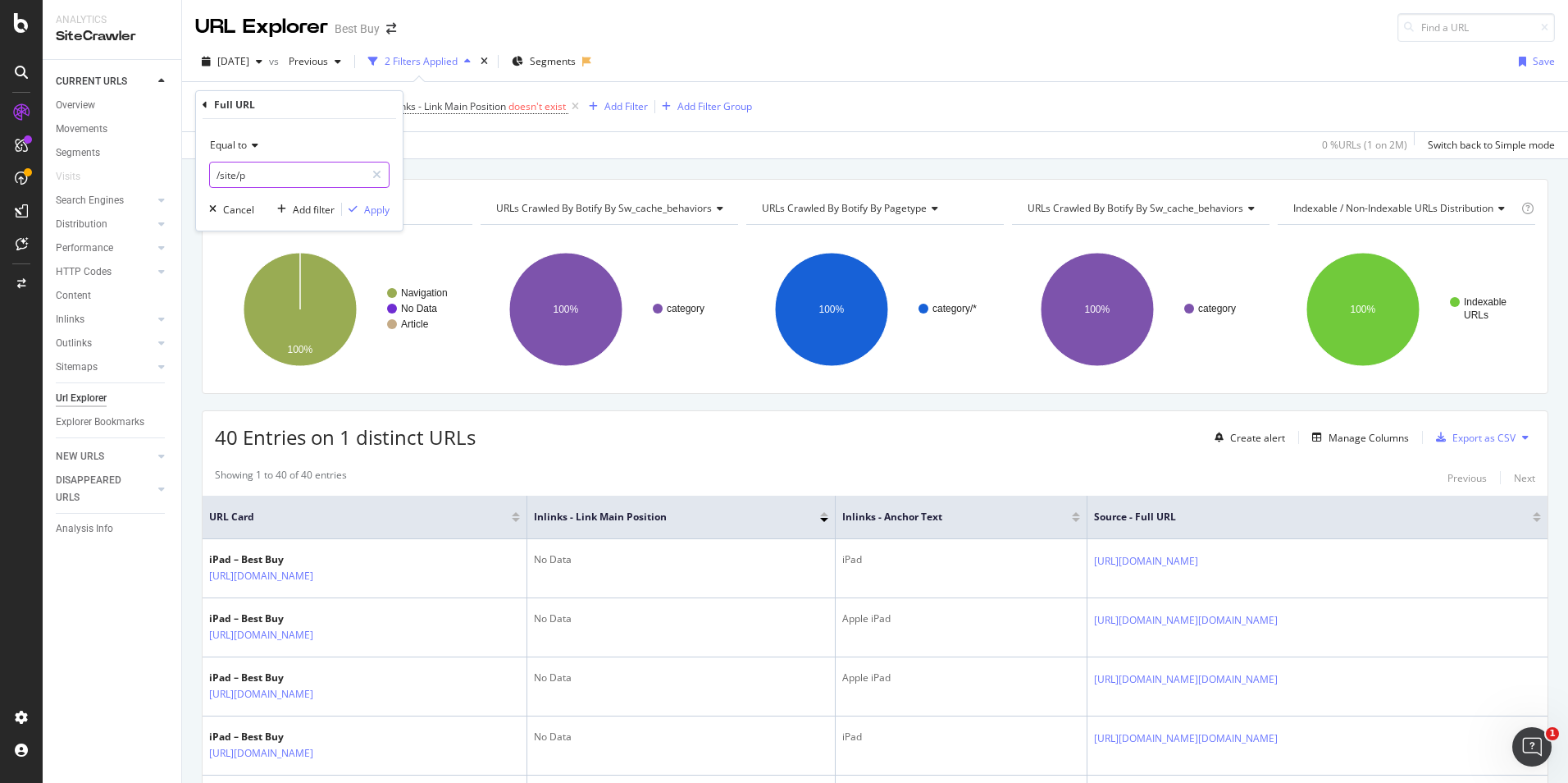
scroll to position [0, 0]
type input "/site/promo/"
click at [248, 140] on icon at bounding box center [253, 145] width 11 height 10
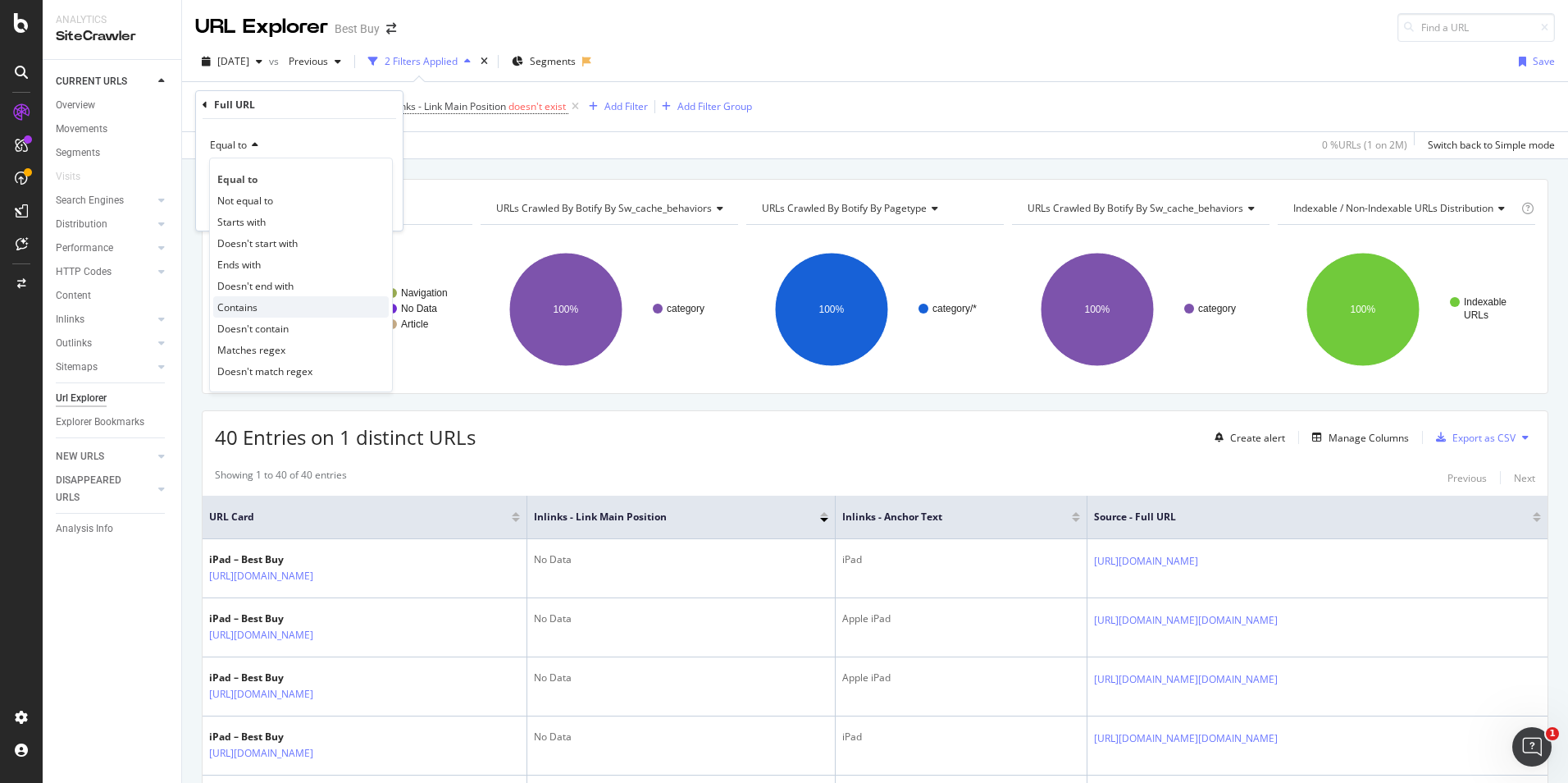
click at [257, 307] on span "Contains" at bounding box center [238, 307] width 40 height 14
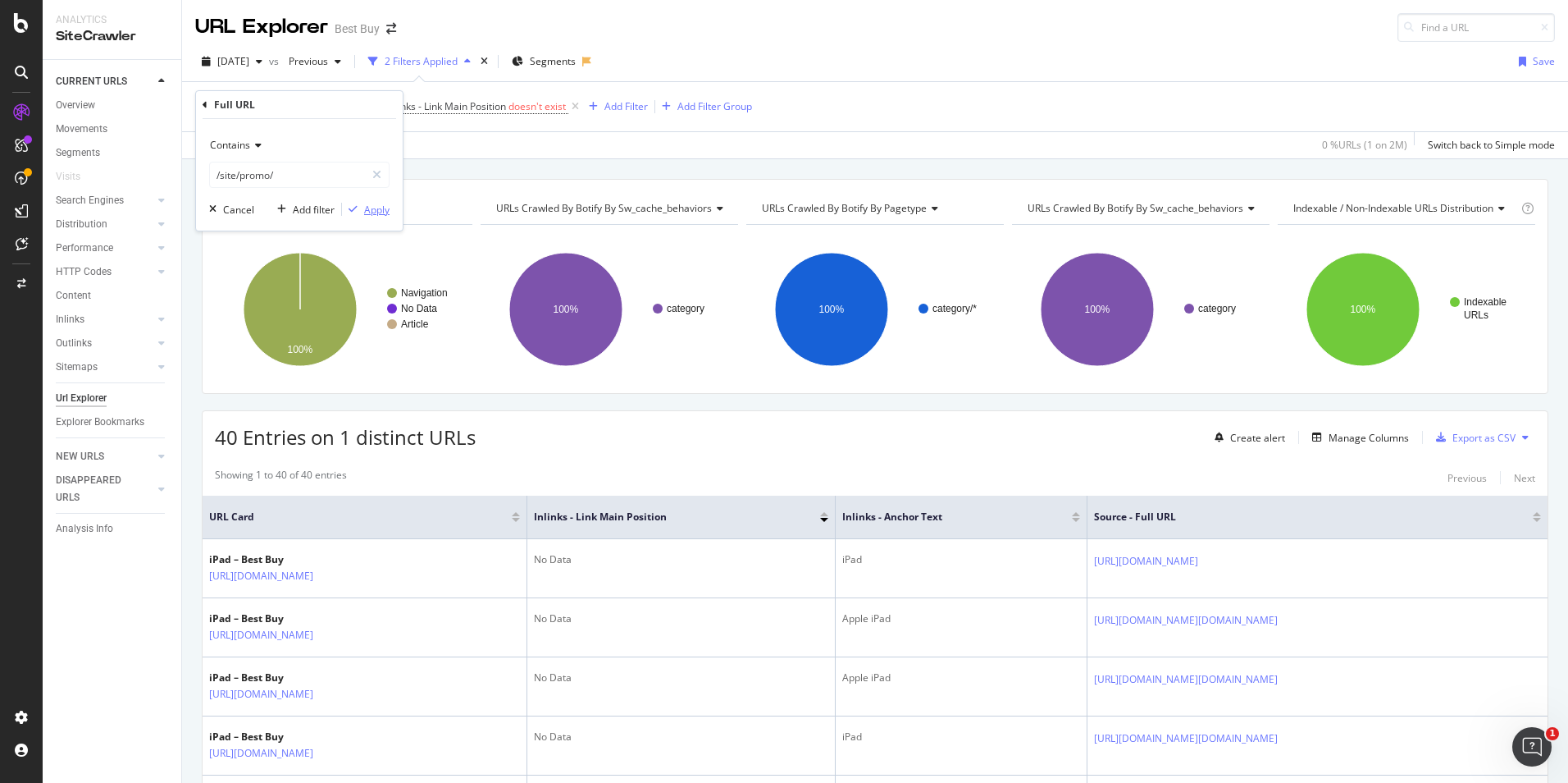
click at [370, 207] on div "Apply" at bounding box center [377, 209] width 26 height 14
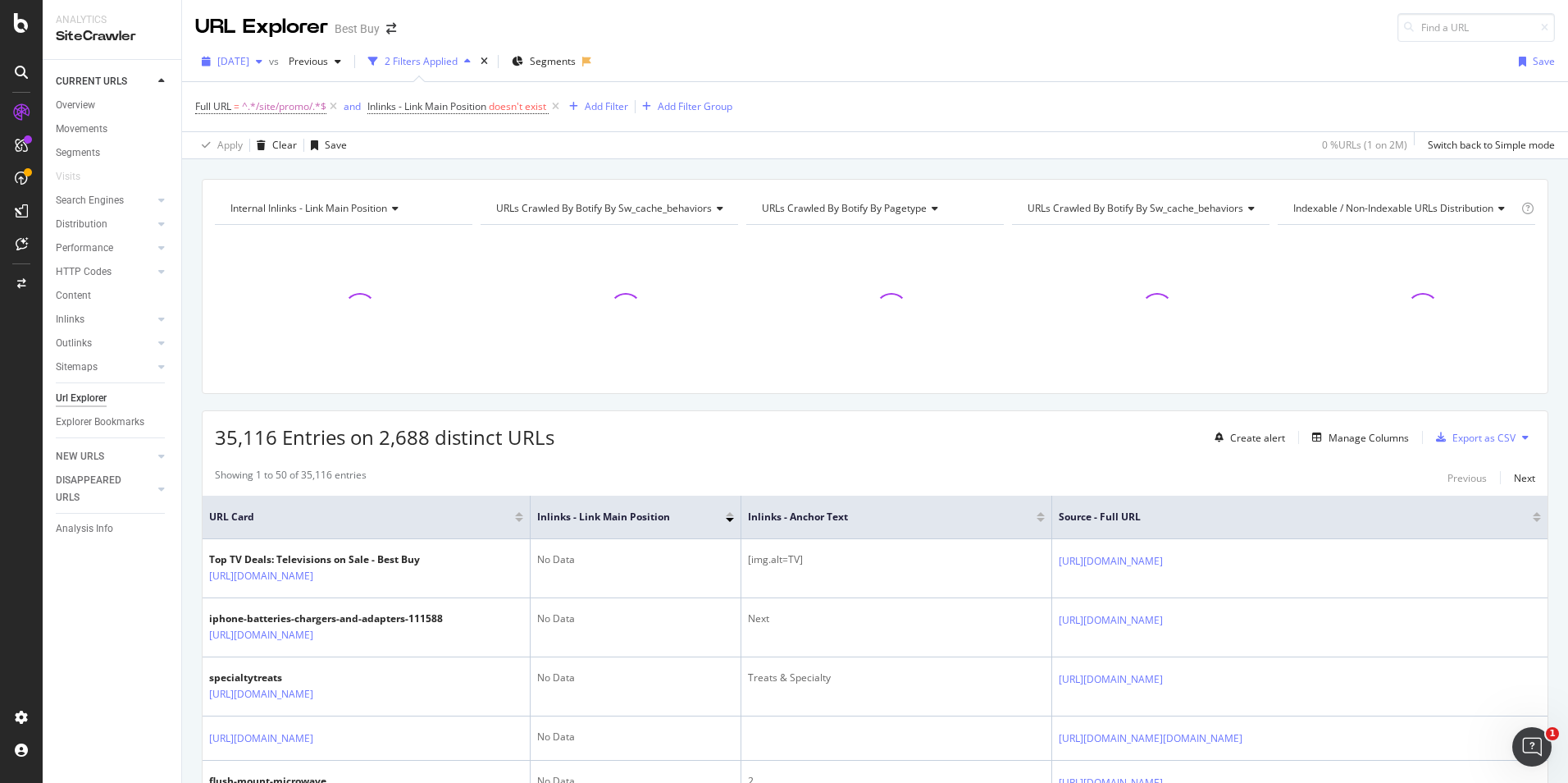
click at [243, 56] on span "2025 Jul. 29th" at bounding box center [234, 61] width 32 height 14
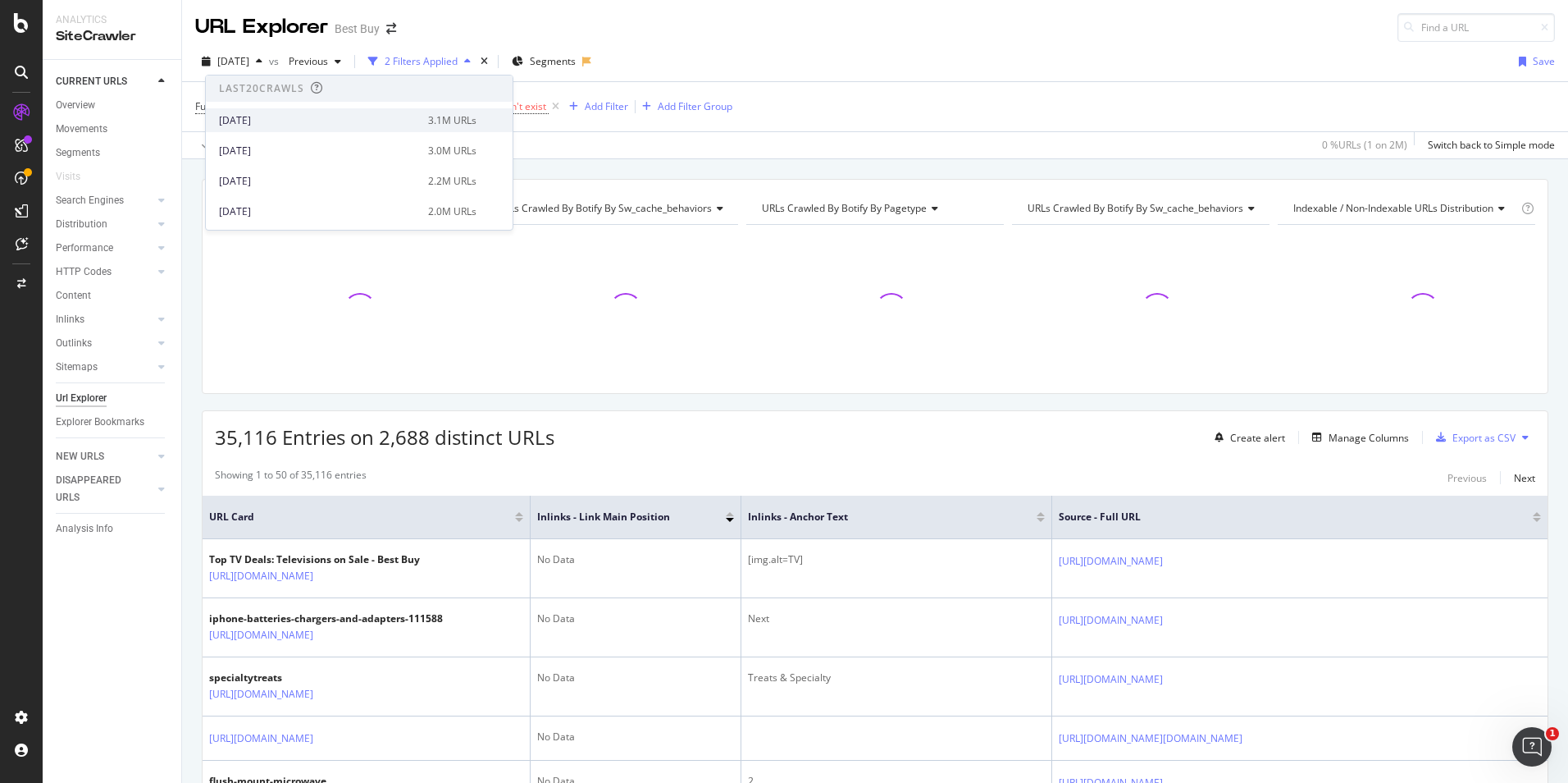
click at [268, 122] on div "[DATE]" at bounding box center [318, 120] width 199 height 14
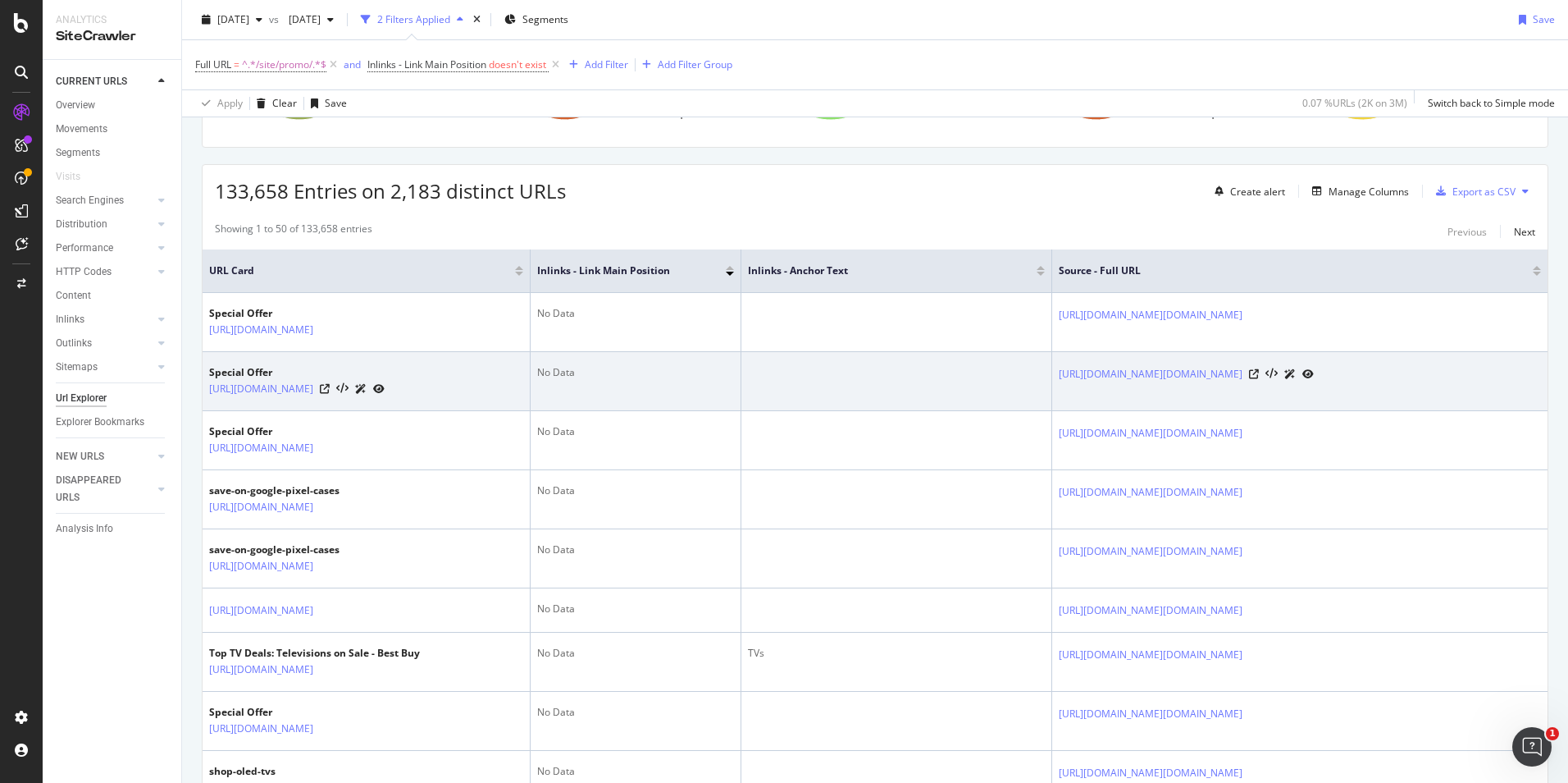
scroll to position [164, 0]
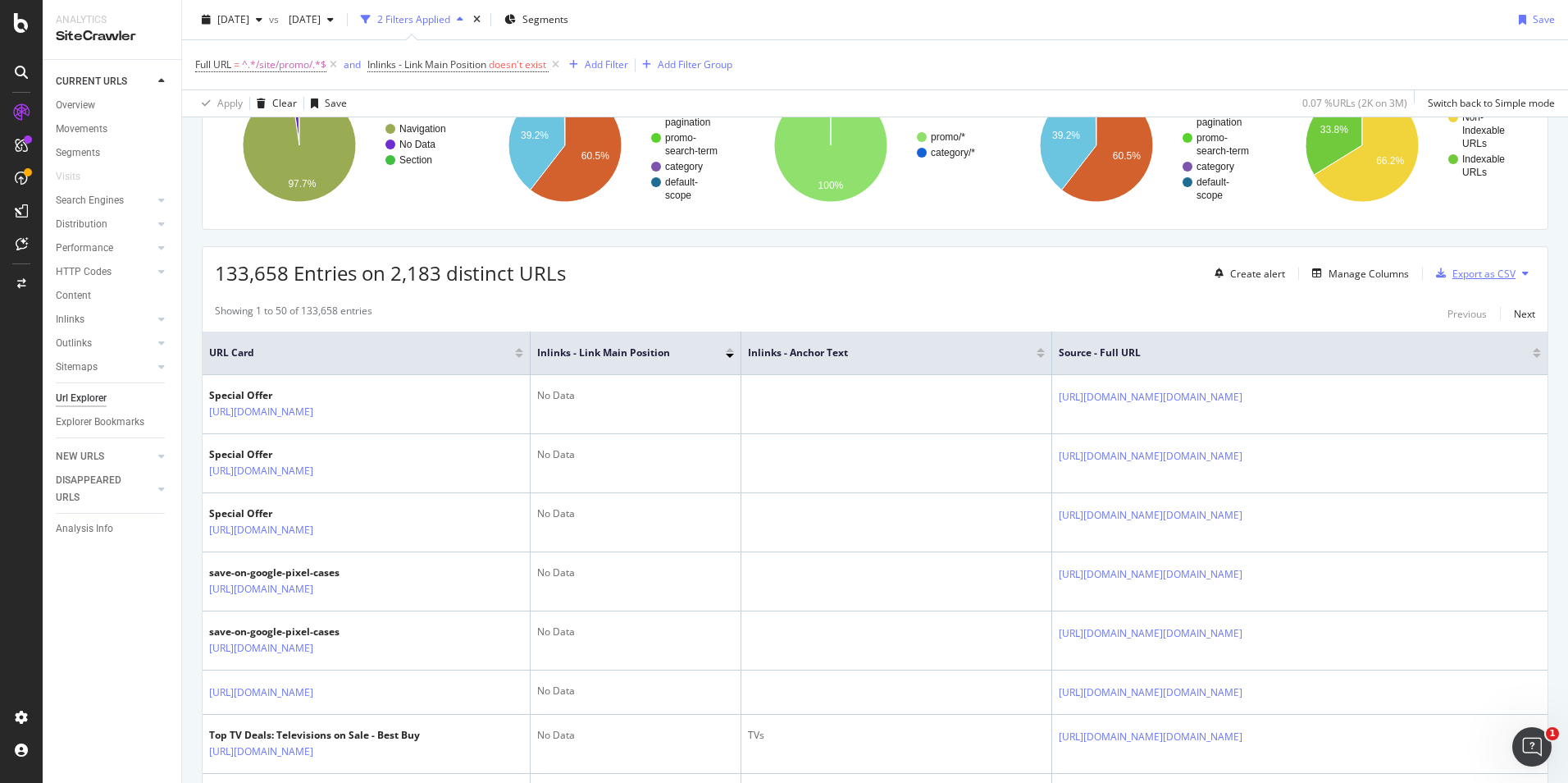
click at [1453, 268] on div "Export as CSV" at bounding box center [1484, 273] width 63 height 14
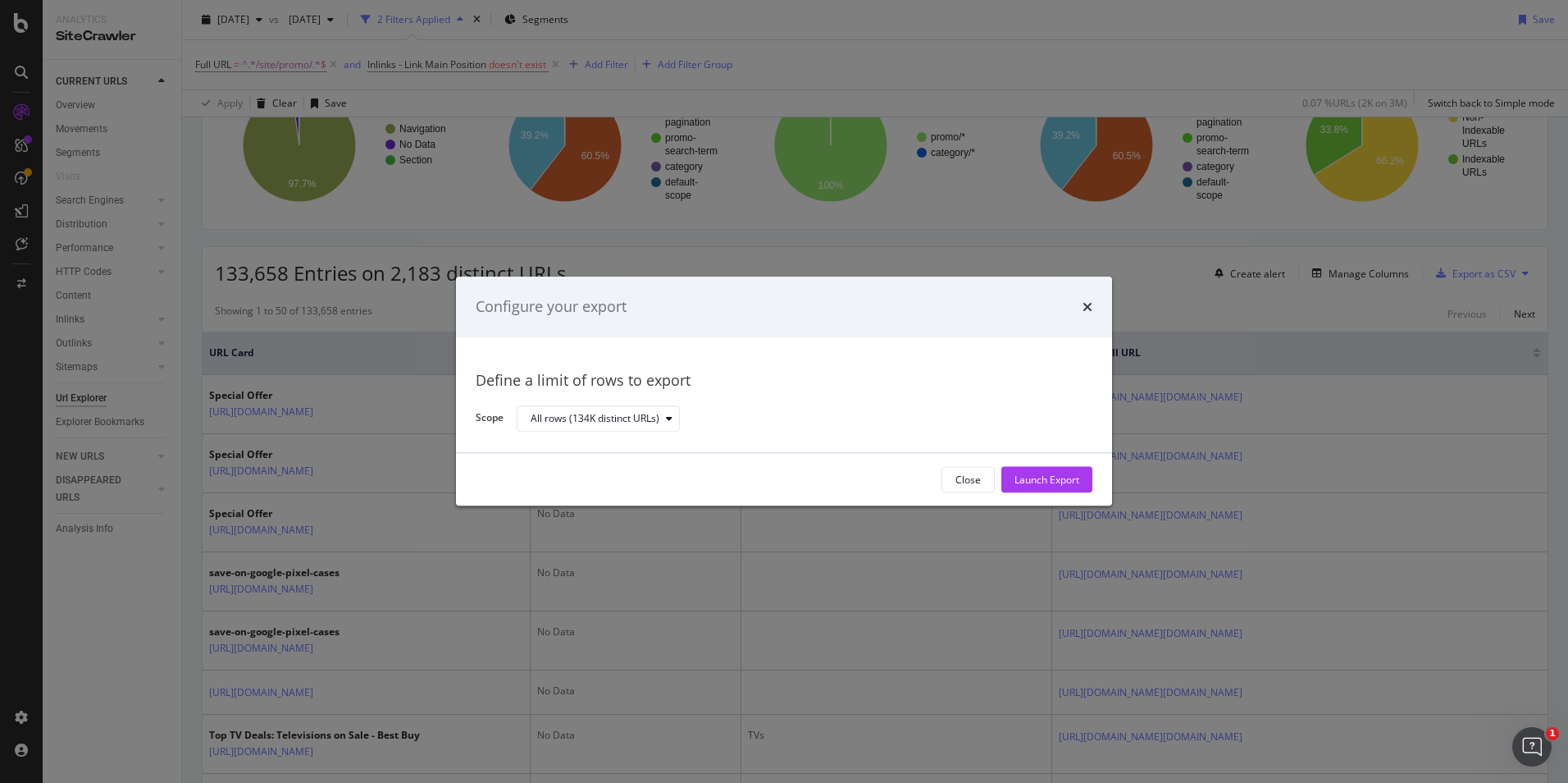
click at [1090, 299] on div "times" at bounding box center [1087, 307] width 10 height 21
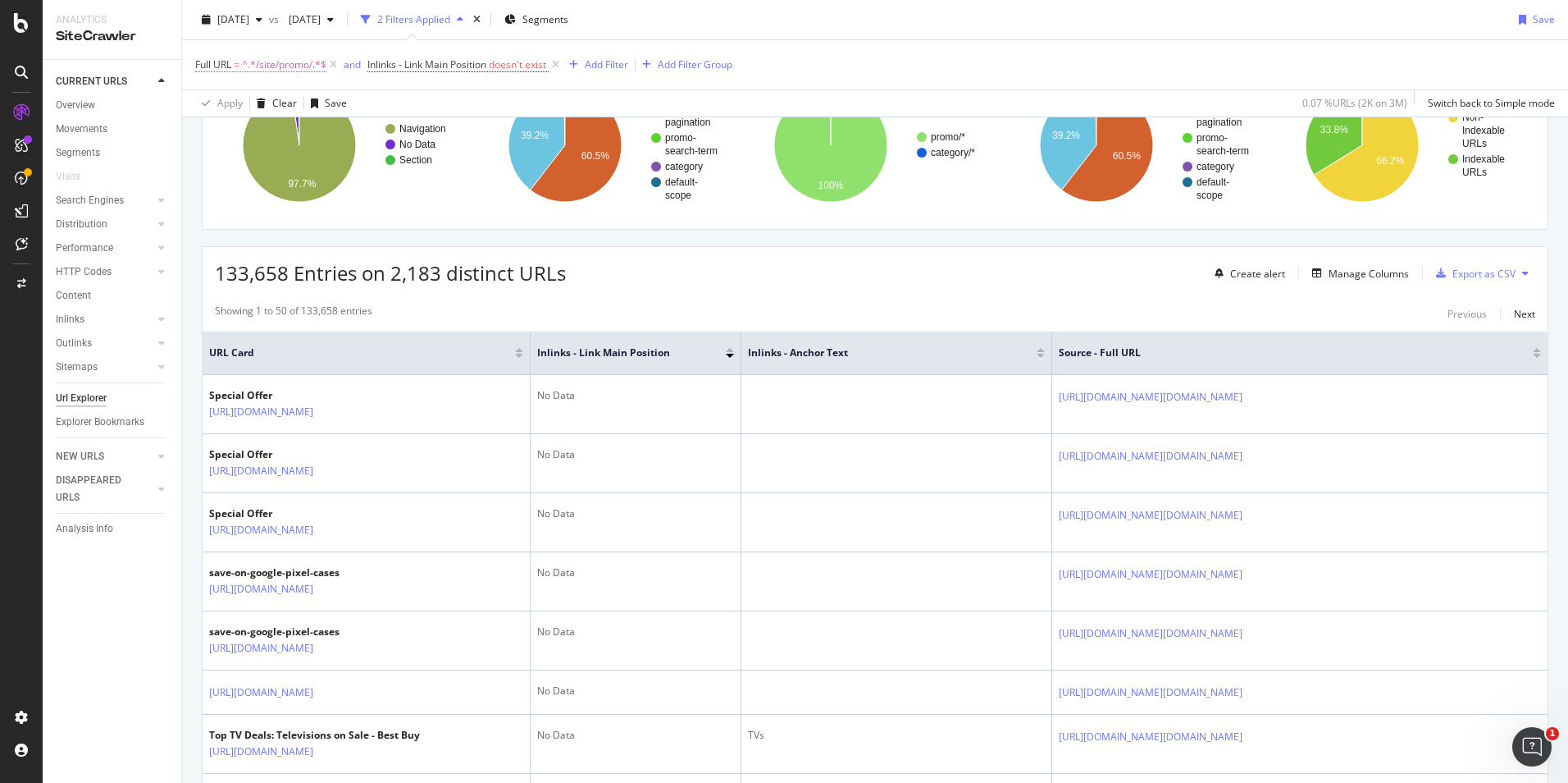
click at [301, 62] on span "^.*/site/promo/.*$" at bounding box center [284, 65] width 85 height 23
click at [307, 163] on div "Add filter" at bounding box center [314, 167] width 42 height 14
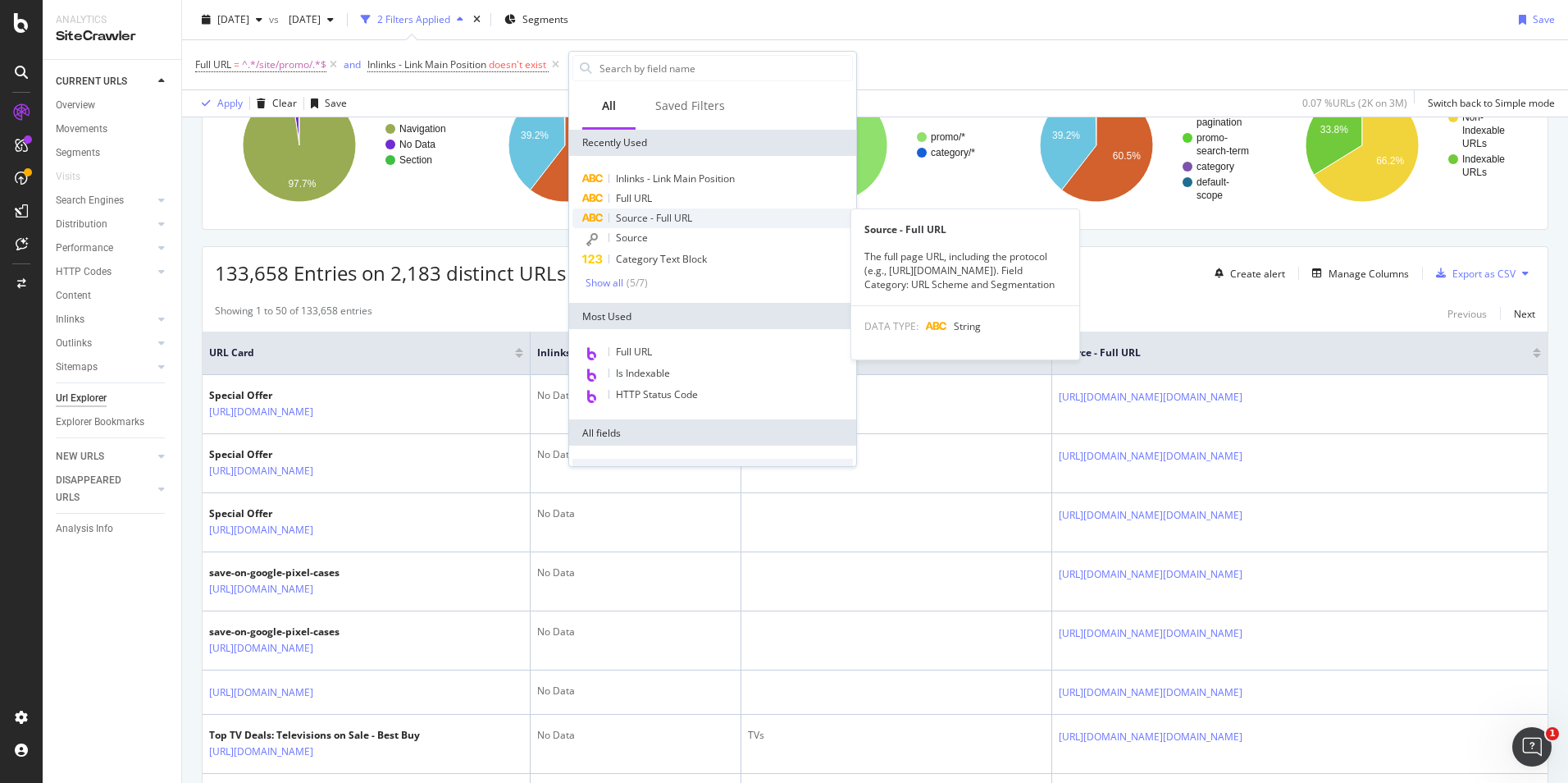
click at [639, 212] on span "Source - Full URL" at bounding box center [654, 218] width 76 height 14
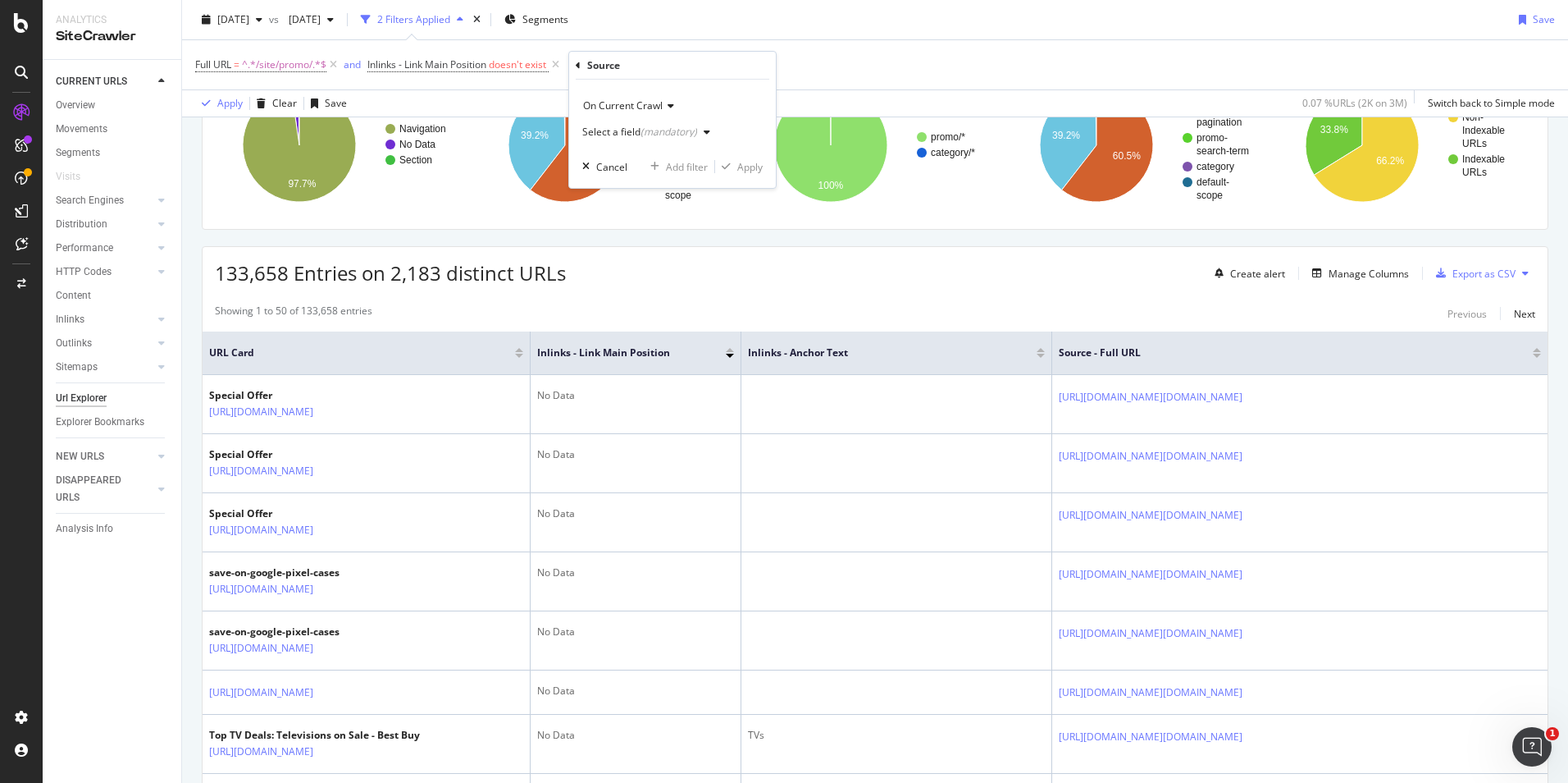
click at [685, 132] on div "(mandatory)" at bounding box center [668, 132] width 56 height 14
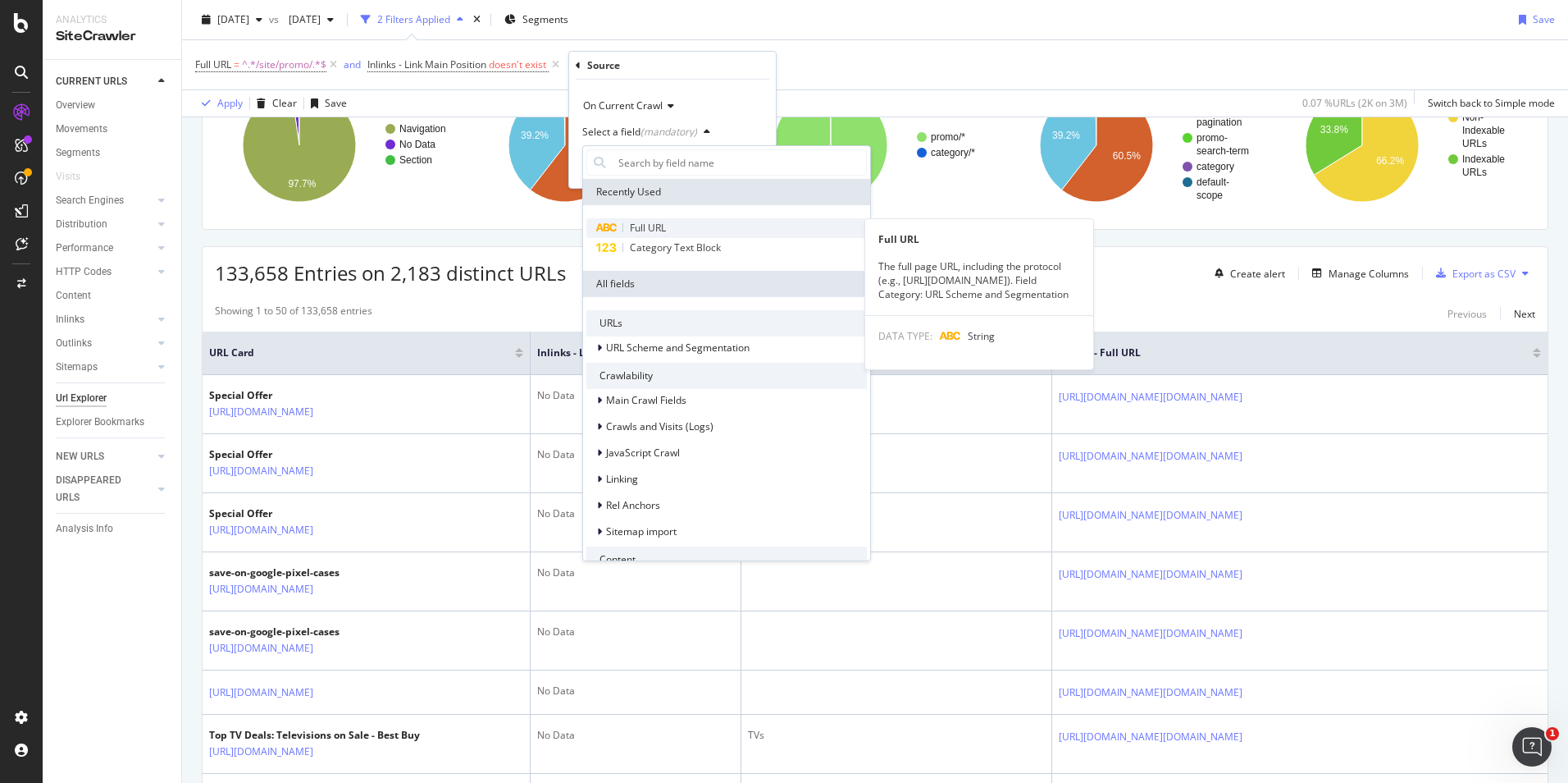
click at [657, 220] on div "Full URL" at bounding box center [726, 228] width 281 height 20
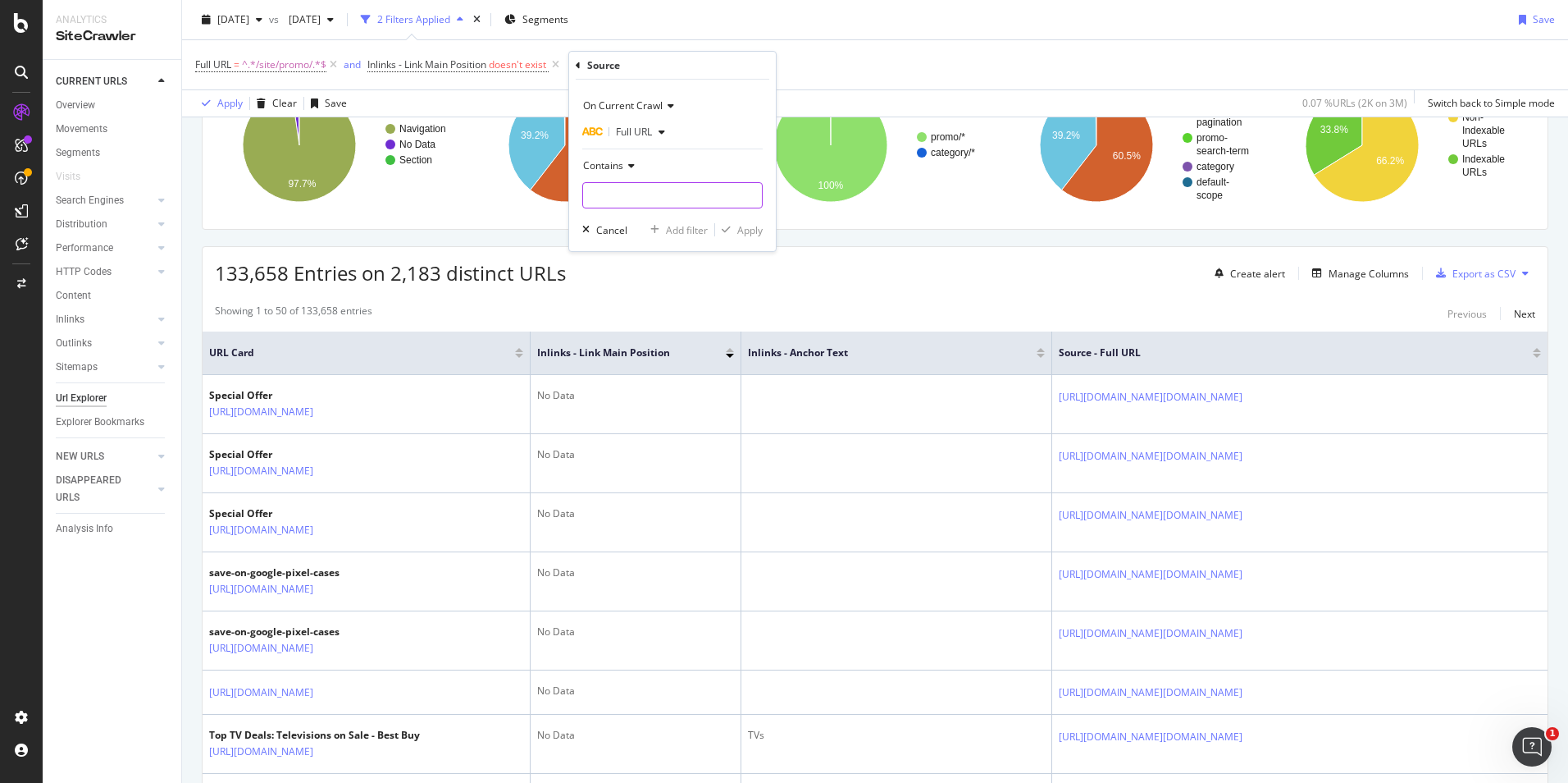
click at [638, 196] on input "text" at bounding box center [672, 196] width 178 height 27
click at [596, 196] on input "/brands/" at bounding box center [660, 196] width 155 height 27
type input "brands/"
click at [734, 223] on div "Apply" at bounding box center [739, 229] width 48 height 14
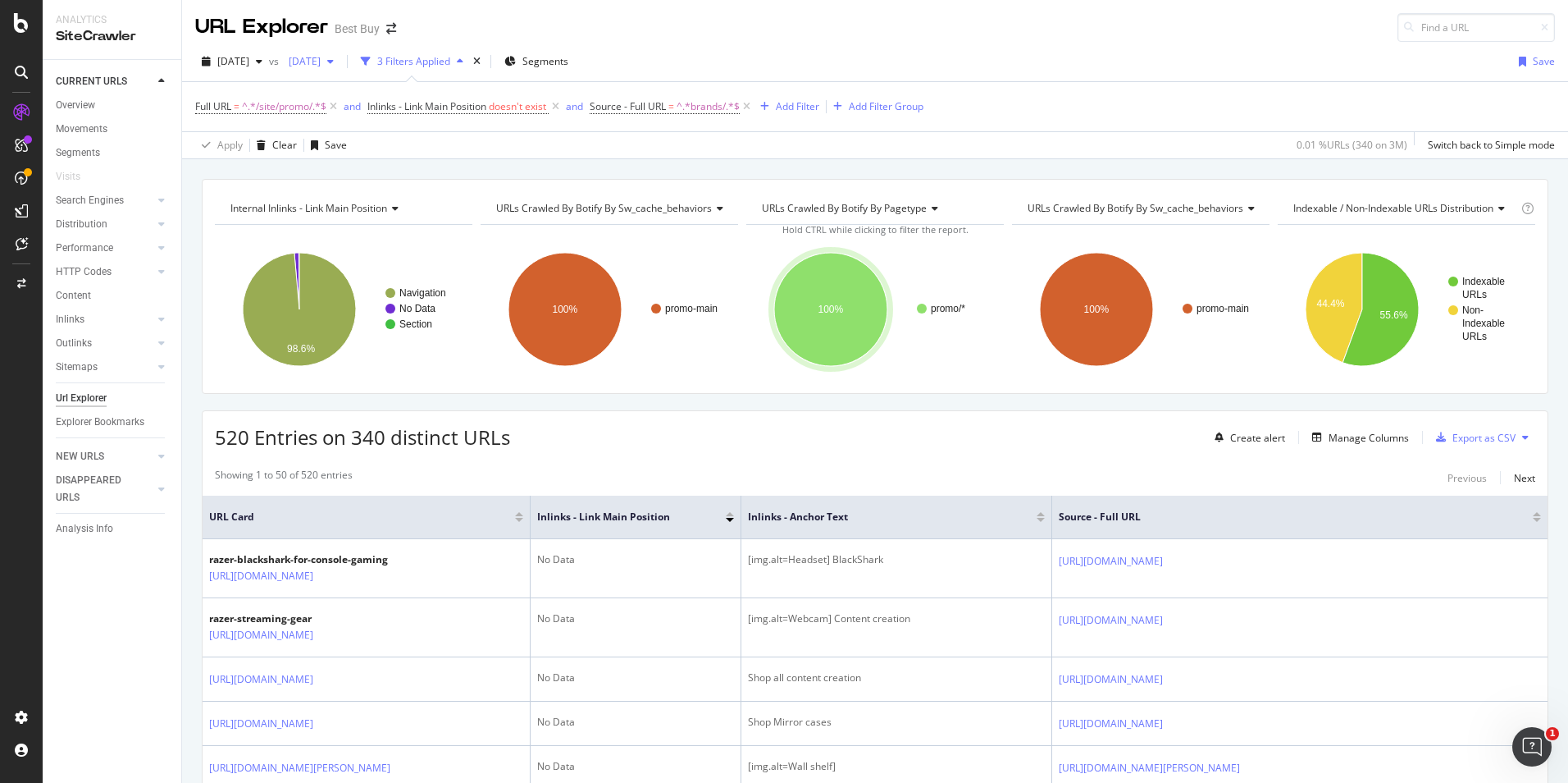
click at [313, 57] on div "2025 Jul. 22nd" at bounding box center [302, 61] width 38 height 10
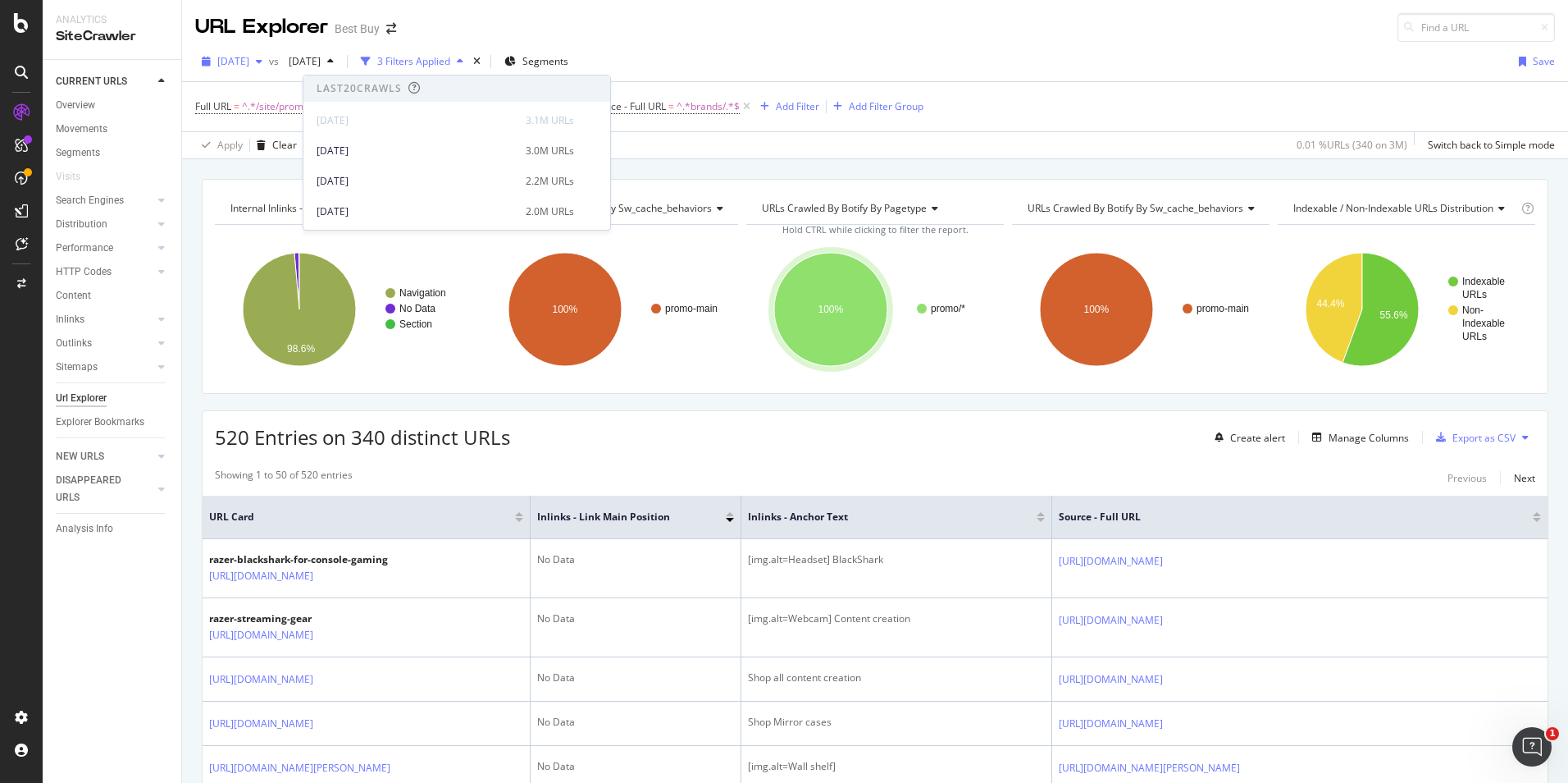
click at [249, 66] on span "[DATE]" at bounding box center [234, 61] width 32 height 14
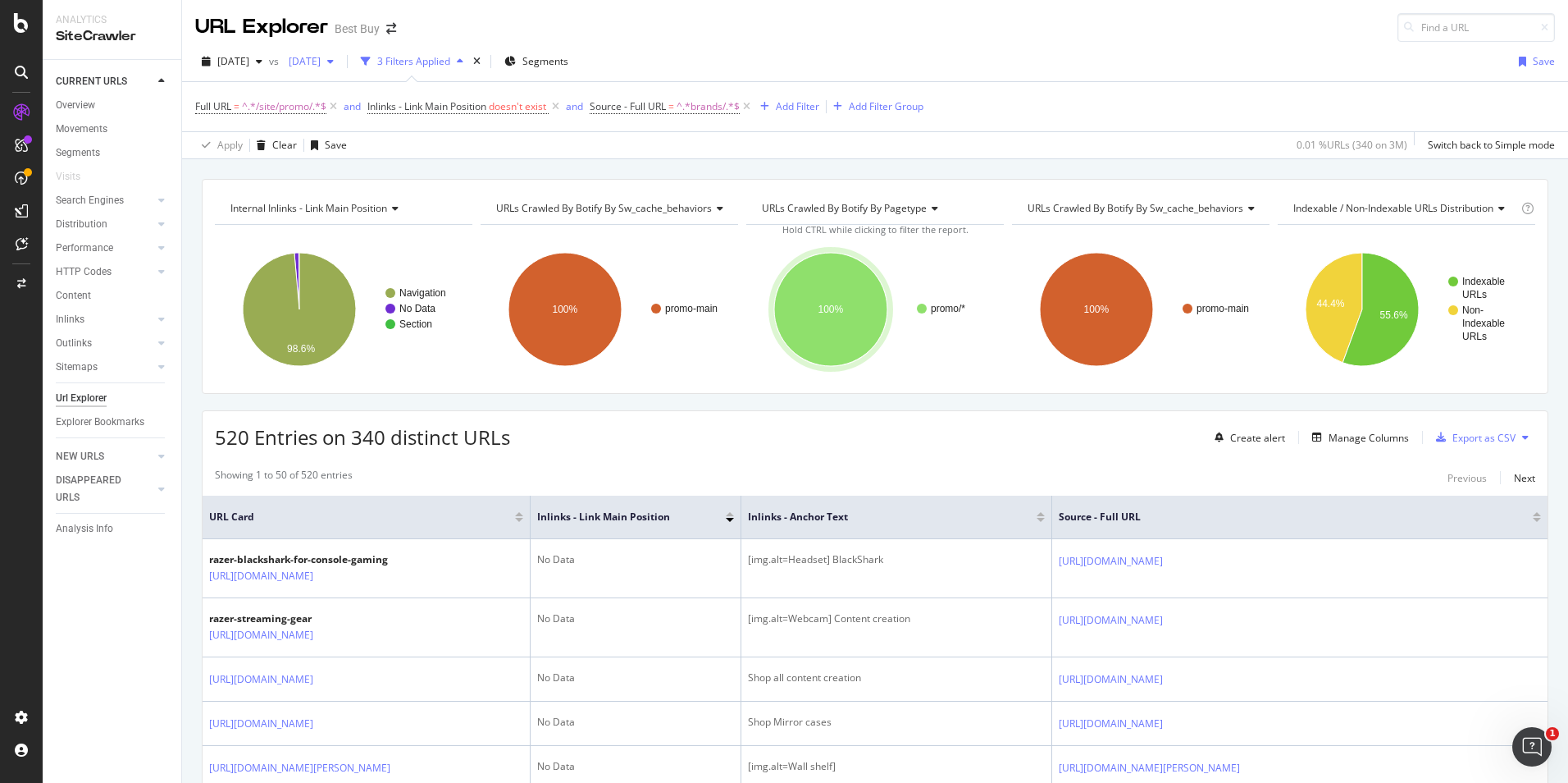
click at [321, 55] on span "2025 Jul. 22nd" at bounding box center [302, 61] width 38 height 14
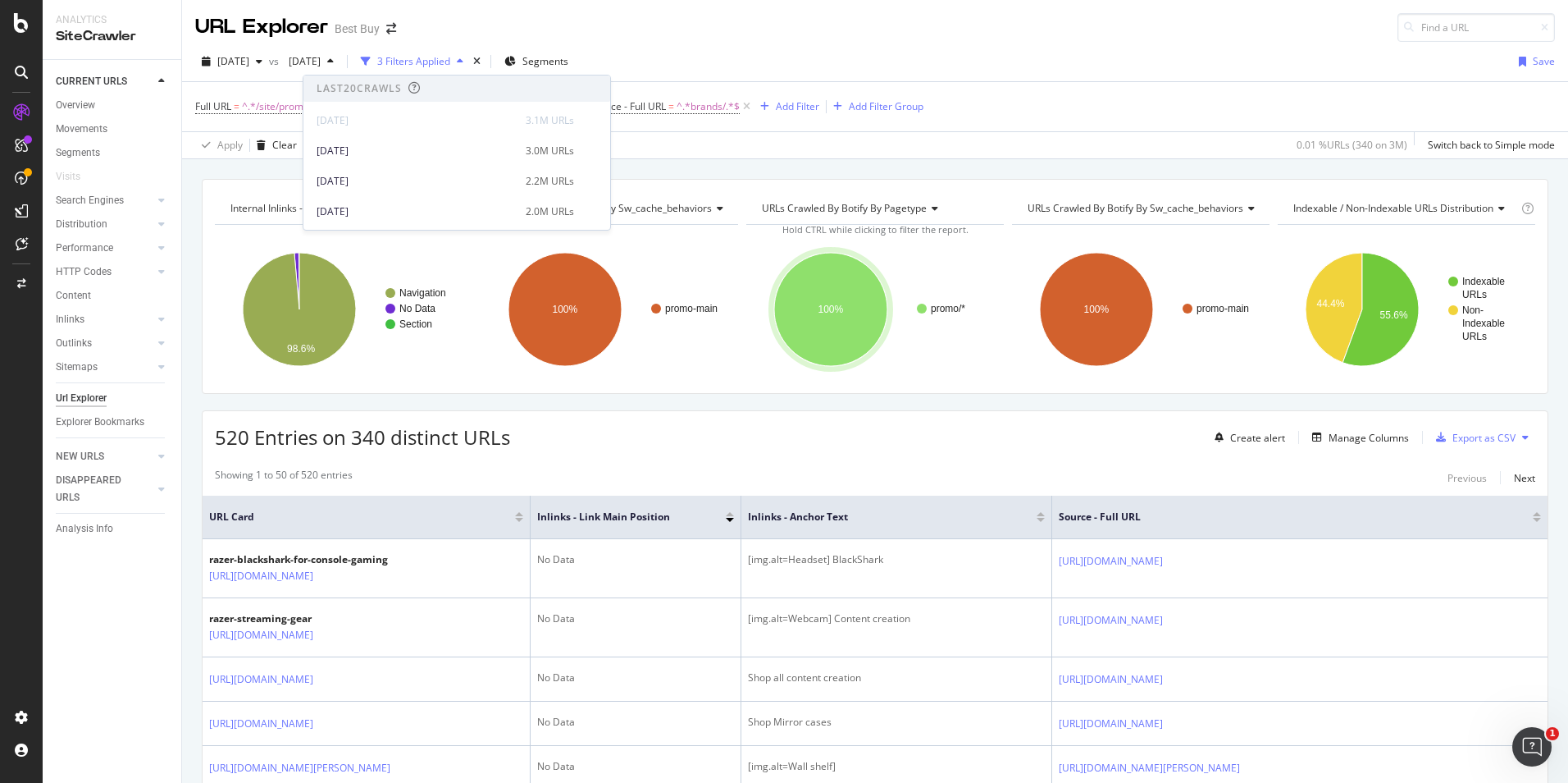
click at [854, 49] on div "2025 Sep. 2nd vs 2025 Jul. 22nd 3 Filters Applied Segments Save" at bounding box center [875, 65] width 1386 height 32
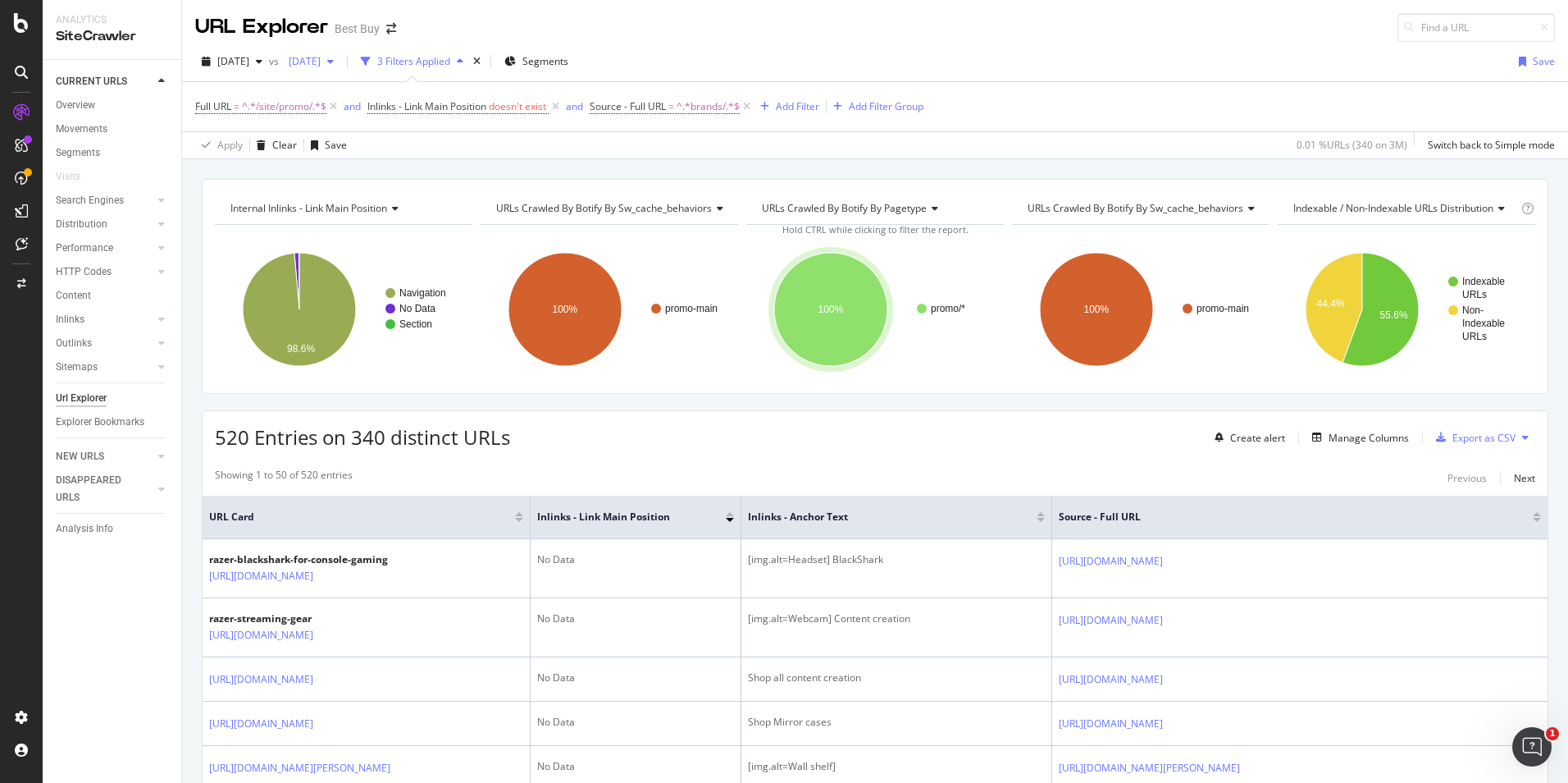
click at [341, 66] on div "button" at bounding box center [330, 61] width 20 height 10
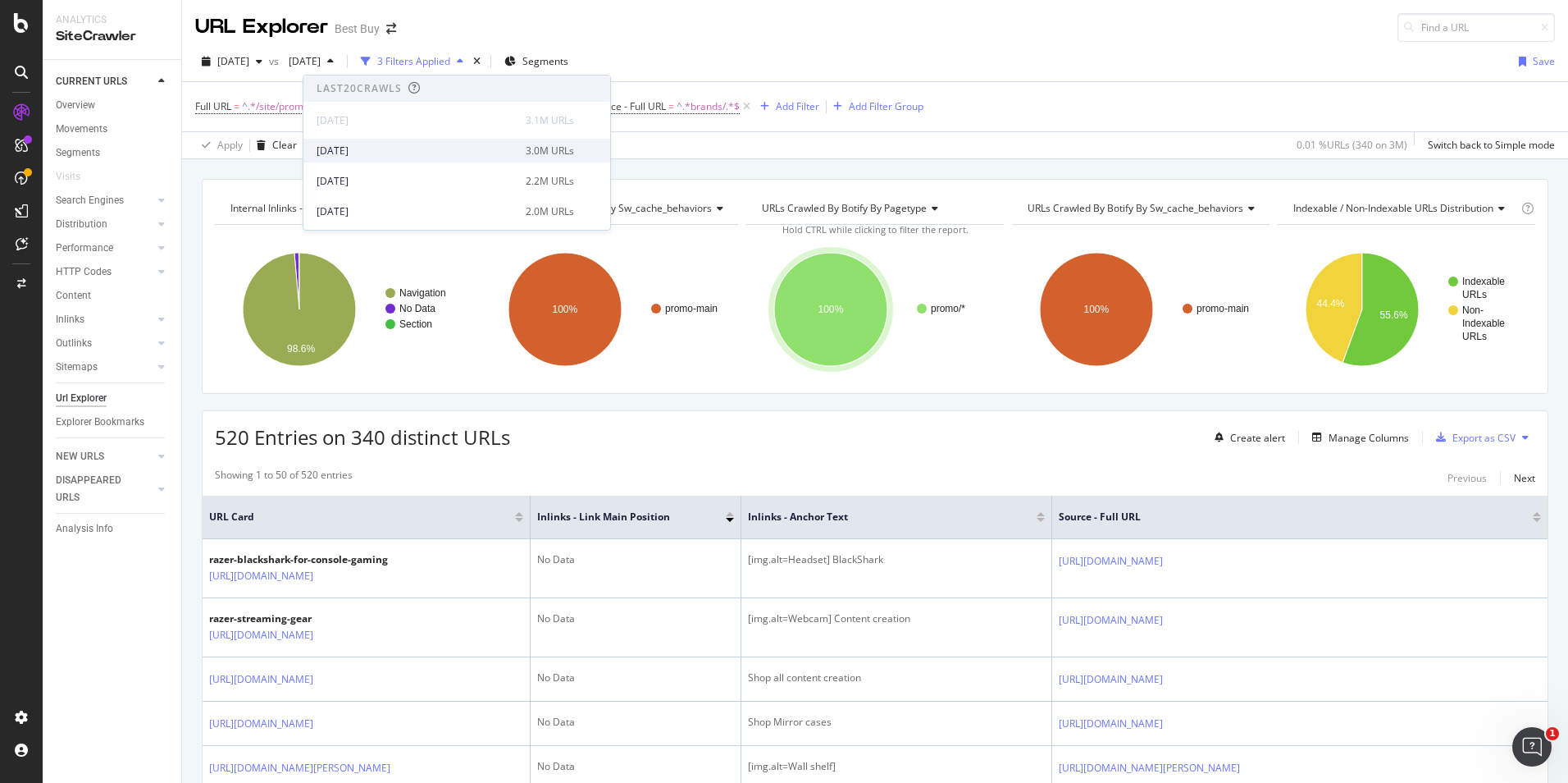
click at [380, 144] on div "2025 Aug. 26th" at bounding box center [416, 150] width 199 height 14
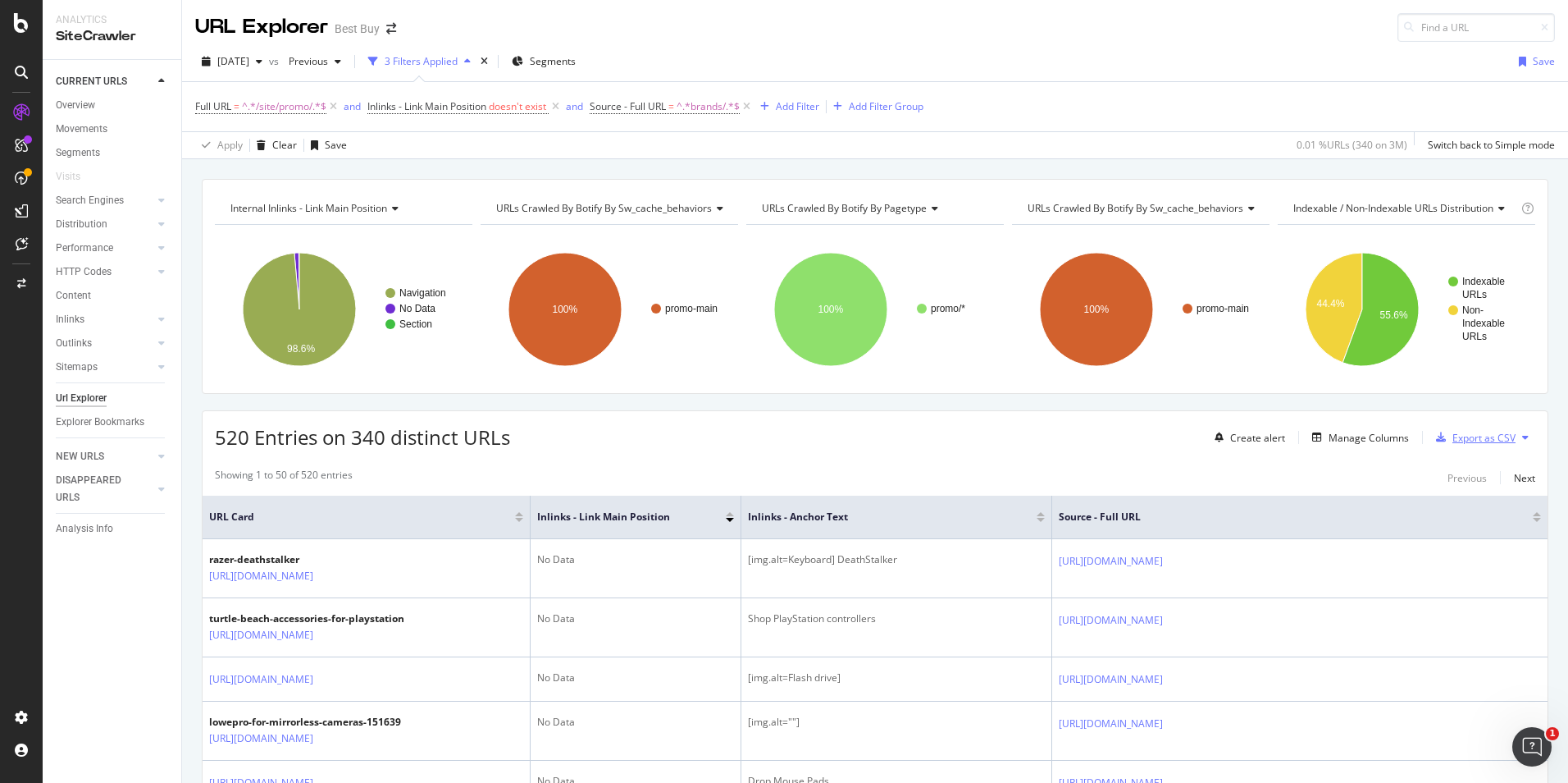
click at [1437, 441] on div "button" at bounding box center [1441, 437] width 23 height 10
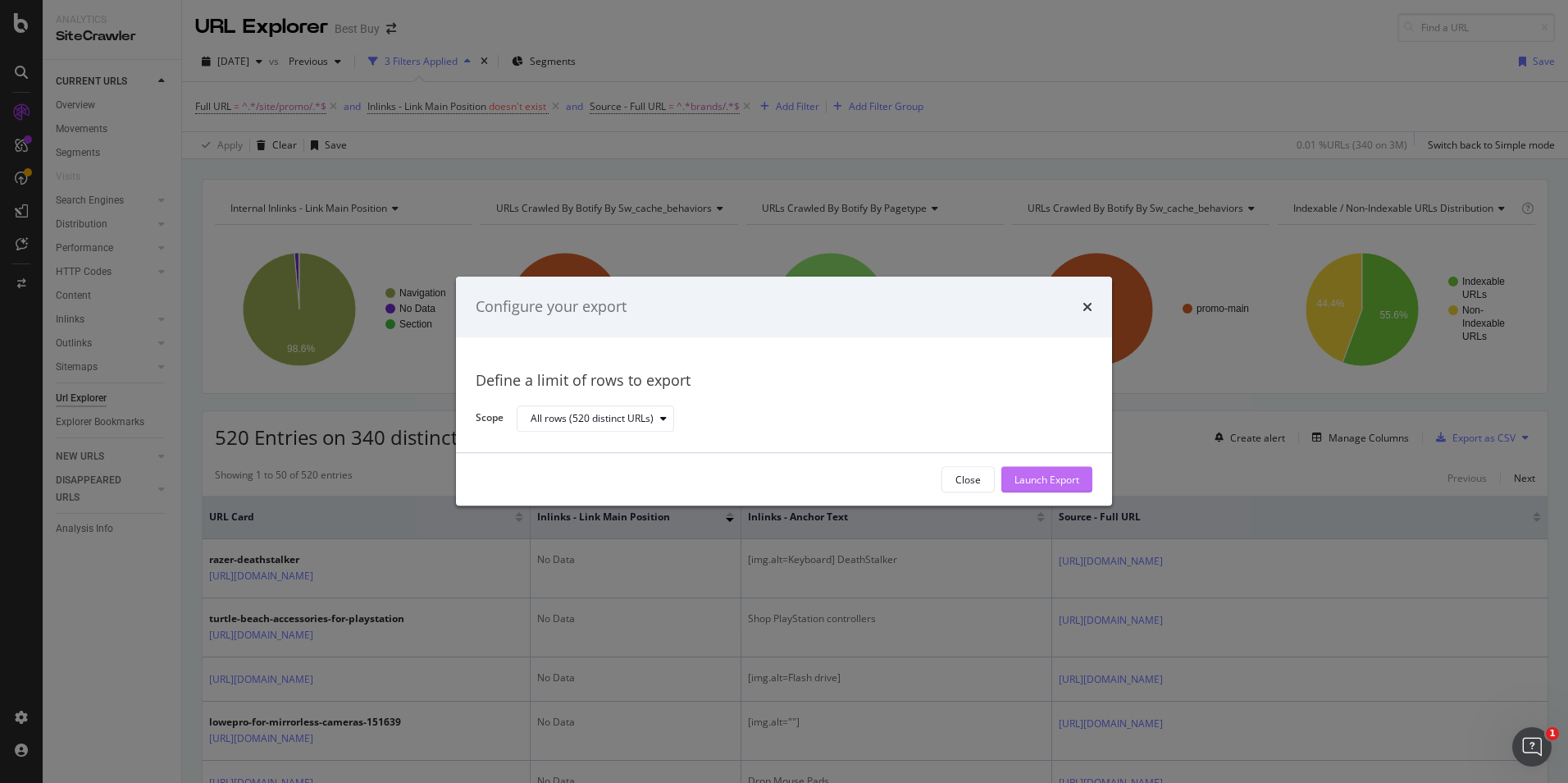
click at [1045, 480] on div "Launch Export" at bounding box center [1047, 479] width 65 height 14
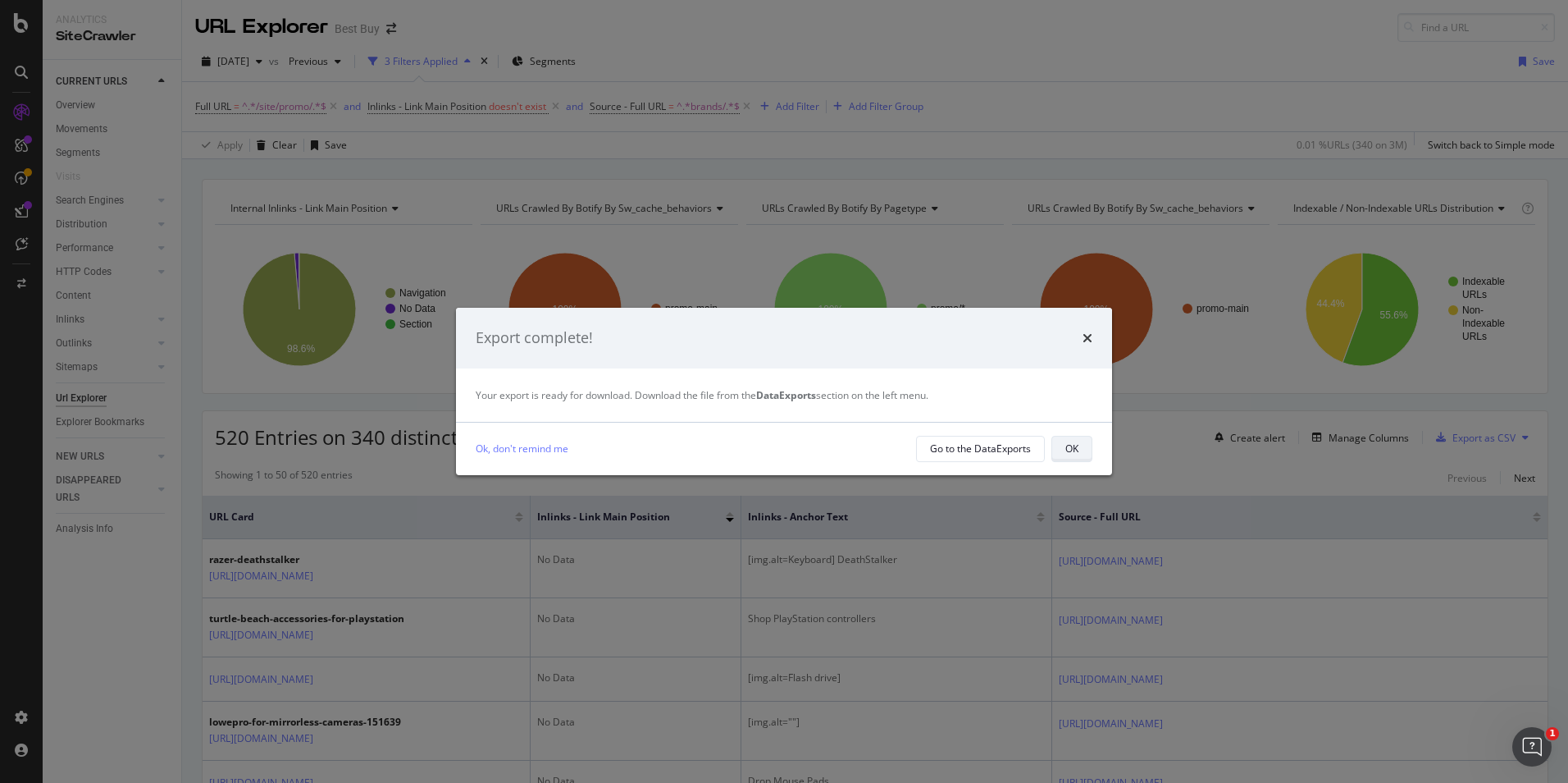
click at [1077, 456] on div "OK" at bounding box center [1072, 449] width 13 height 23
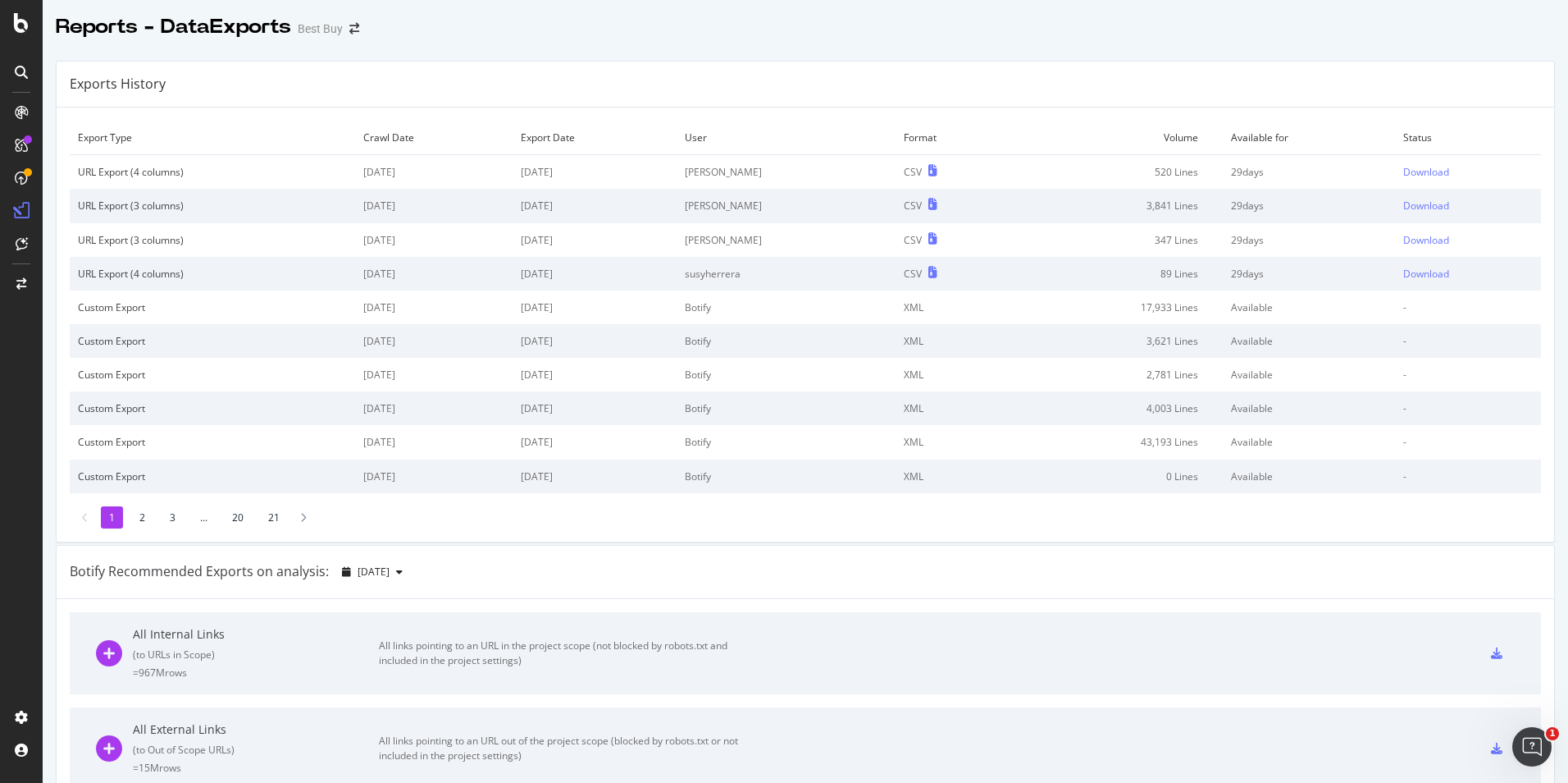
click at [1075, 73] on div "Exports History" at bounding box center [805, 84] width 1497 height 46
click at [1403, 173] on div "Download" at bounding box center [1426, 172] width 46 height 14
